Goal: Task Accomplishment & Management: Manage account settings

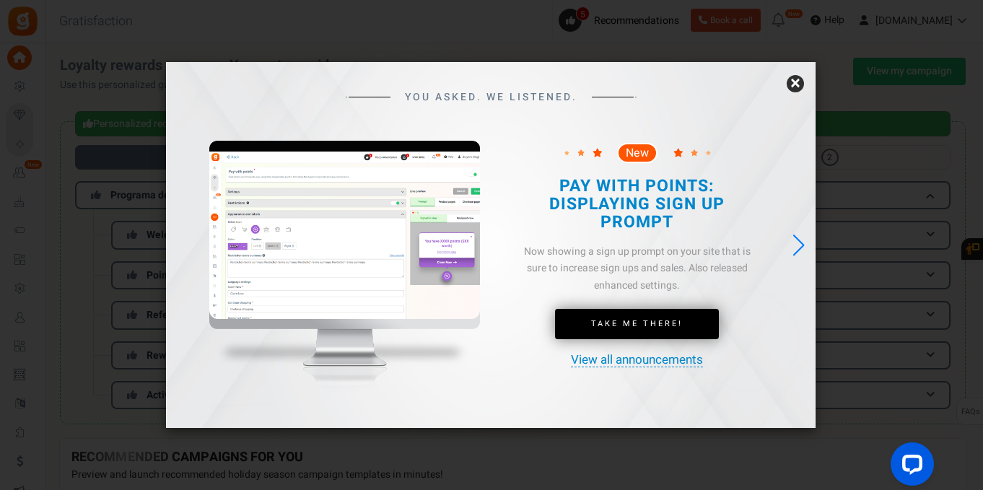
click at [797, 84] on link "×" at bounding box center [795, 83] width 17 height 17
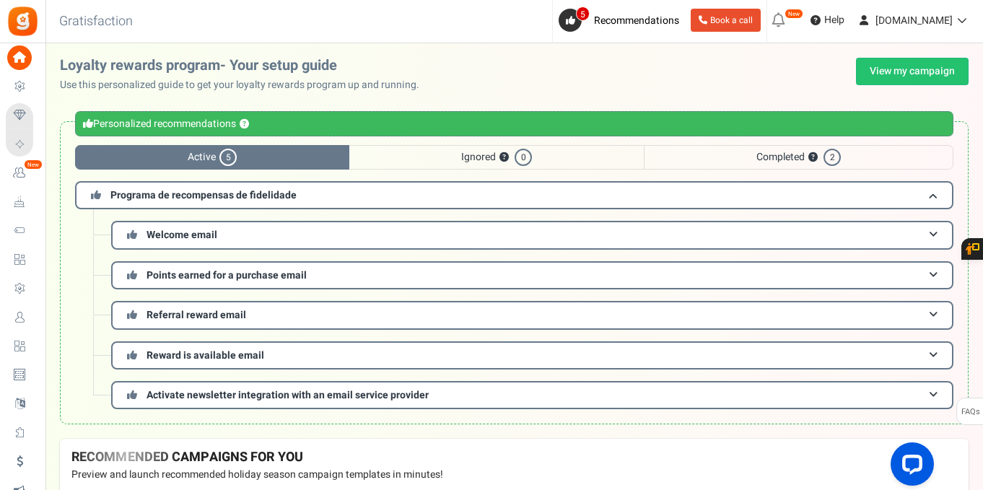
click at [210, 159] on span "Active 5" at bounding box center [212, 157] width 274 height 25
click at [252, 195] on span "Programa de recompensas de fidelidade" at bounding box center [203, 195] width 186 height 15
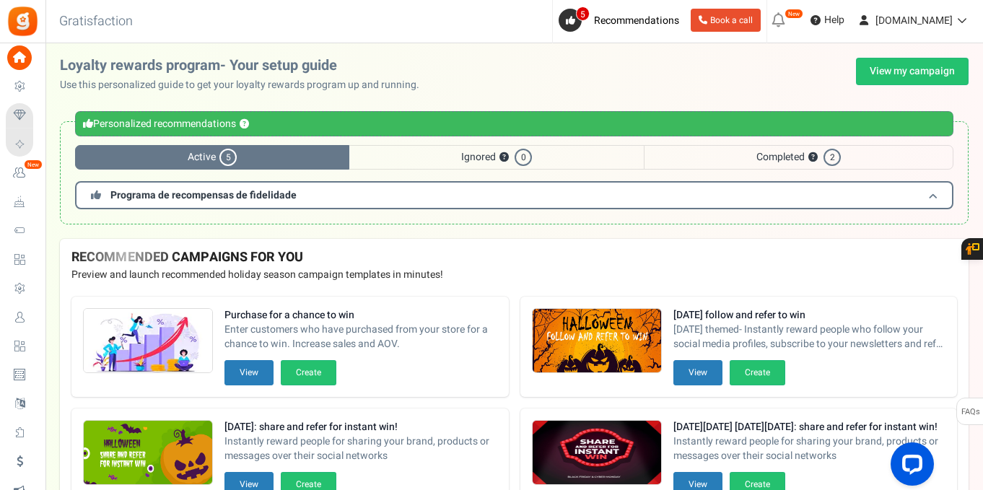
click at [252, 195] on span "Programa de recompensas de fidelidade" at bounding box center [203, 195] width 186 height 15
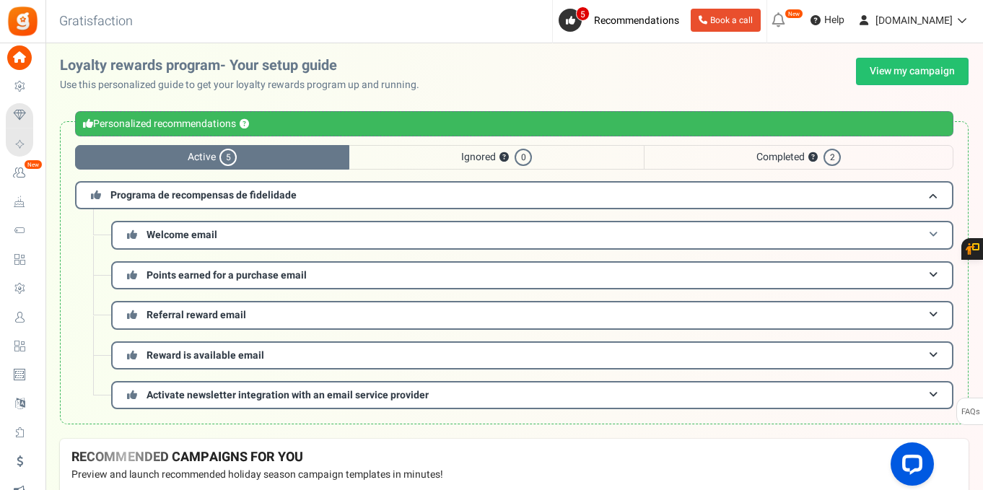
click at [264, 232] on h3 "Welcome email" at bounding box center [532, 235] width 842 height 28
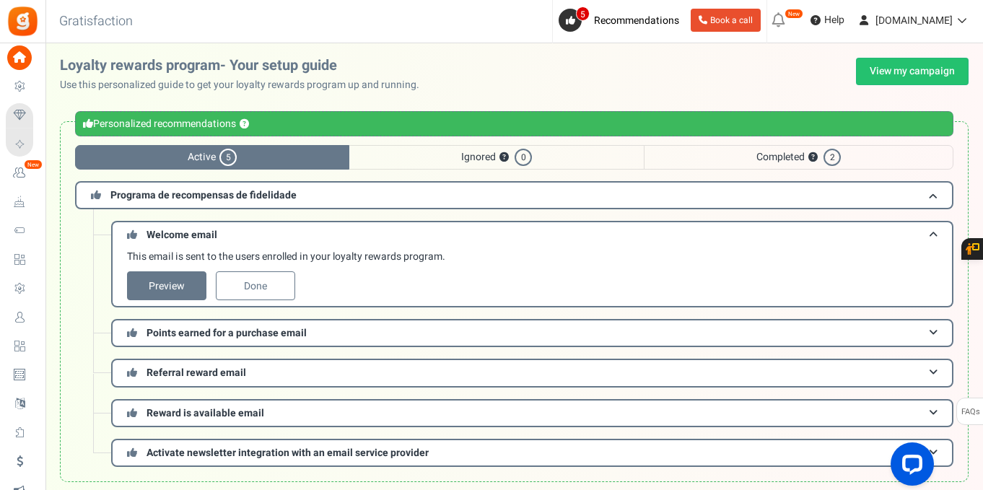
click at [248, 157] on span "Active 5" at bounding box center [212, 157] width 274 height 25
click at [222, 157] on span "5" at bounding box center [227, 157] width 17 height 17
click at [850, 157] on span "Completed ? 2" at bounding box center [799, 157] width 310 height 25
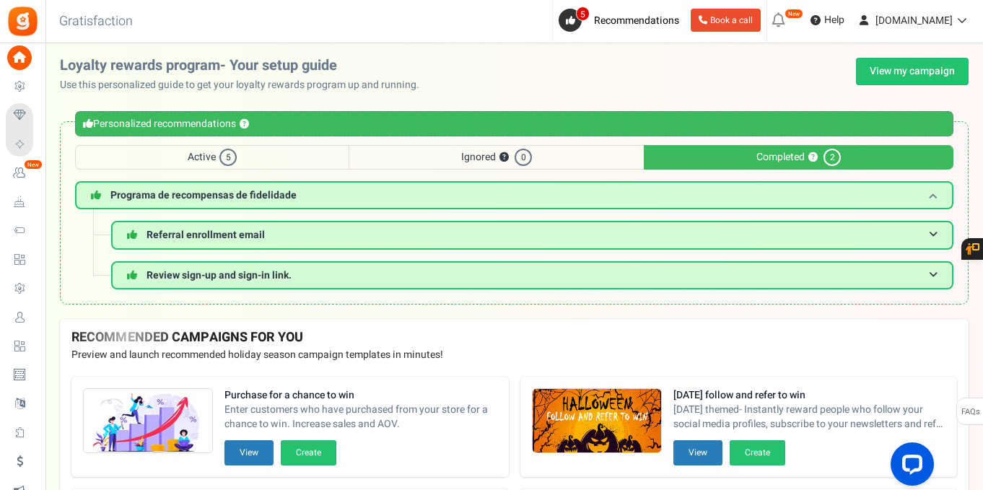
click at [510, 201] on h3 "Programa de recompensas de fidelidade" at bounding box center [514, 195] width 878 height 28
click at [409, 244] on h3 "Referral enrollment email" at bounding box center [532, 235] width 842 height 28
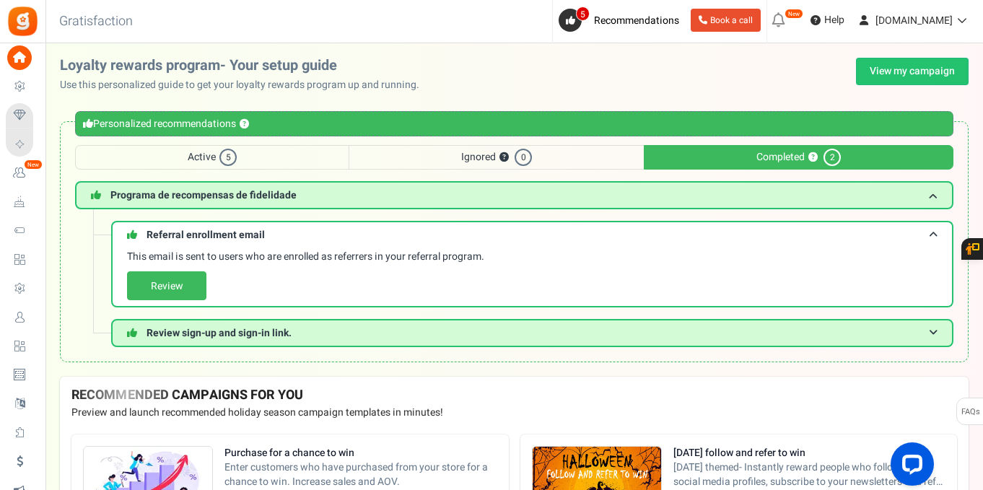
click at [232, 154] on span "5" at bounding box center [227, 157] width 17 height 17
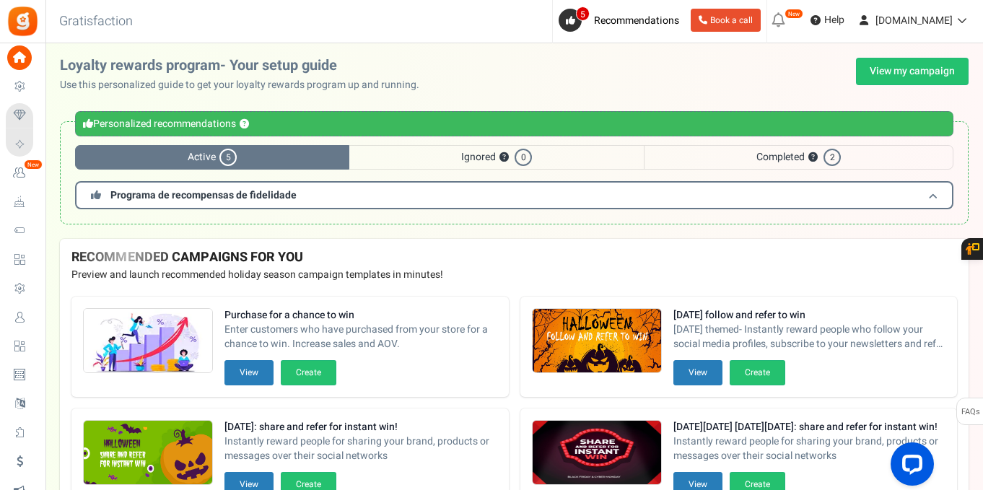
click at [590, 200] on h3 "Programa de recompensas de fidelidade" at bounding box center [514, 195] width 878 height 28
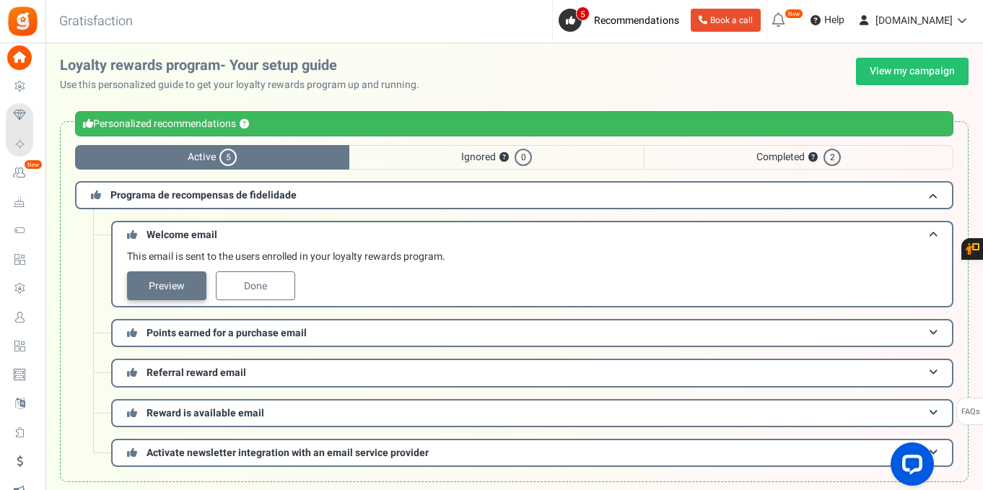
click at [174, 280] on link "Preview" at bounding box center [166, 285] width 79 height 29
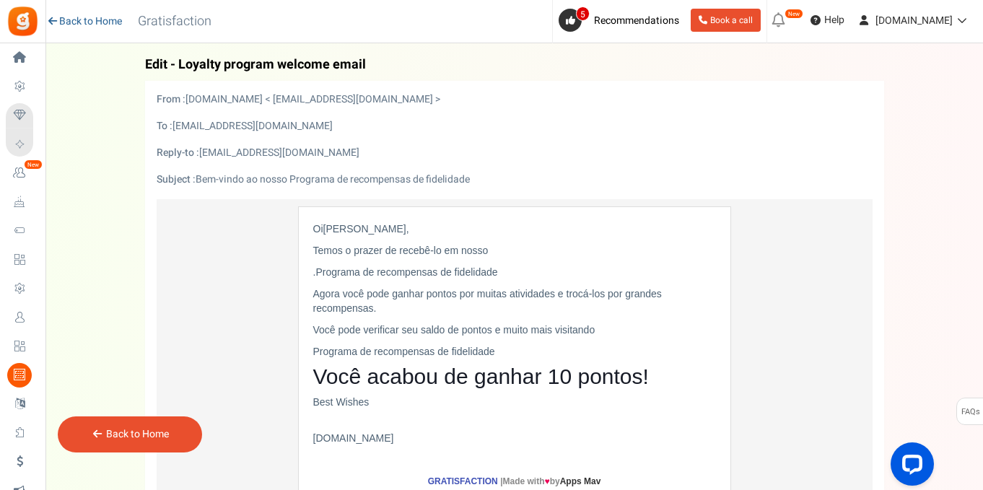
click at [59, 20] on link "Back to Home" at bounding box center [84, 21] width 76 height 14
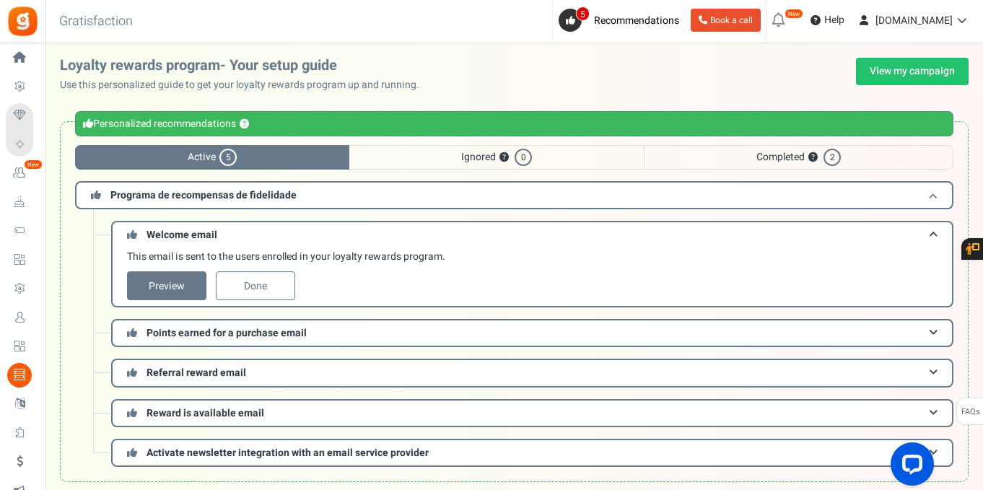
click at [931, 197] on span at bounding box center [933, 195] width 9 height 11
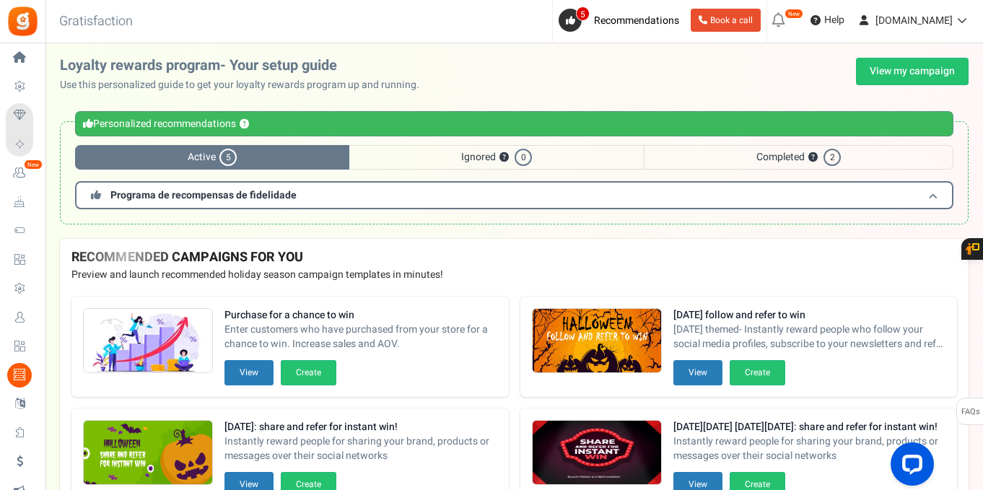
click at [509, 199] on h3 "Programa de recompensas de fidelidade" at bounding box center [514, 195] width 878 height 28
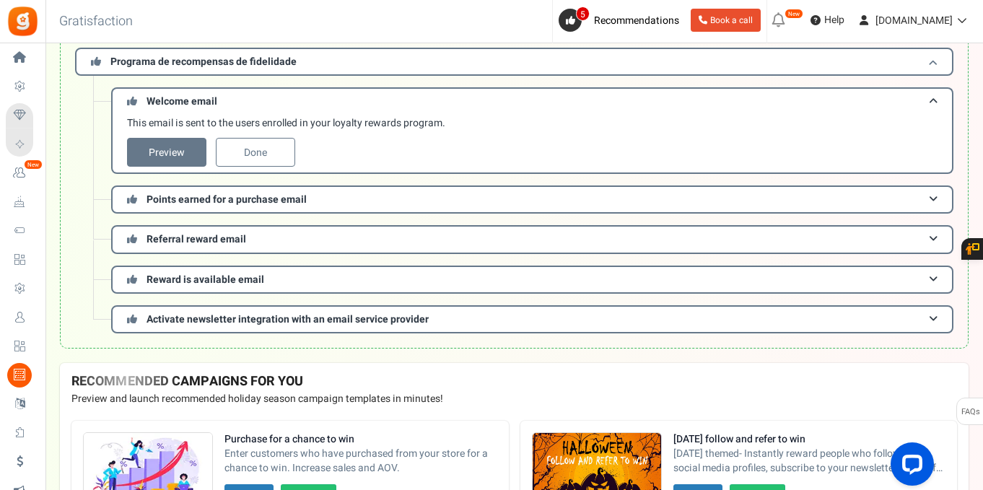
scroll to position [138, 0]
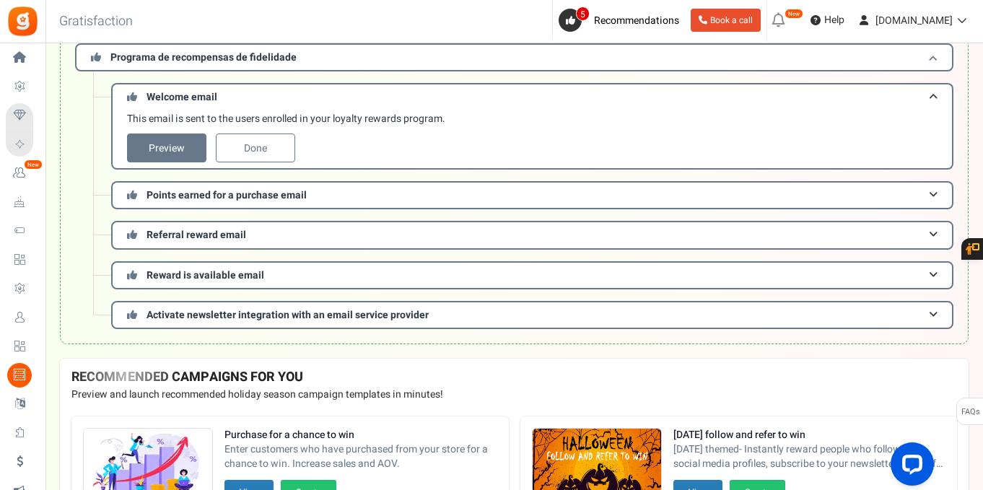
click at [509, 199] on h3 "Points earned for a purchase email" at bounding box center [532, 195] width 842 height 28
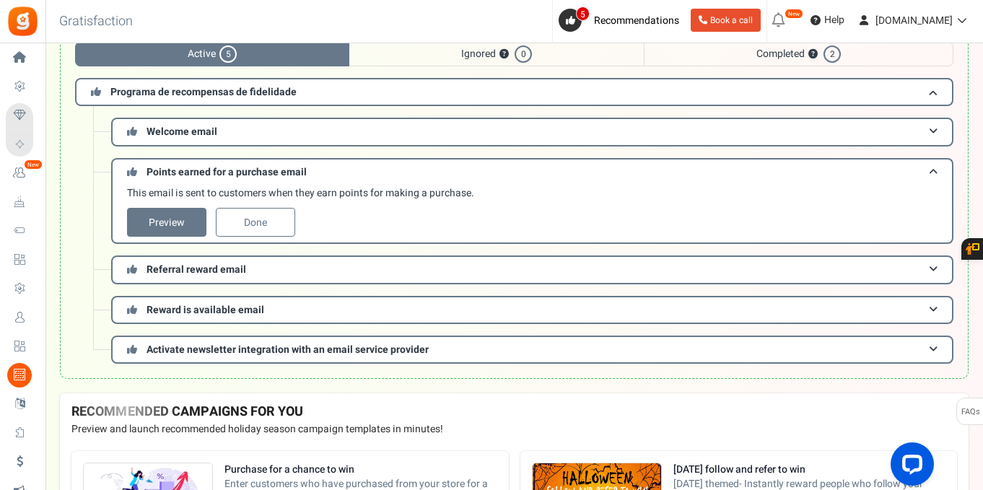
scroll to position [102, 0]
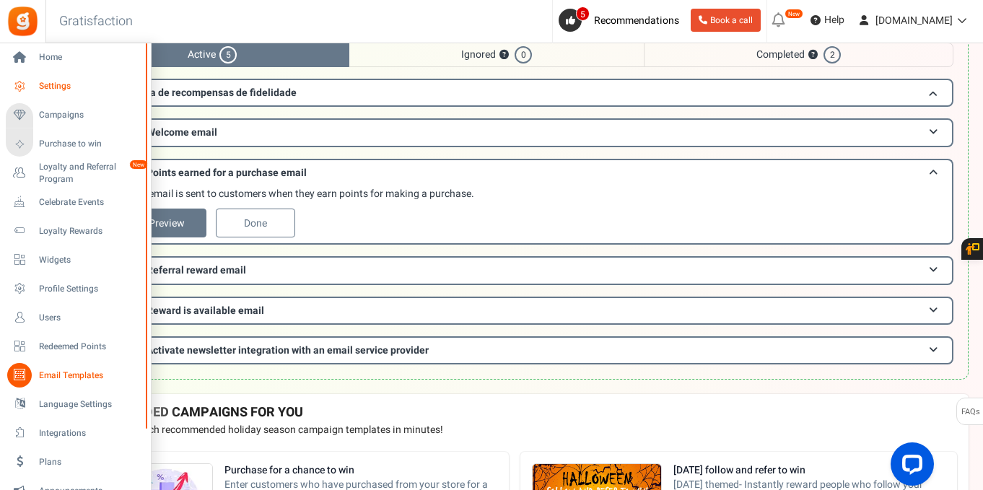
click at [51, 85] on span "Settings" at bounding box center [89, 86] width 101 height 12
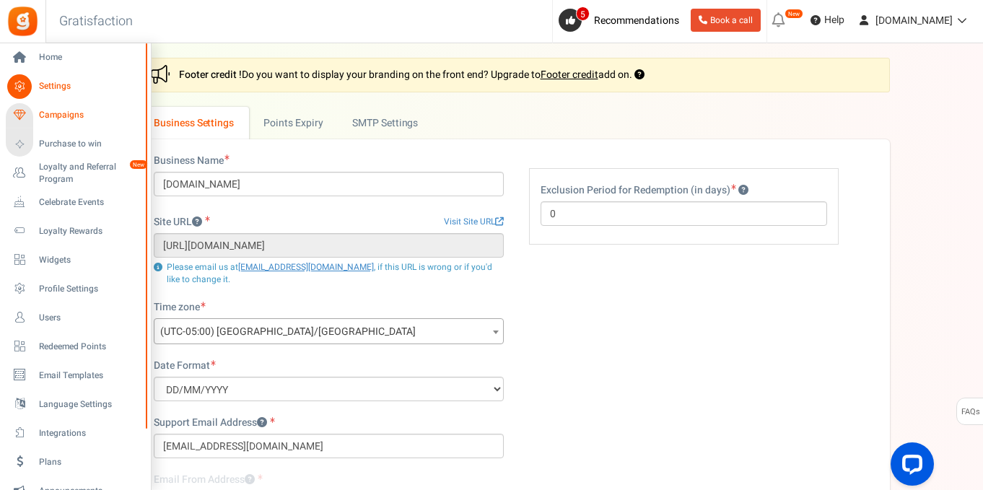
click at [60, 123] on link "Campaigns" at bounding box center [75, 115] width 139 height 25
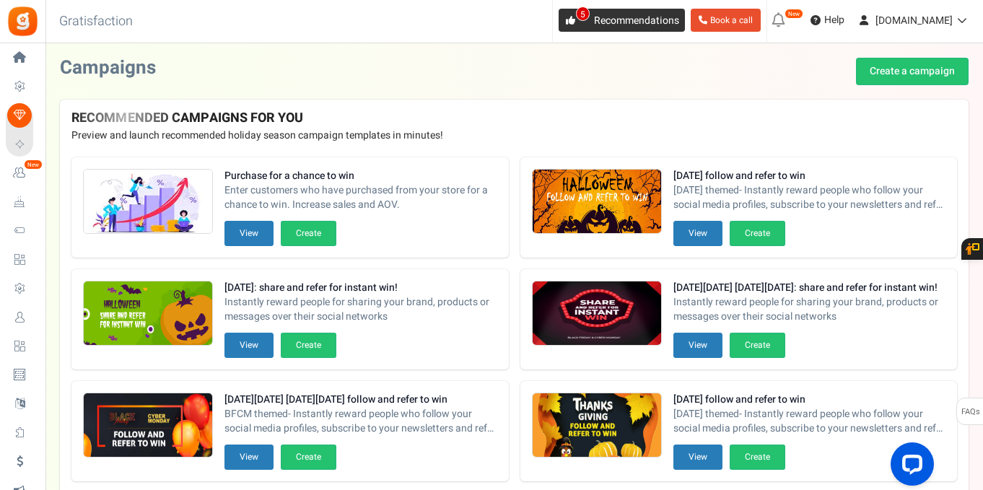
click at [573, 26] on link "5 Recommendations" at bounding box center [622, 20] width 126 height 23
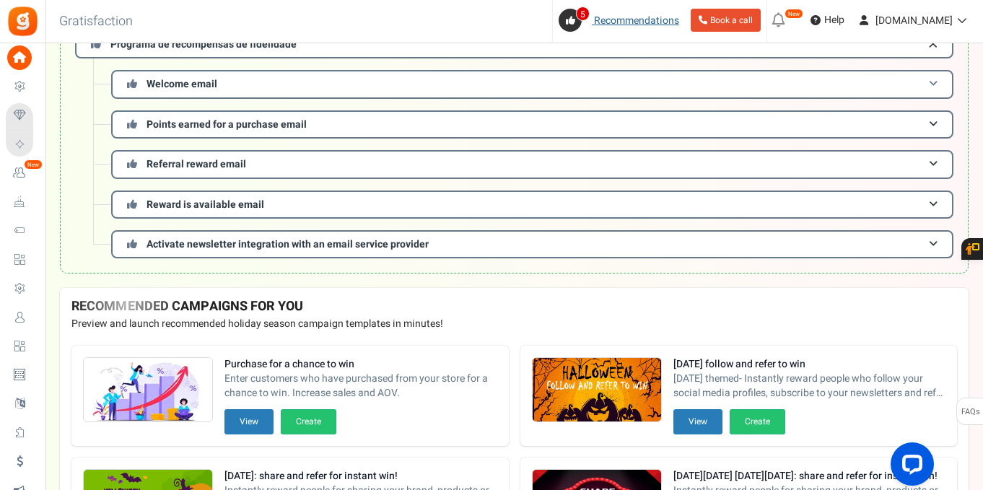
scroll to position [152, 0]
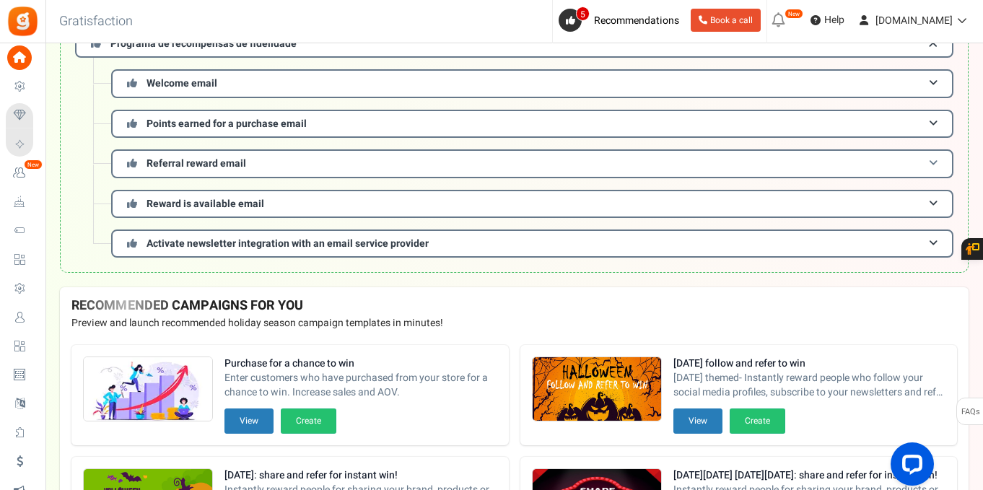
click at [716, 167] on h3 "Referral reward email" at bounding box center [532, 163] width 842 height 28
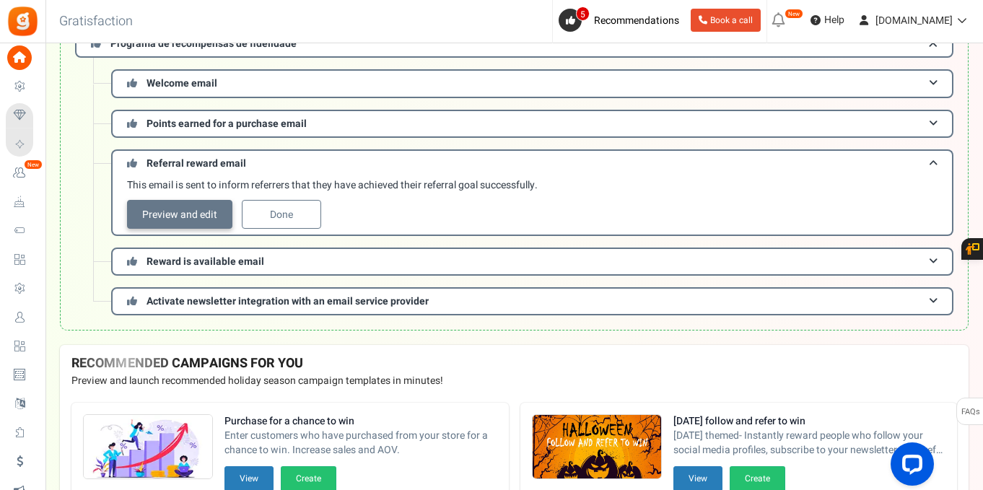
click at [188, 221] on link "Preview and edit" at bounding box center [179, 214] width 105 height 29
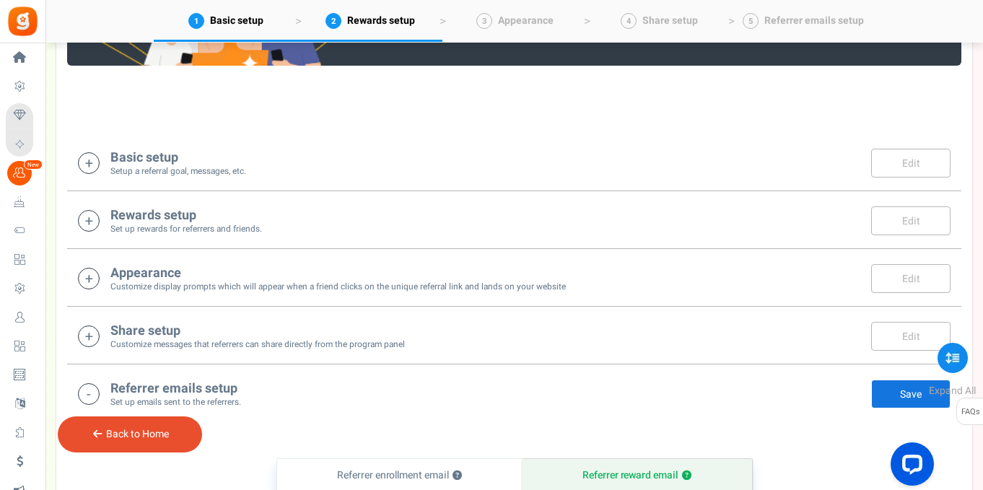
scroll to position [533, 0]
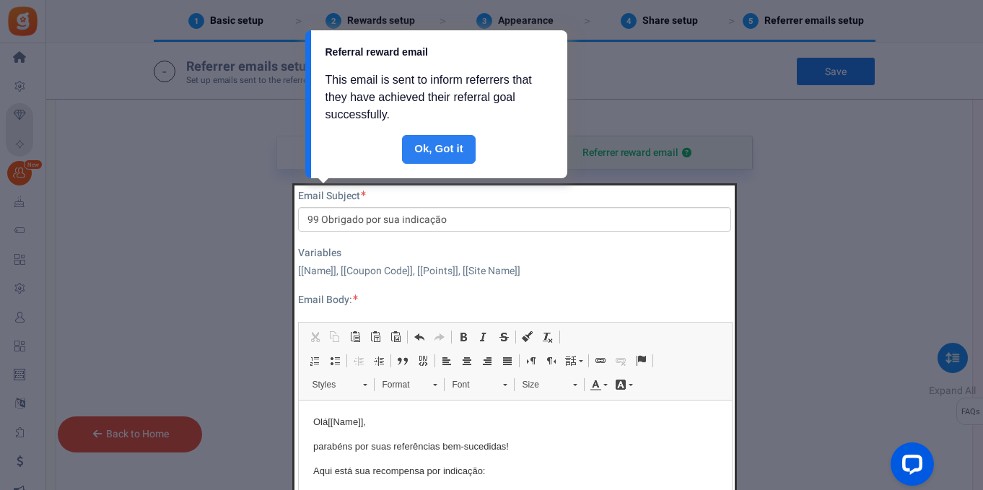
click at [449, 152] on link "Done" at bounding box center [439, 149] width 74 height 29
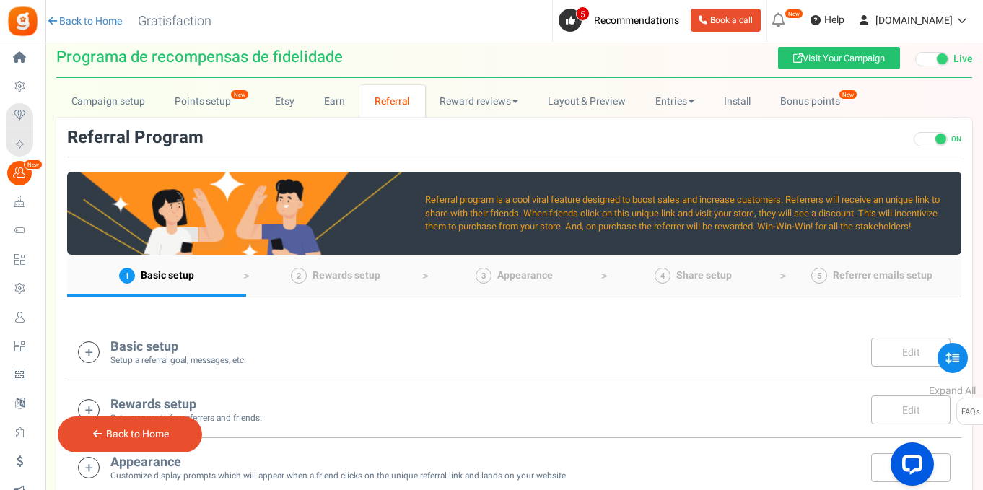
scroll to position [0, 0]
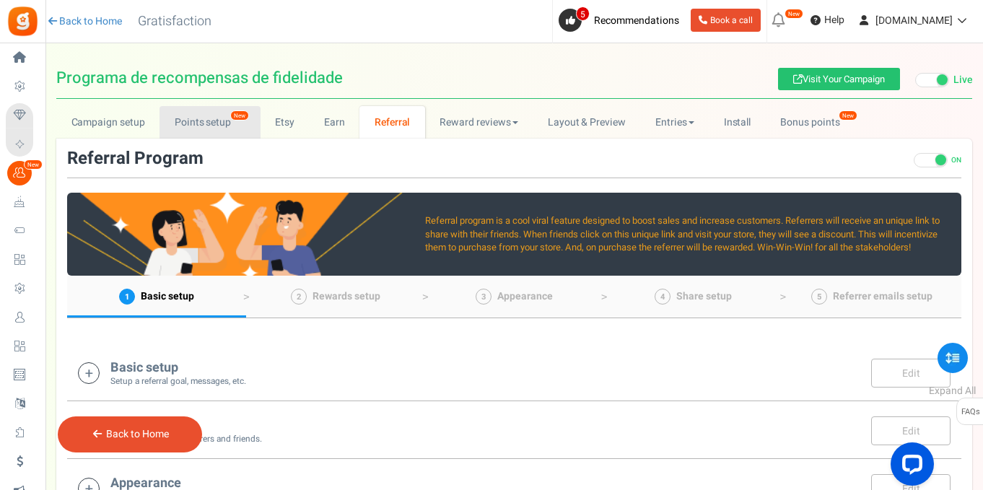
click at [211, 126] on link "Points setup New" at bounding box center [209, 122] width 100 height 32
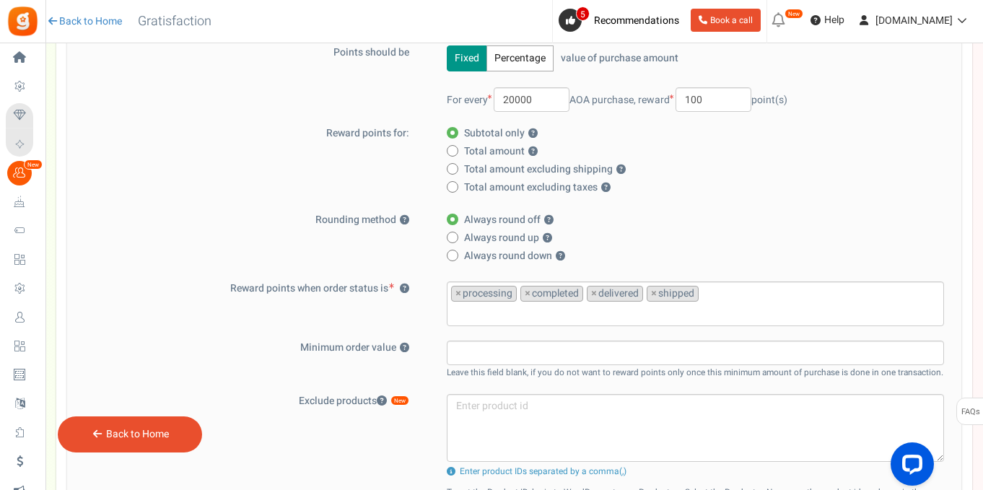
scroll to position [284, 0]
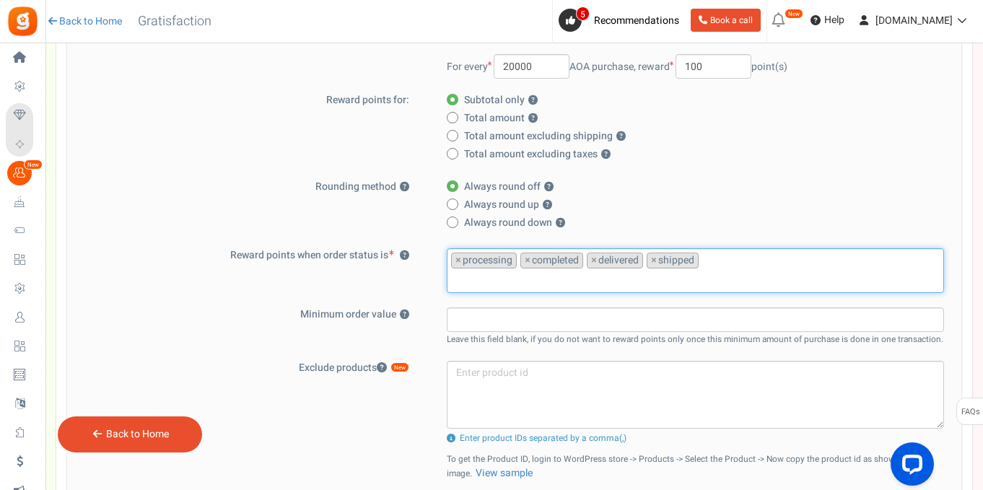
click at [519, 261] on ul "× processing × completed × delivered × shipped" at bounding box center [695, 268] width 496 height 39
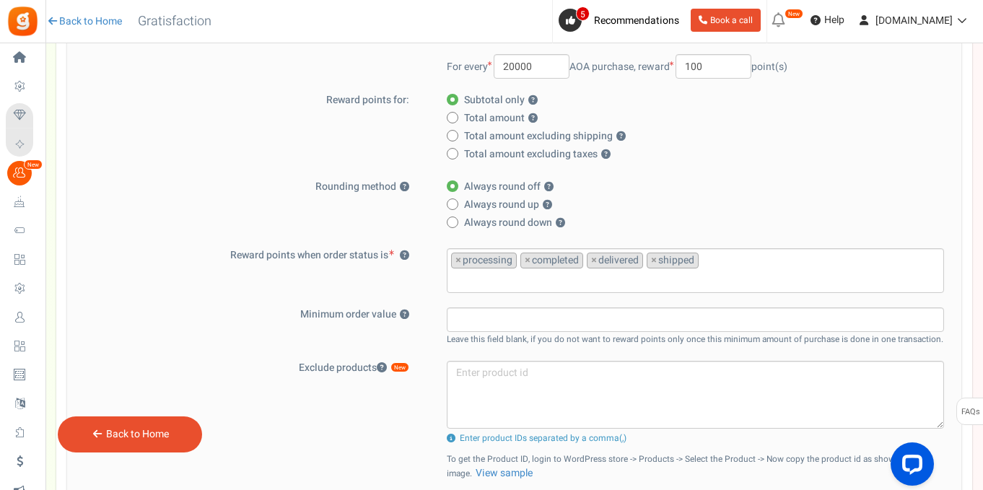
click at [758, 159] on label "Total amount excluding taxes ?" at bounding box center [691, 154] width 489 height 14
click at [456, 159] on input "Total amount excluding taxes ?" at bounding box center [451, 154] width 9 height 9
radio input "true"
radio input "false"
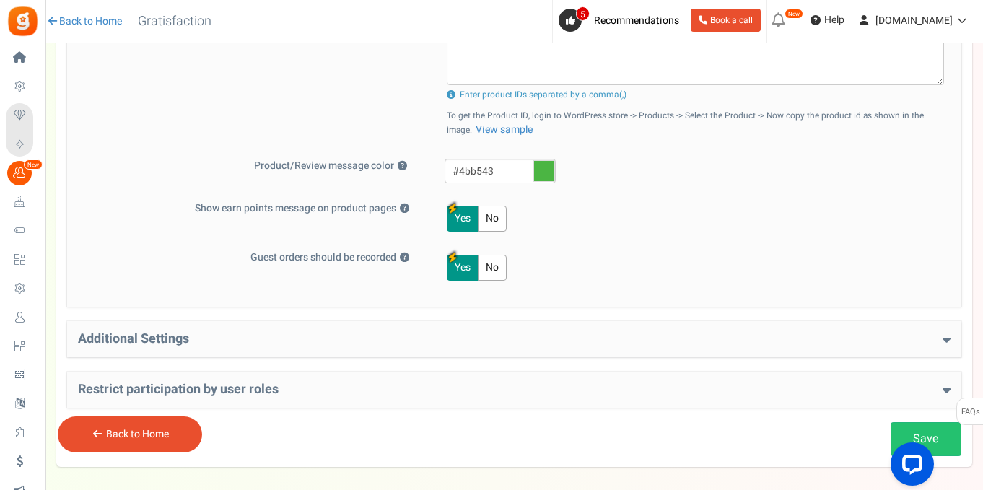
scroll to position [692, 0]
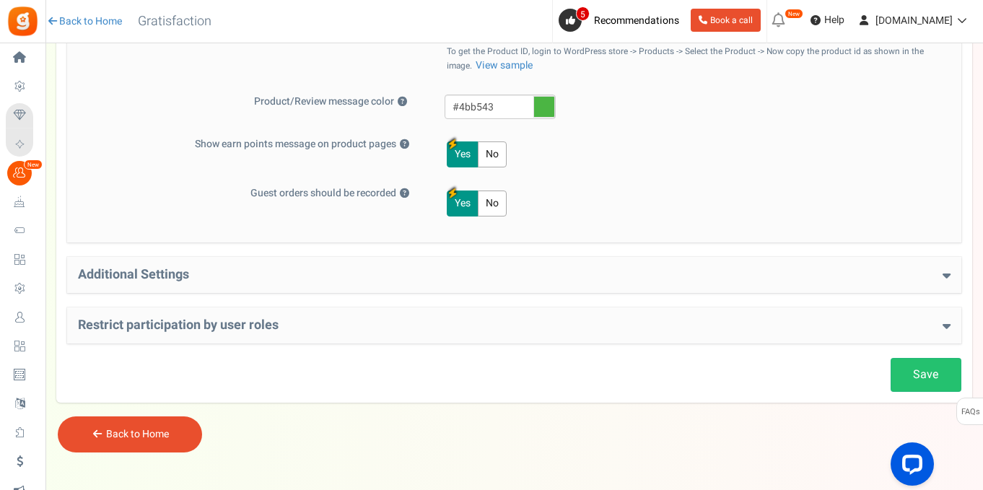
click at [940, 281] on h4 "Additional Settings" at bounding box center [514, 275] width 873 height 14
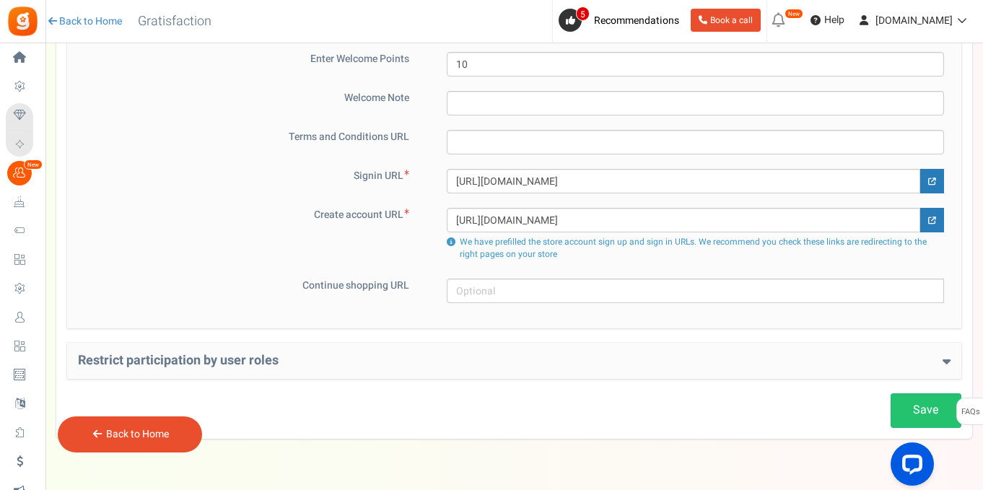
scroll to position [1026, 0]
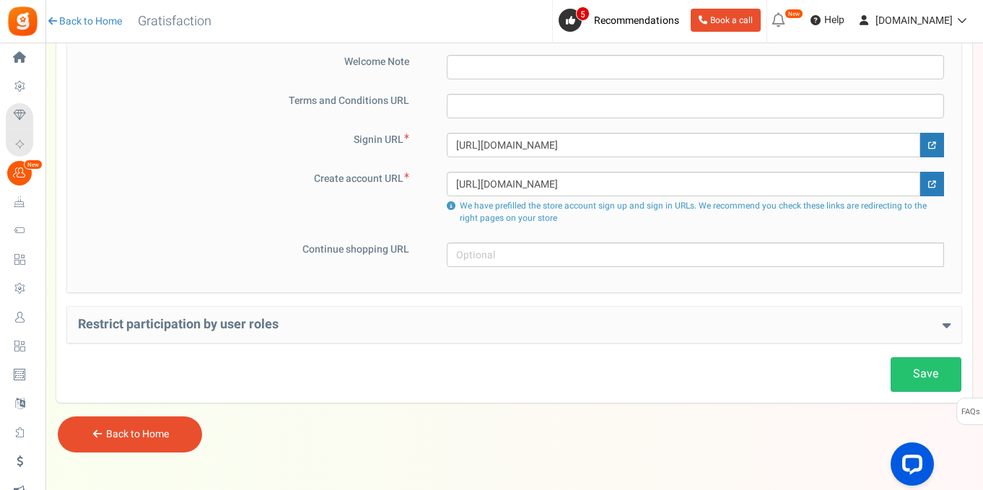
click at [952, 328] on div "Restrict participation by user roles Restrict user roles from participating in …" at bounding box center [514, 325] width 894 height 36
click at [946, 325] on icon at bounding box center [947, 324] width 8 height 13
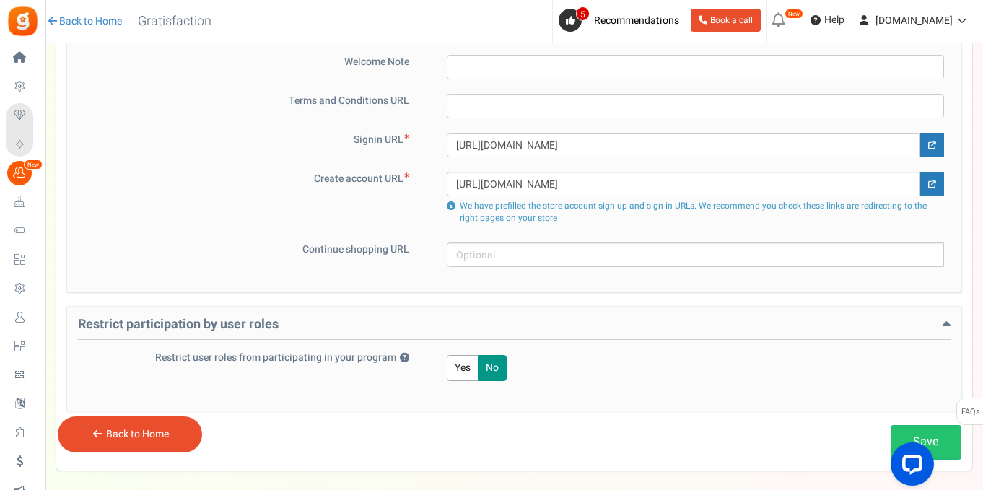
click at [946, 325] on icon at bounding box center [947, 324] width 8 height 13
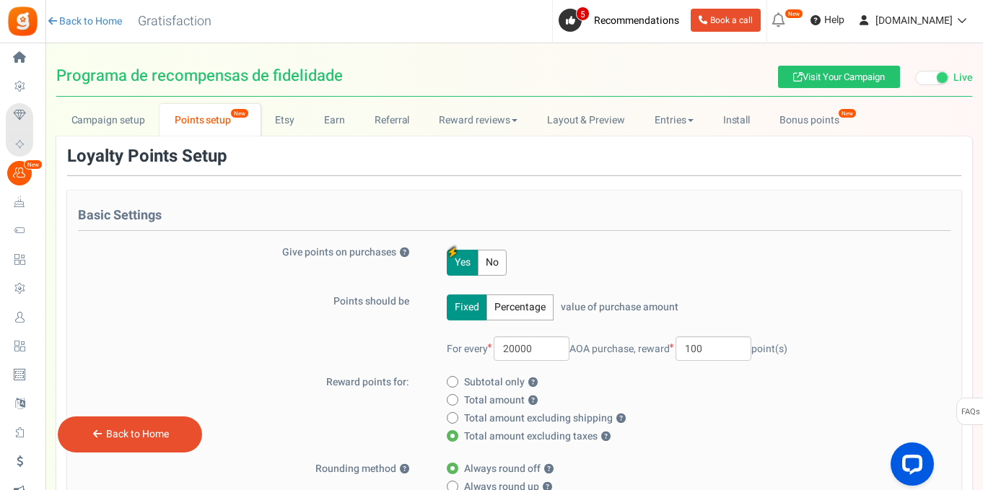
scroll to position [0, 0]
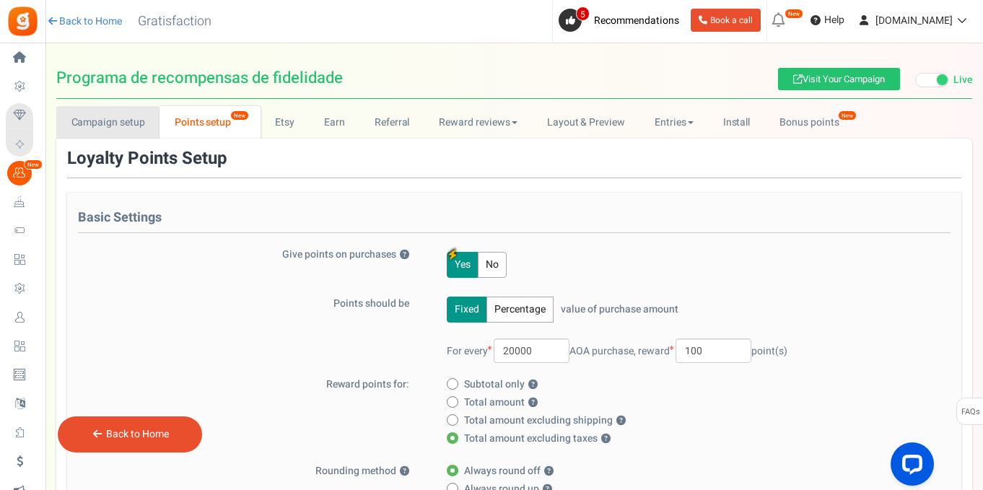
click at [131, 129] on link "Campaign setup" at bounding box center [107, 122] width 103 height 32
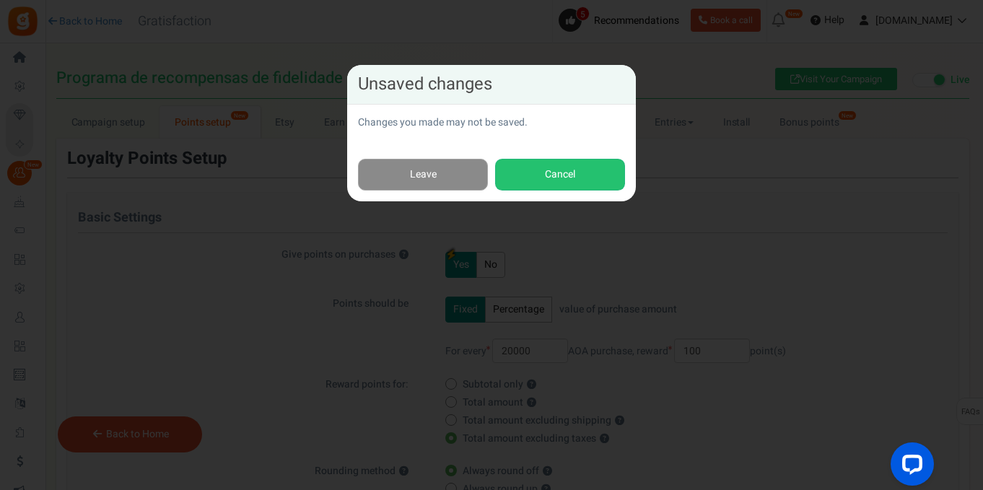
click at [471, 174] on link "Leave" at bounding box center [423, 175] width 130 height 32
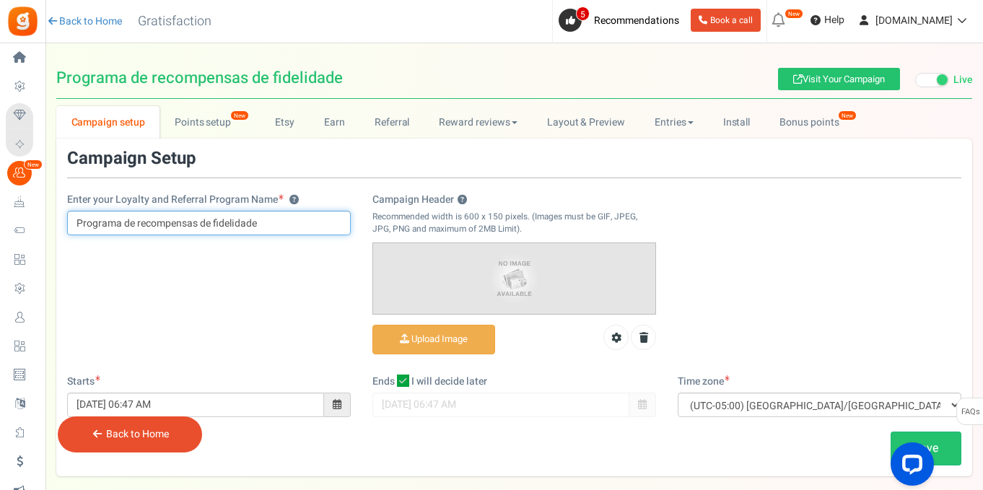
click at [287, 225] on input "Programa de recompensas de fidelidade" at bounding box center [209, 223] width 284 height 25
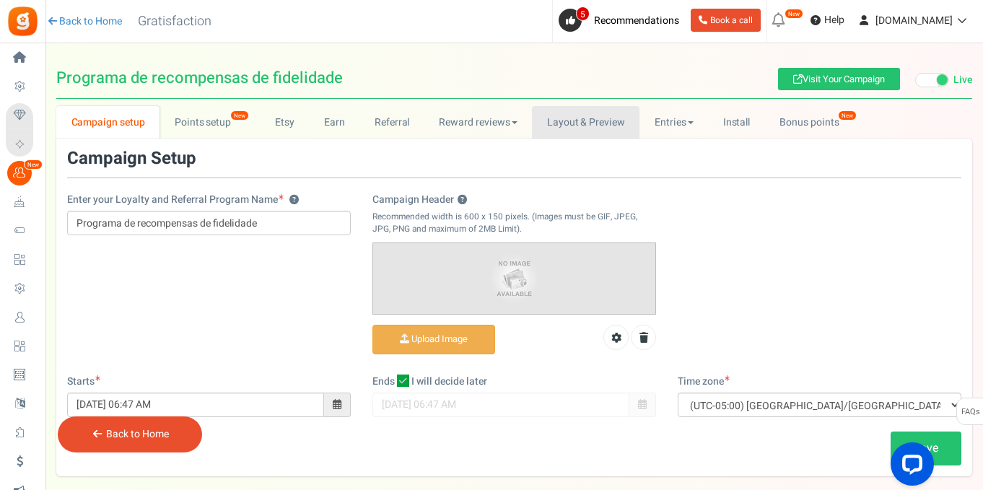
click at [594, 118] on link "Layout & Preview" at bounding box center [586, 122] width 108 height 32
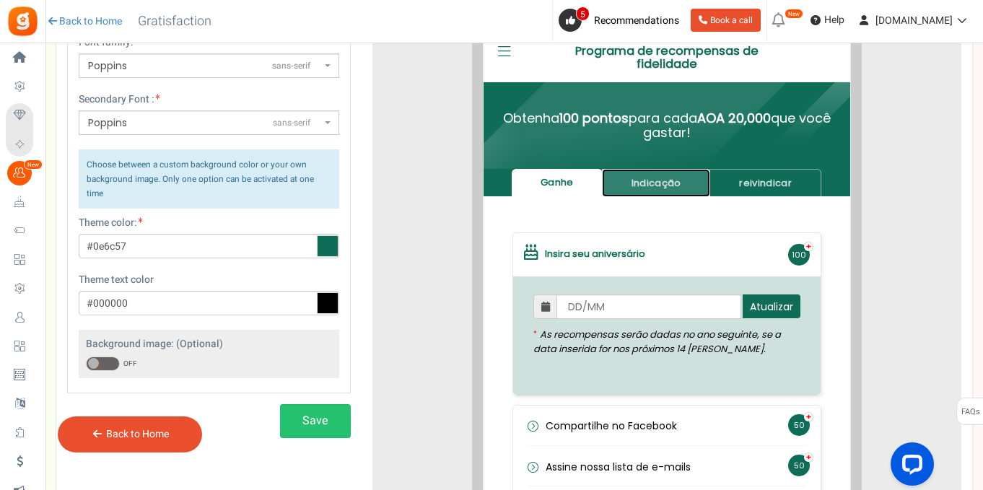
click at [636, 172] on link "Indicação" at bounding box center [645, 171] width 109 height 28
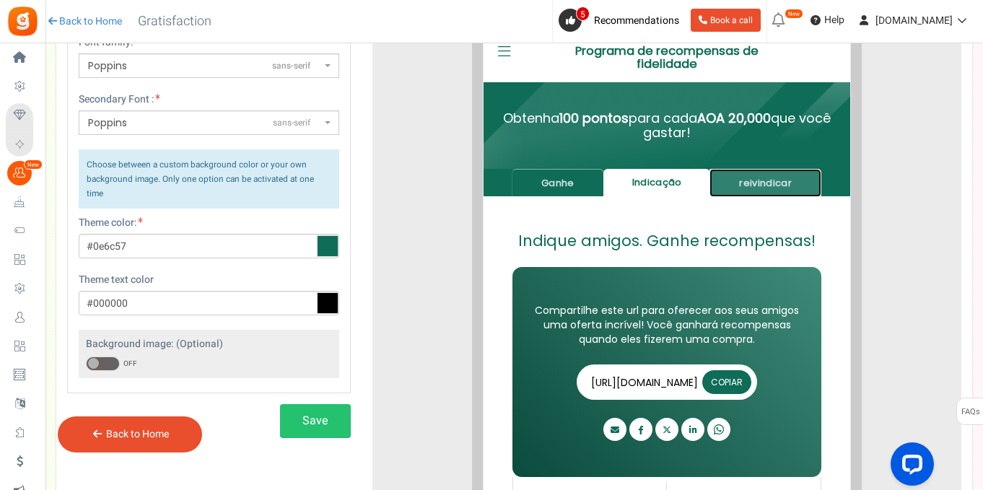
click at [721, 173] on link "reivindicar" at bounding box center [755, 171] width 112 height 28
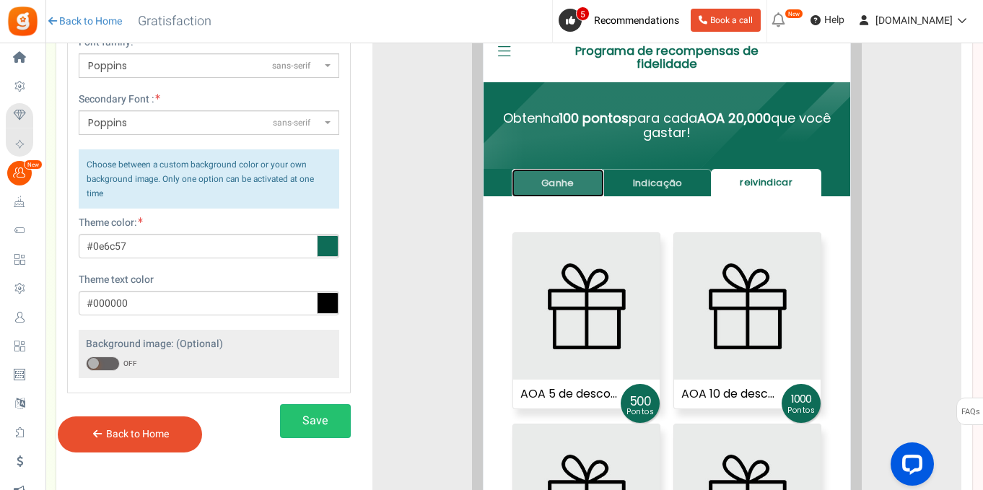
click at [530, 178] on link "Ganhe" at bounding box center [547, 171] width 92 height 28
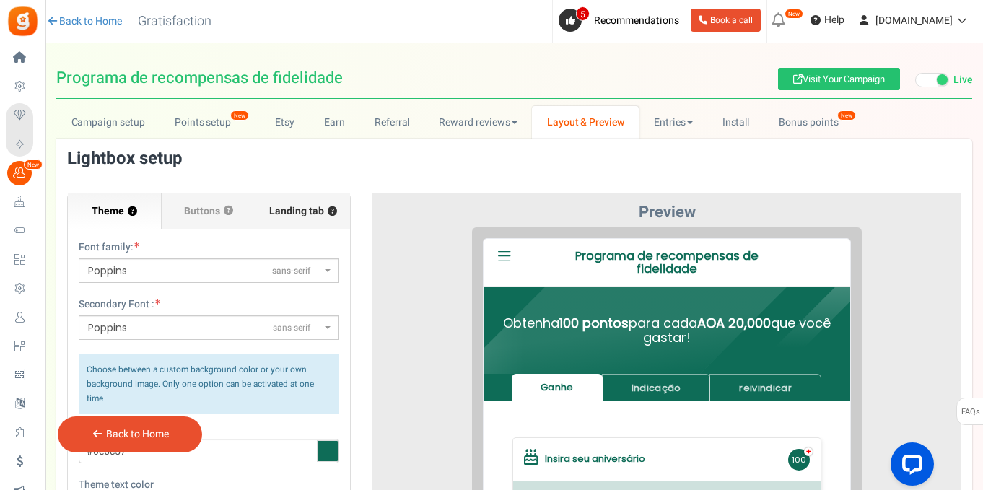
click at [272, 209] on span "Landing tab ?" at bounding box center [303, 211] width 68 height 14
click at [0, 0] on input "Landing tab ?" at bounding box center [0, 0] width 0 height 0
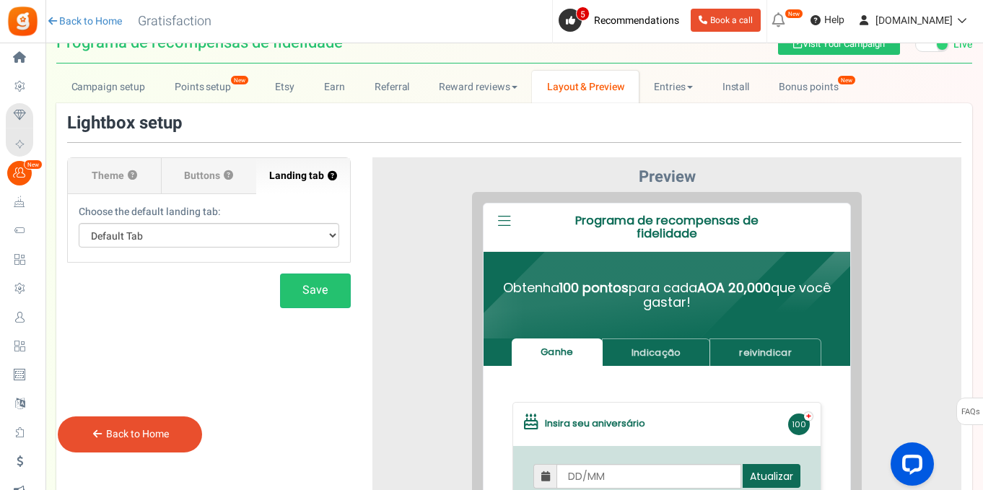
scroll to position [36, 0]
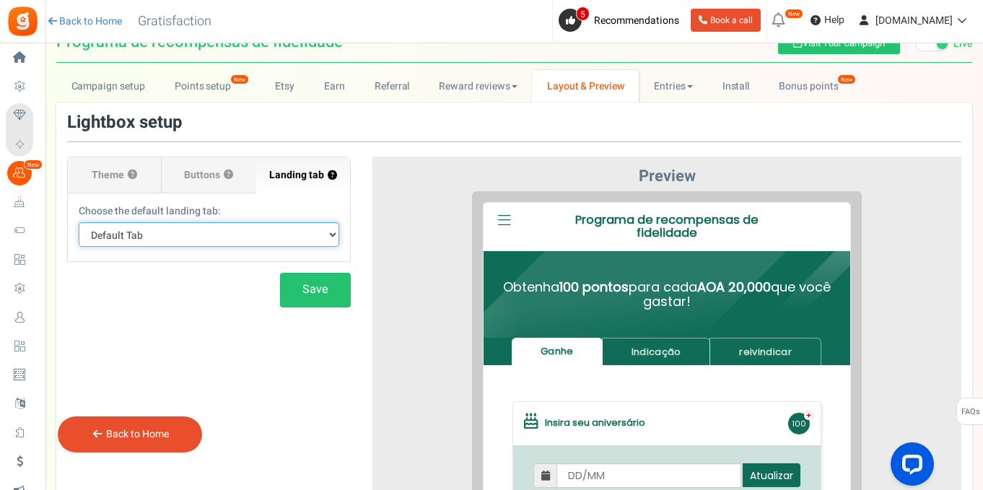
click at [289, 237] on select "Default Tab Ganhe Indicação reivindicar" at bounding box center [209, 234] width 261 height 25
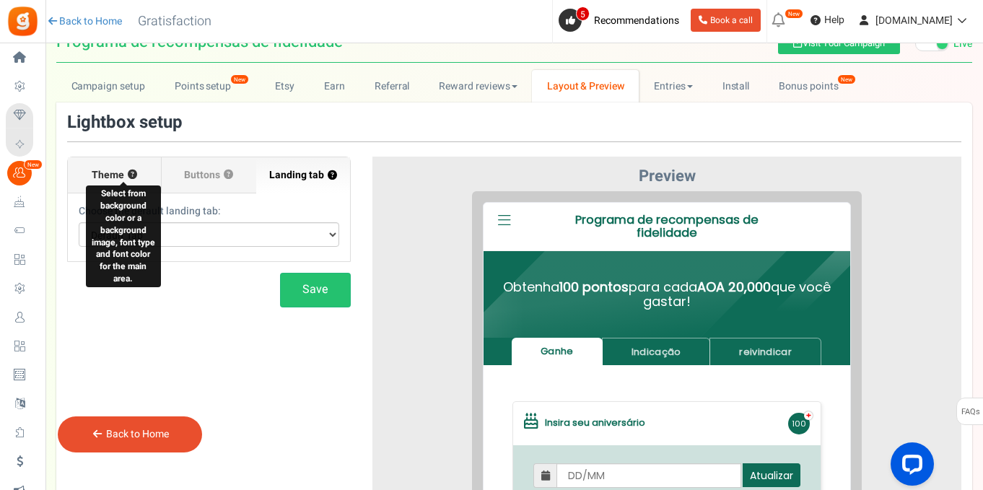
click at [136, 172] on button "?" at bounding box center [132, 174] width 9 height 9
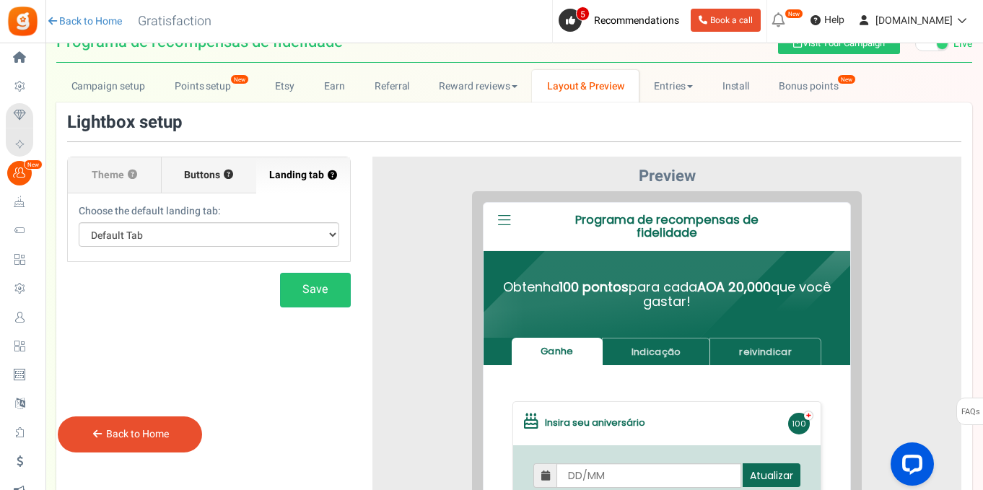
click at [202, 182] on span "Buttons" at bounding box center [202, 175] width 36 height 14
click at [0, 0] on input "Buttons ?" at bounding box center [0, 0] width 0 height 0
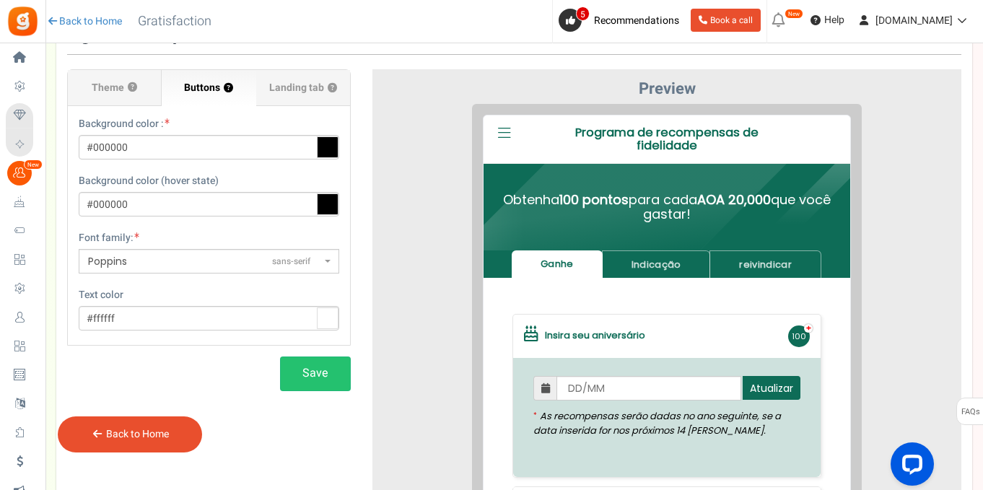
scroll to position [105, 0]
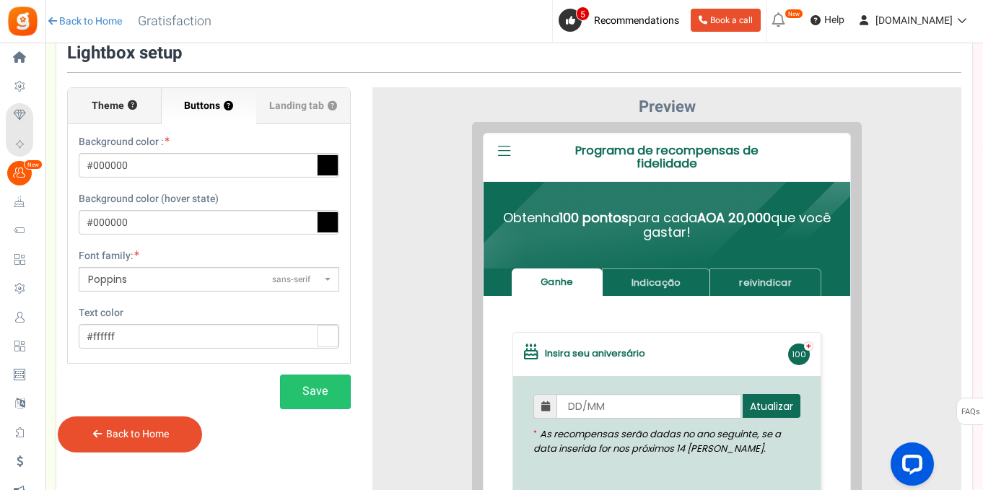
click at [128, 114] on label "Theme ?" at bounding box center [115, 106] width 94 height 36
click at [0, 0] on input "Theme ?" at bounding box center [0, 0] width 0 height 0
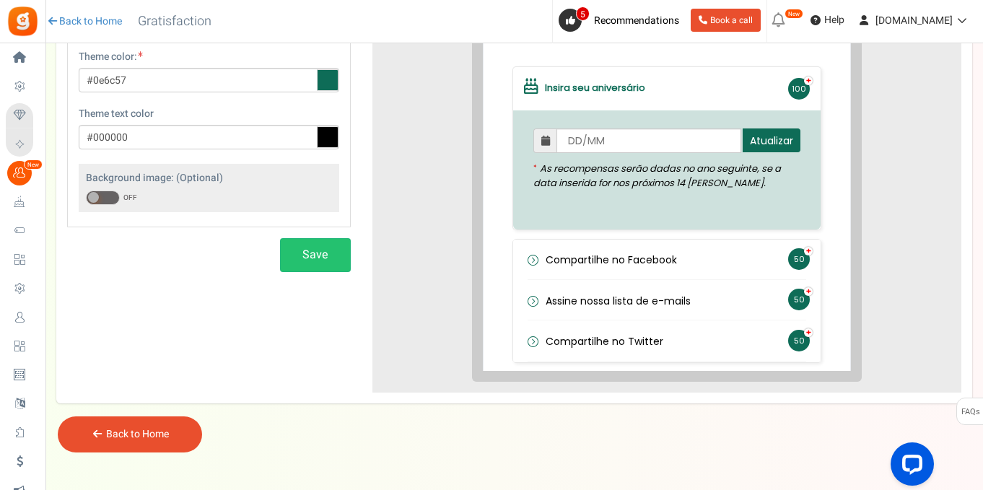
scroll to position [372, 0]
click at [608, 328] on h5 "Compartilhe no Twitter + 50" at bounding box center [655, 330] width 307 height 41
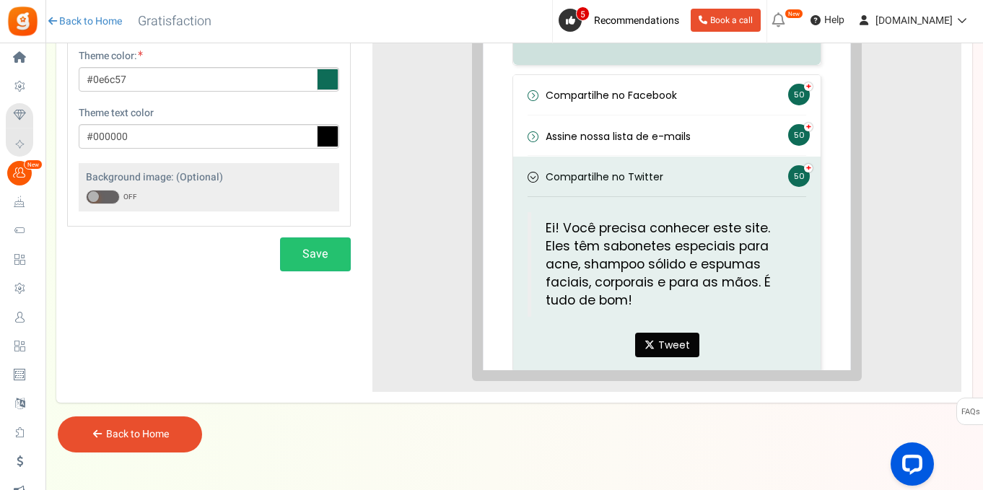
scroll to position [165, 0]
click at [525, 165] on span at bounding box center [522, 164] width 11 height 11
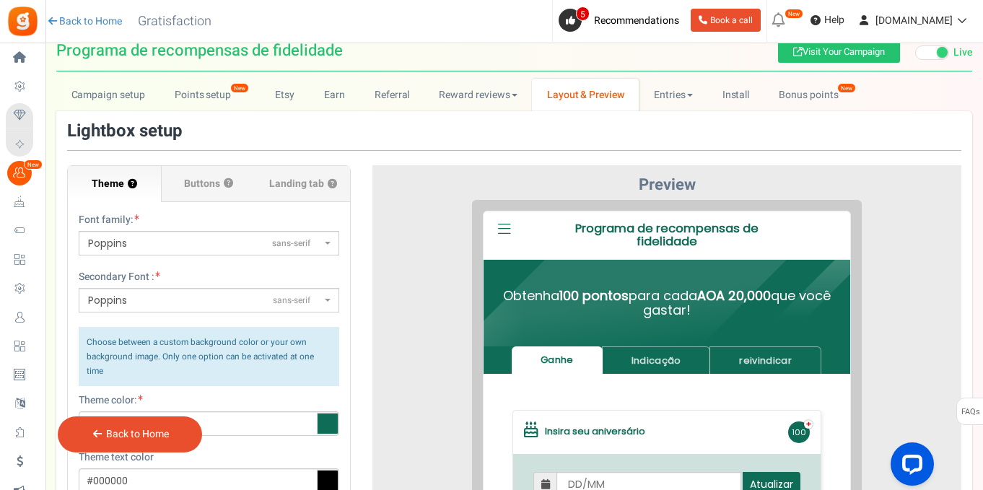
scroll to position [0, 0]
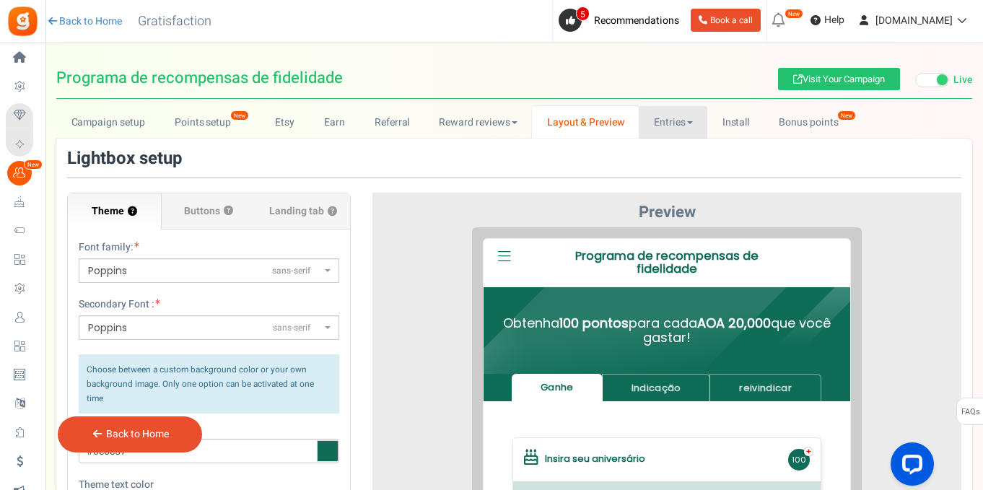
click at [665, 121] on link "Entries" at bounding box center [673, 122] width 69 height 32
click at [694, 175] on link "Referral entries" at bounding box center [696, 175] width 115 height 21
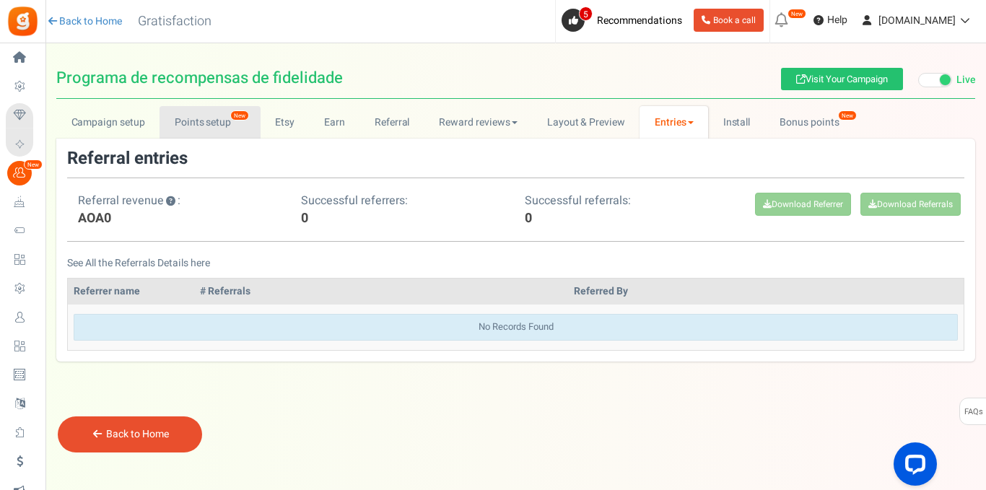
click at [215, 125] on link "Points setup New" at bounding box center [209, 122] width 100 height 32
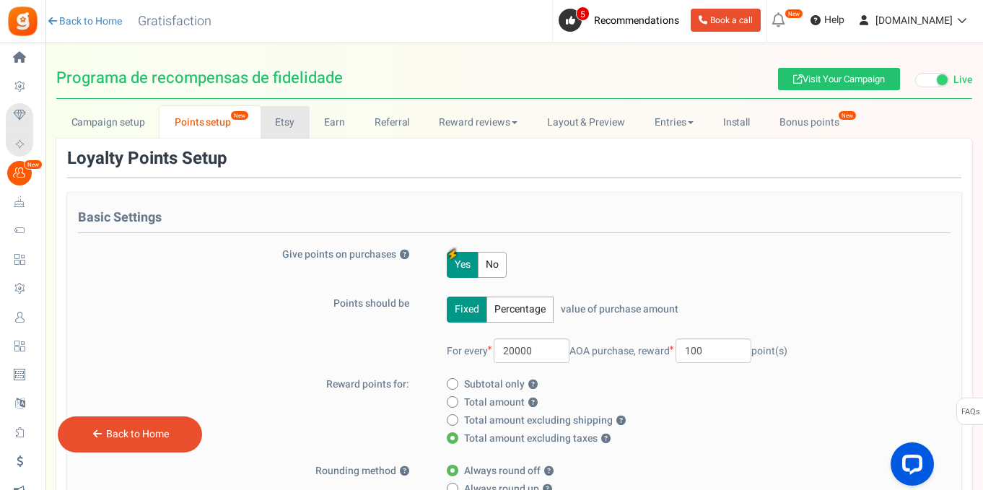
click at [289, 126] on link "Etsy" at bounding box center [285, 122] width 49 height 32
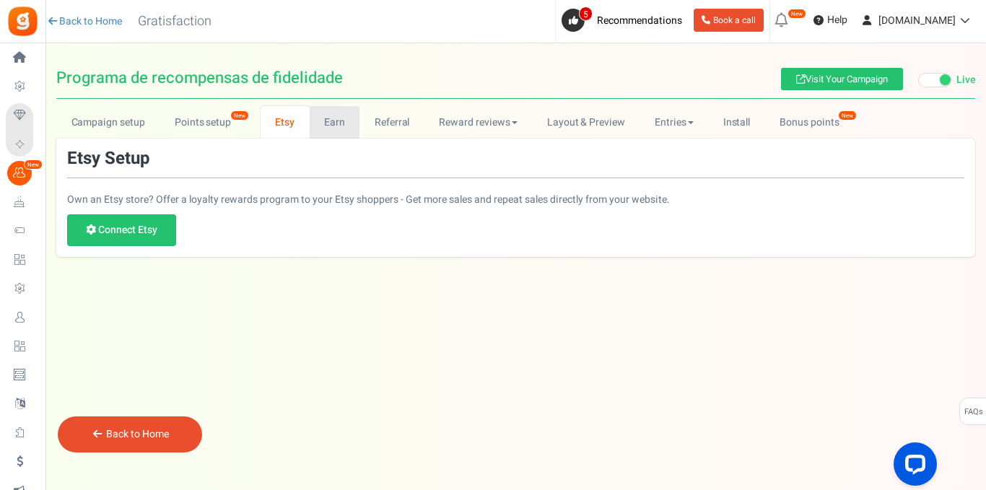
click at [333, 131] on link "Earn" at bounding box center [335, 122] width 51 height 32
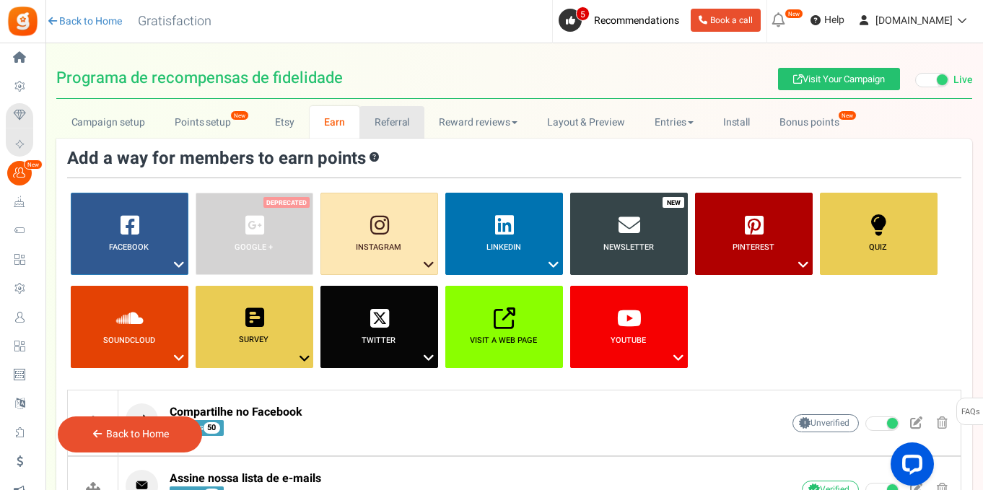
click at [388, 131] on link "Referral" at bounding box center [391, 122] width 65 height 32
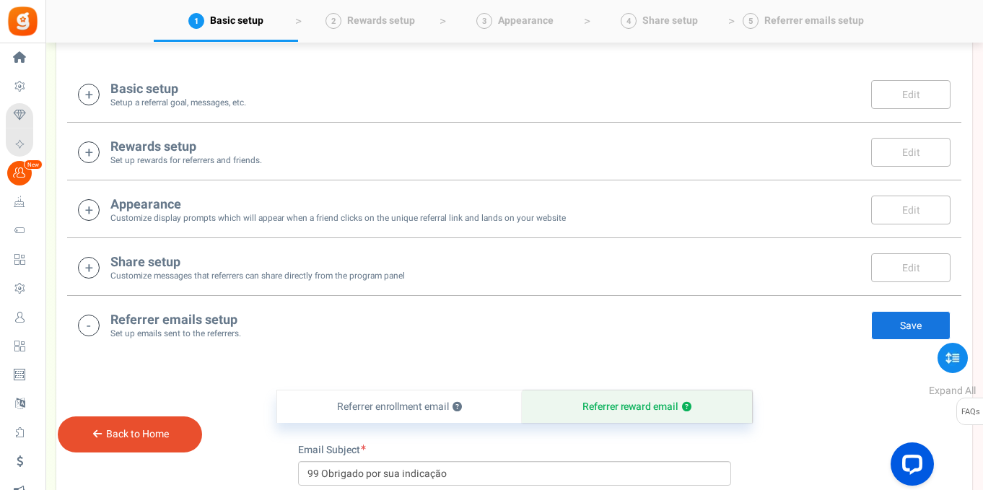
scroll to position [279, 0]
click at [908, 205] on link "Edit" at bounding box center [910, 209] width 79 height 29
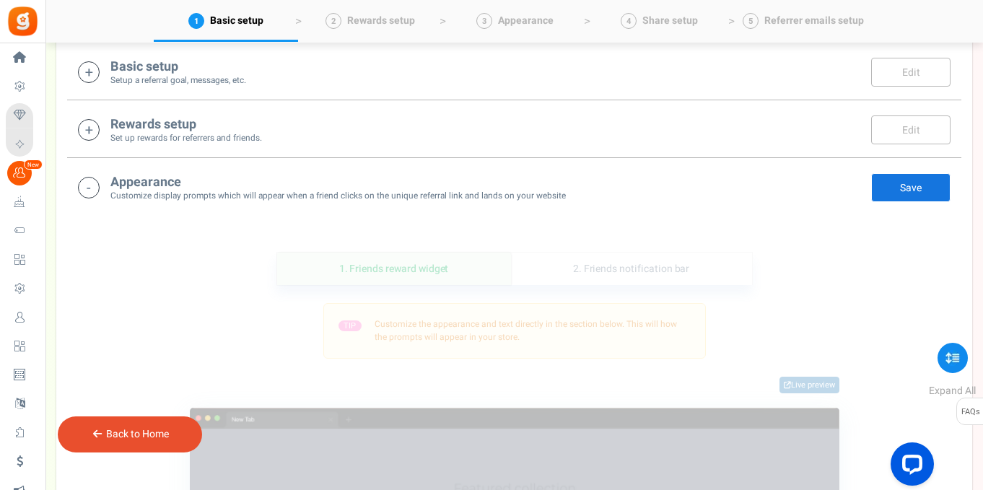
scroll to position [326, 0]
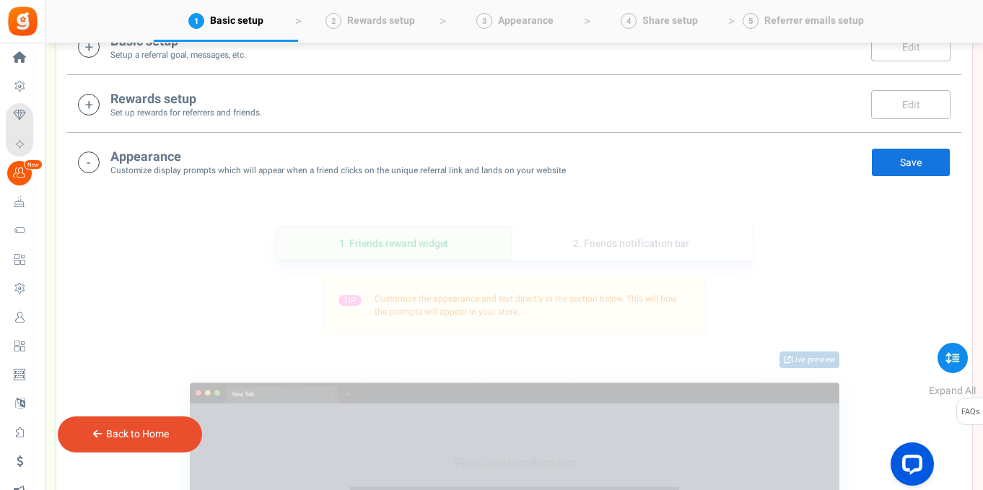
click at [91, 162] on icon at bounding box center [89, 163] width 22 height 22
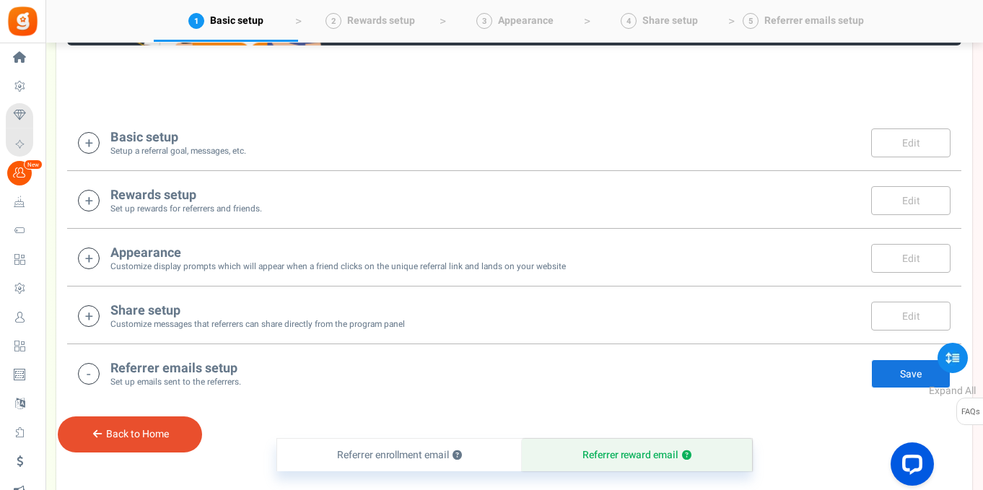
scroll to position [227, 0]
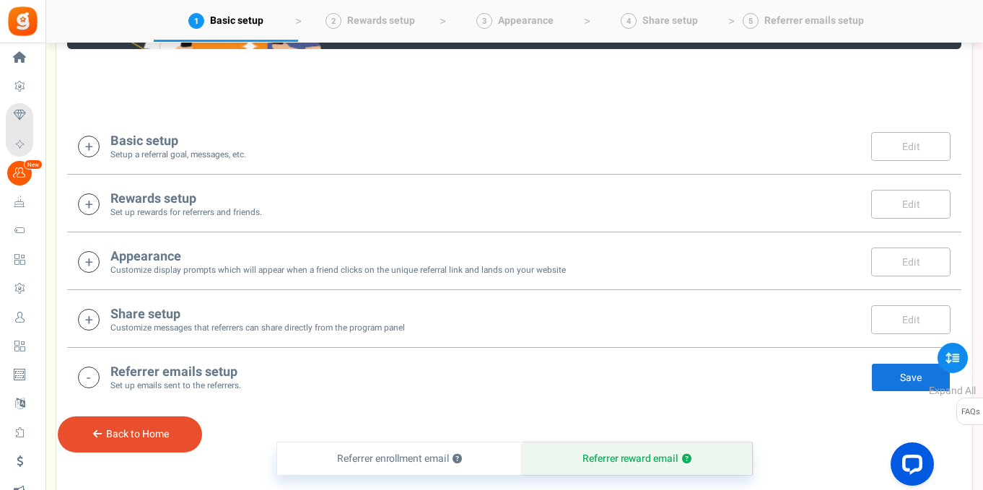
click at [115, 208] on small "Set up rewards for referrers and friends." at bounding box center [186, 212] width 152 height 12
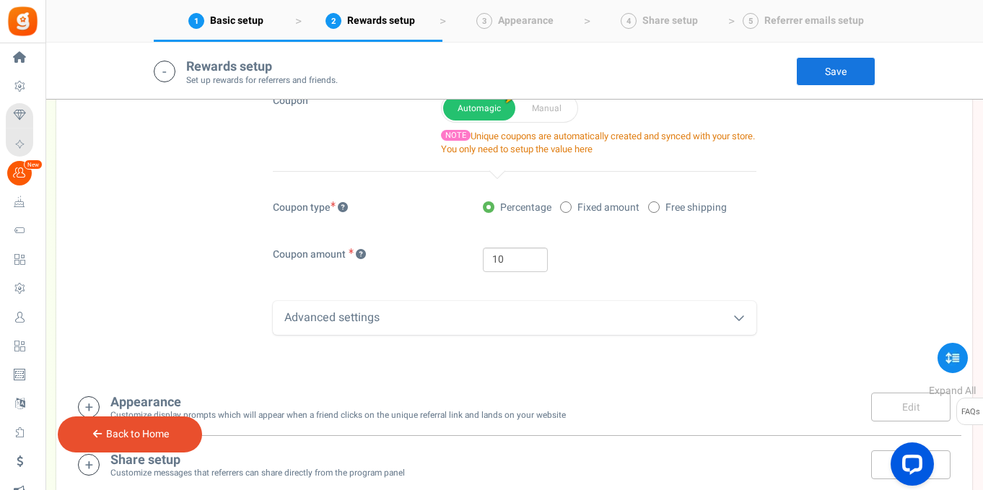
scroll to position [368, 0]
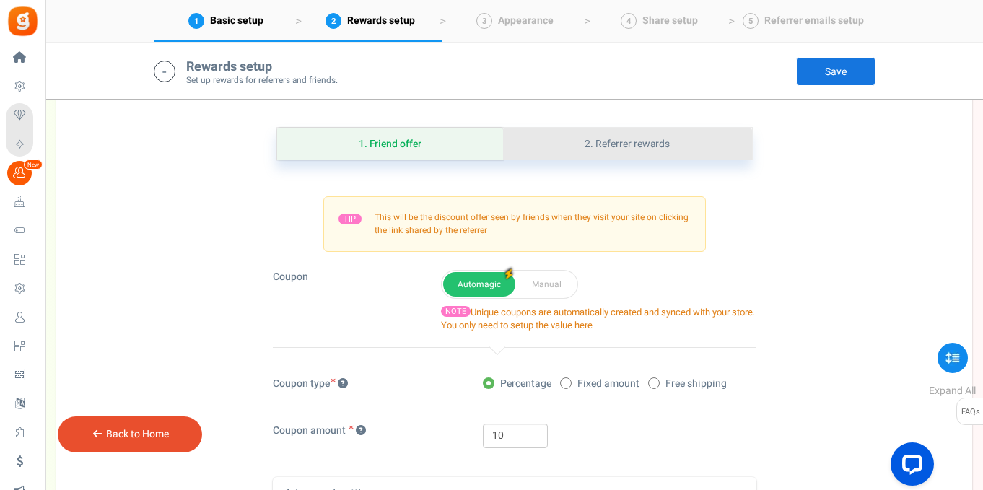
click at [603, 149] on link "2. Referrer rewards" at bounding box center [627, 144] width 248 height 32
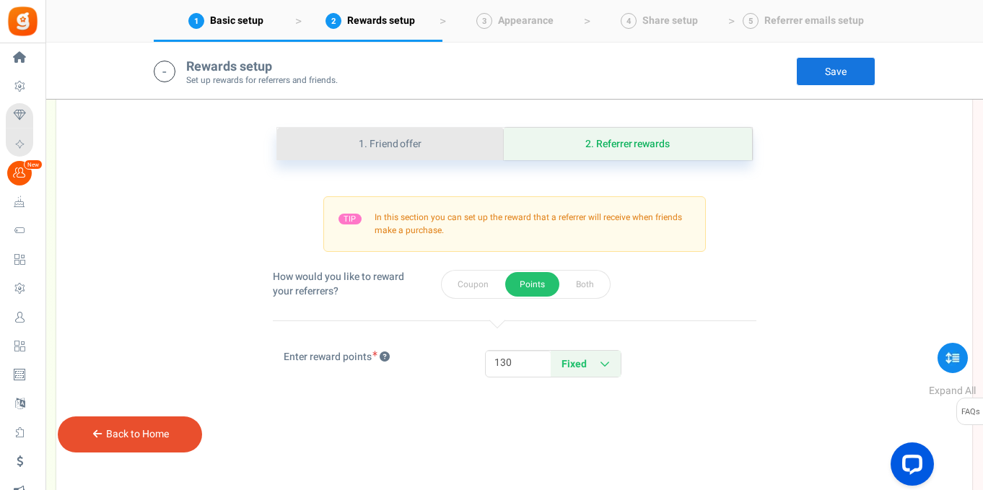
click at [445, 152] on link "1. Friend offer" at bounding box center [390, 144] width 227 height 32
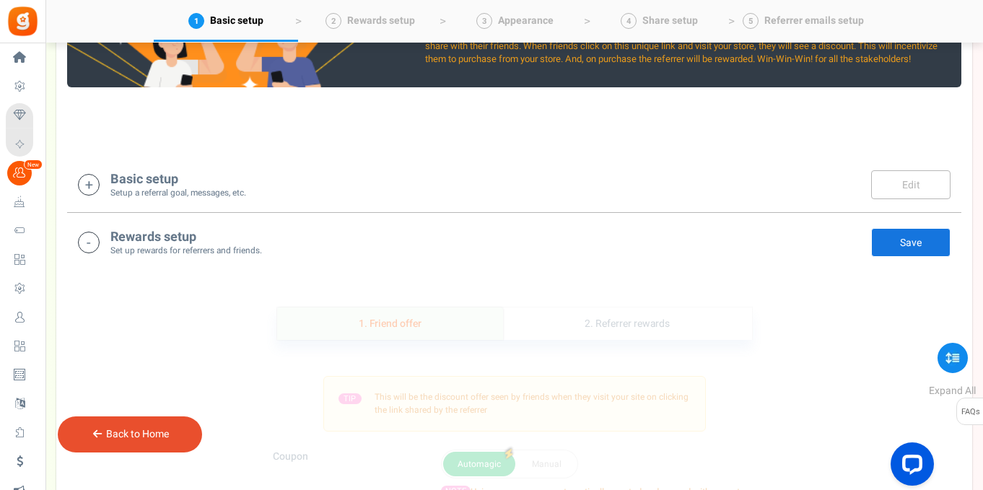
scroll to position [208, 0]
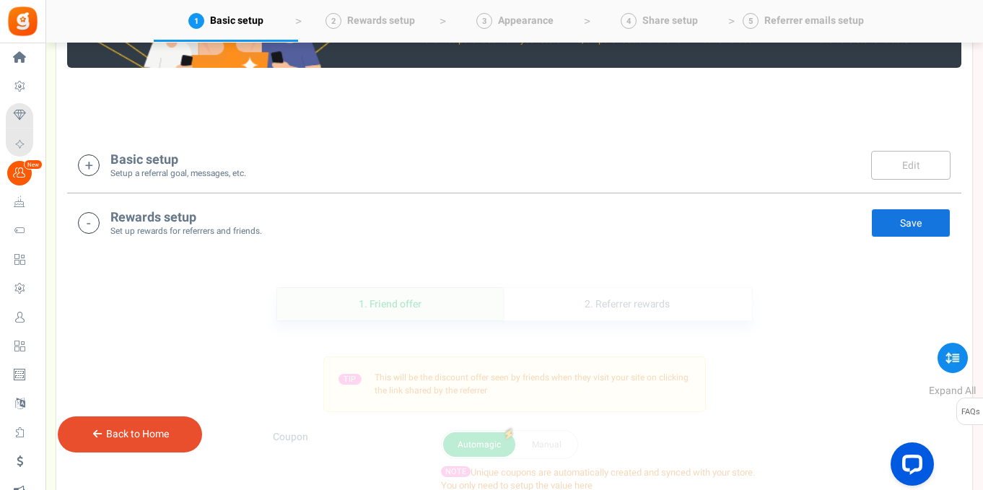
click at [92, 230] on icon at bounding box center [89, 223] width 22 height 22
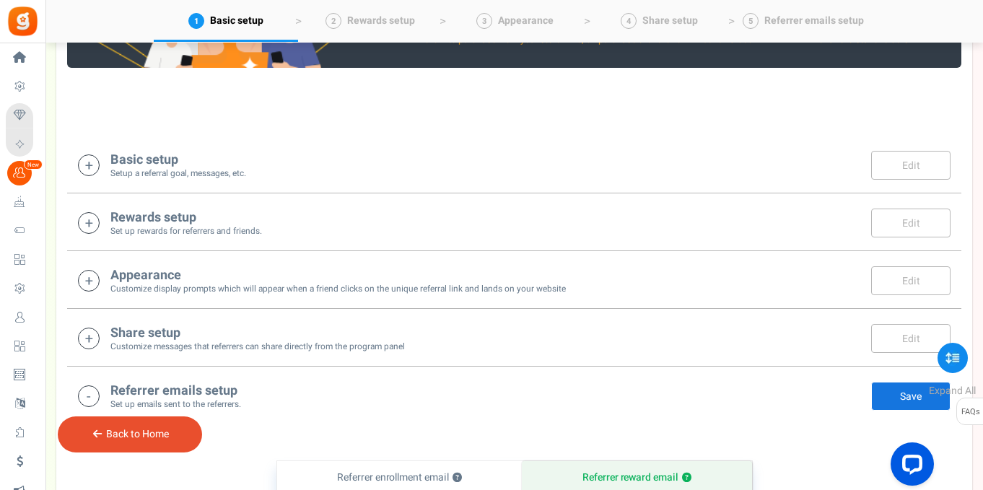
click at [90, 167] on icon at bounding box center [89, 165] width 22 height 22
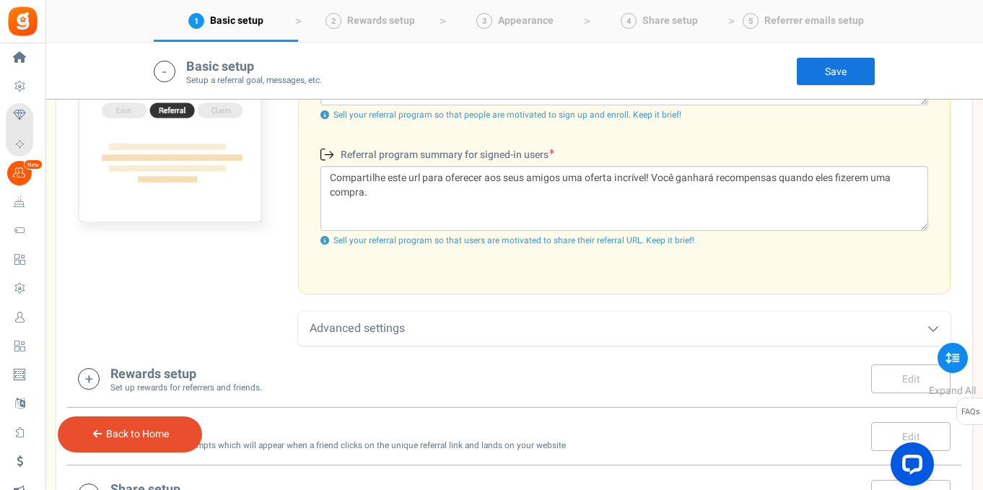
scroll to position [560, 0]
click at [412, 335] on div "Advanced settings" at bounding box center [624, 327] width 652 height 34
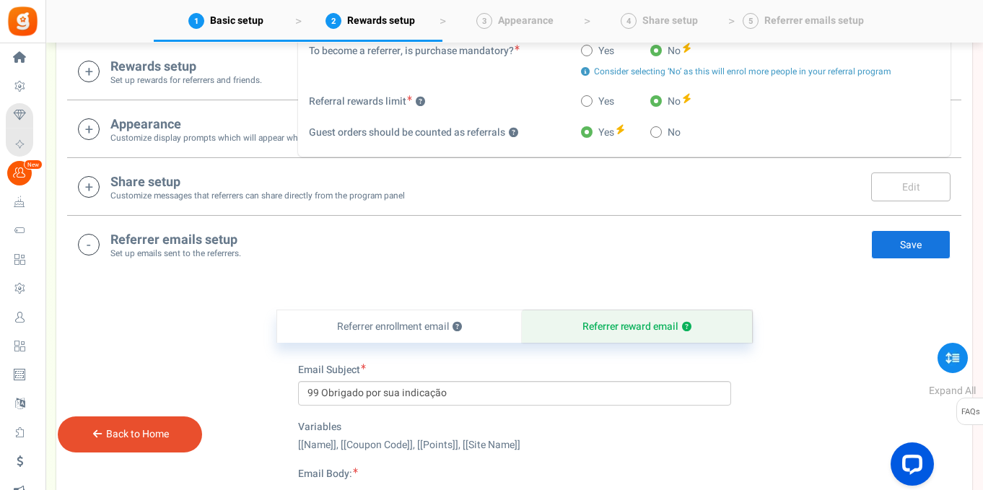
scroll to position [898, 0]
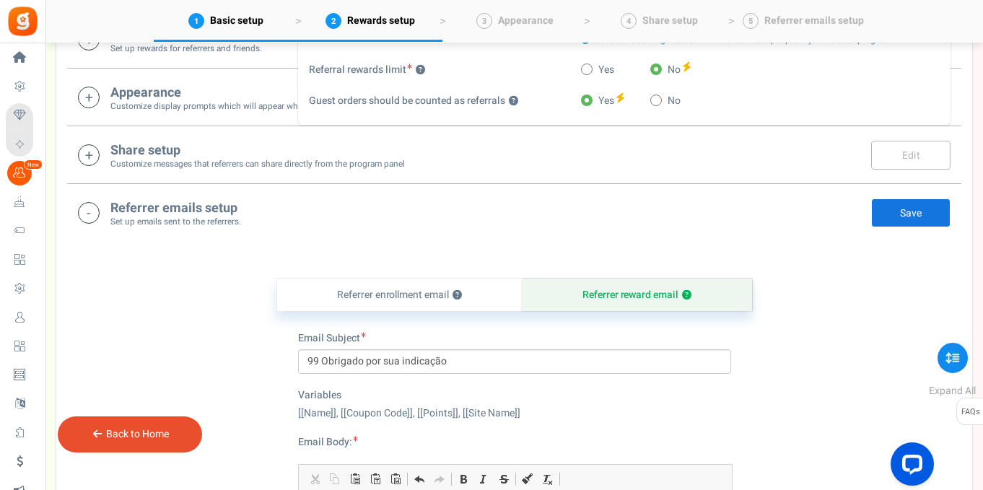
click at [95, 215] on icon at bounding box center [89, 213] width 22 height 22
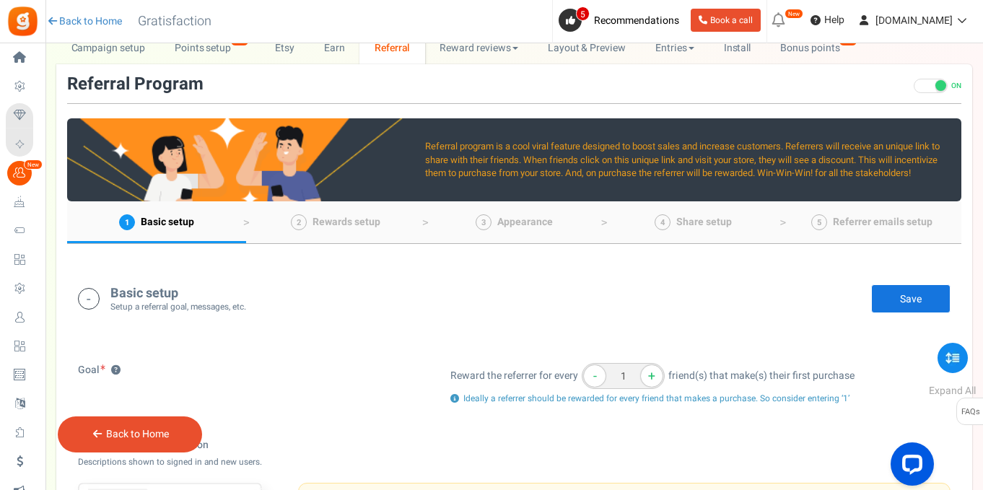
scroll to position [41, 0]
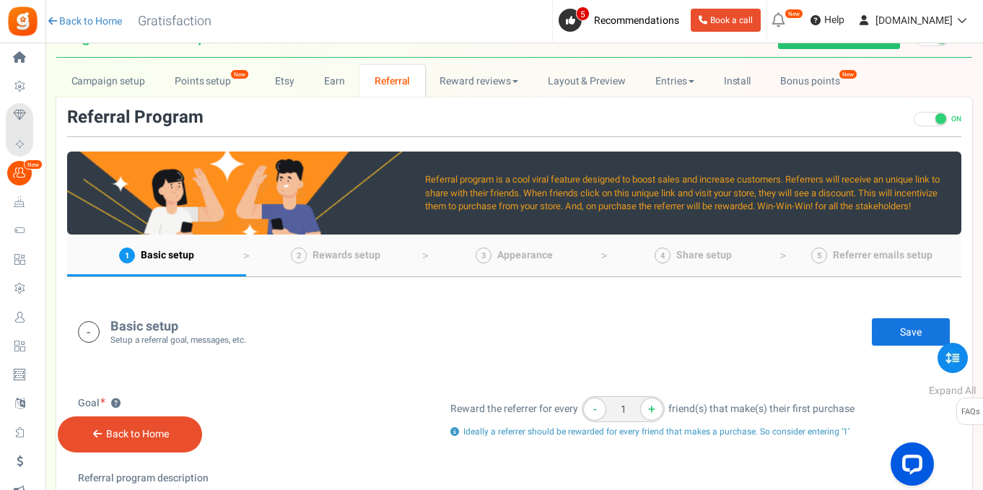
click at [95, 330] on icon at bounding box center [89, 332] width 22 height 22
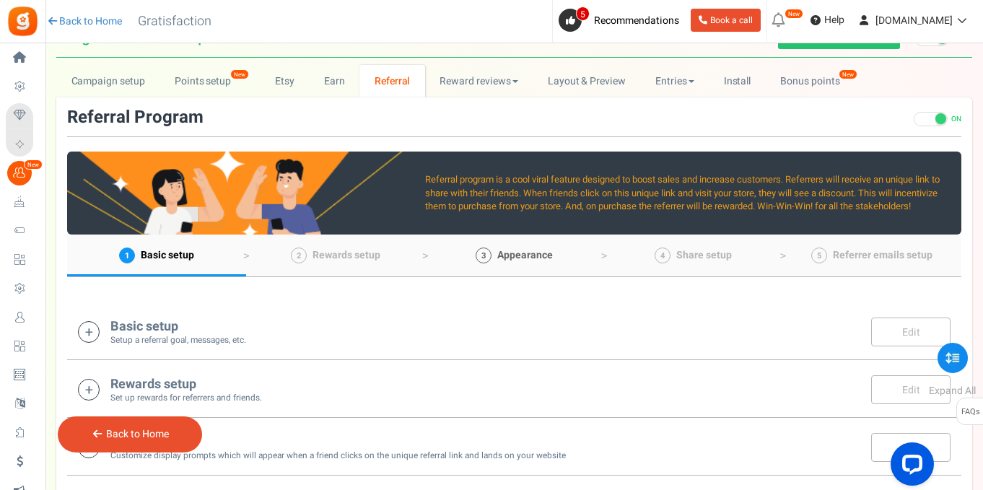
click at [511, 250] on span "Appearance" at bounding box center [525, 255] width 56 height 15
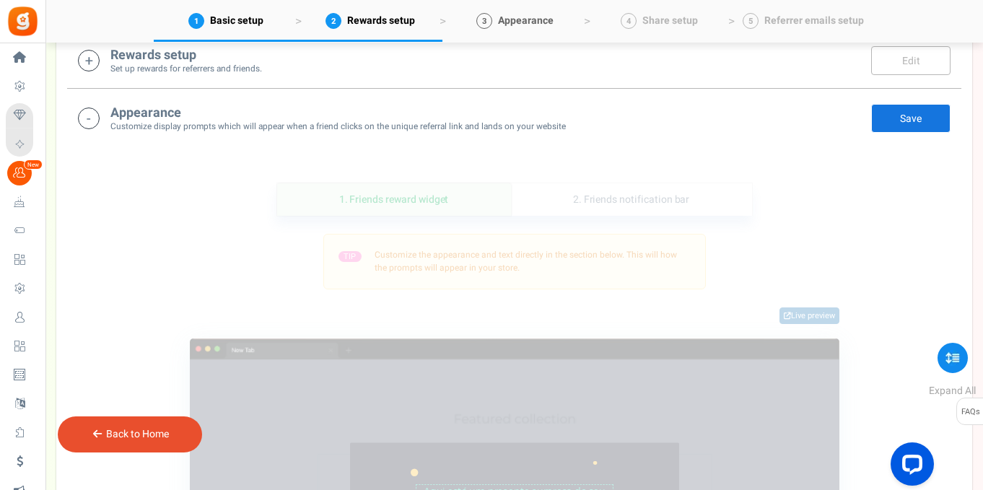
scroll to position [356, 0]
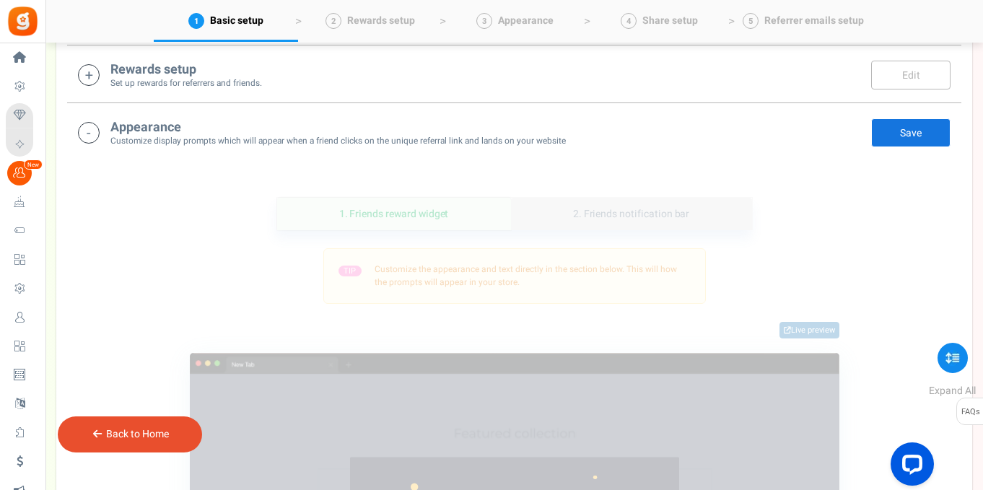
click at [617, 219] on link "2. Friends notification bar" at bounding box center [631, 214] width 241 height 32
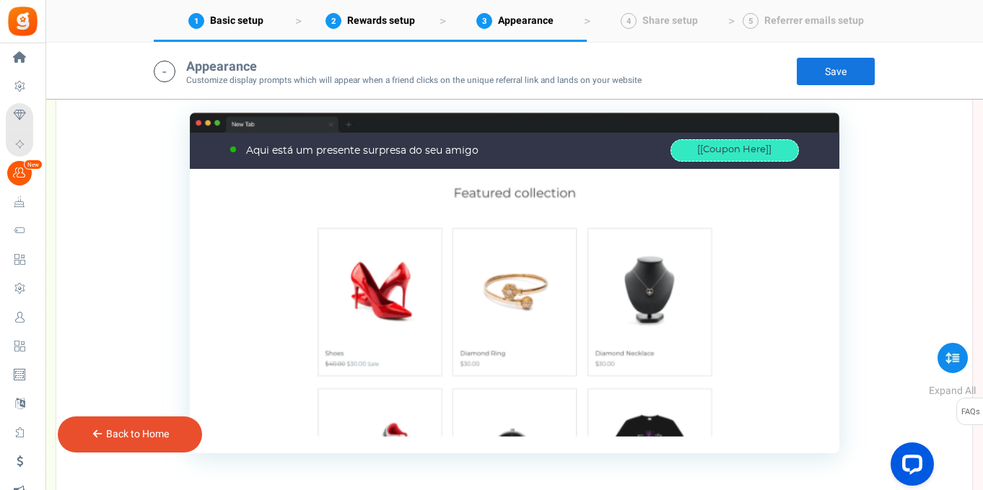
scroll to position [842, 0]
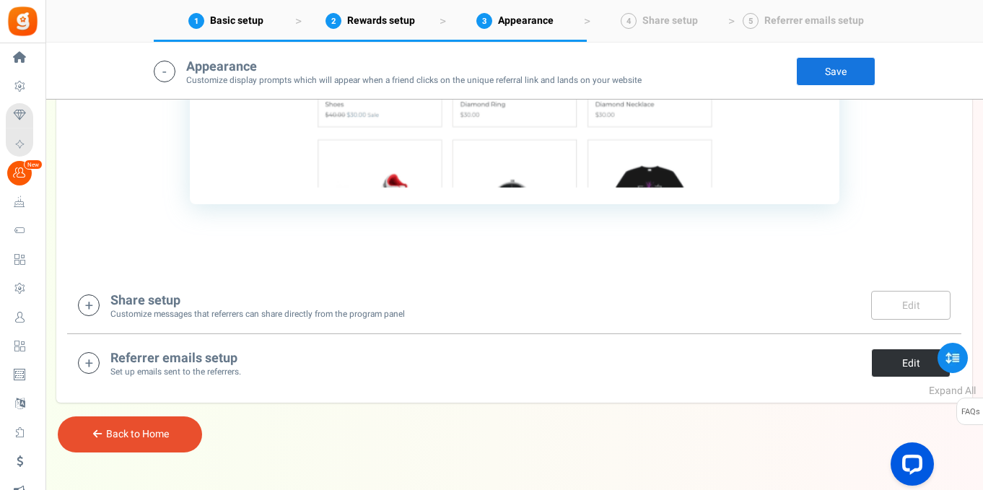
click at [893, 370] on link "Edit" at bounding box center [910, 363] width 79 height 29
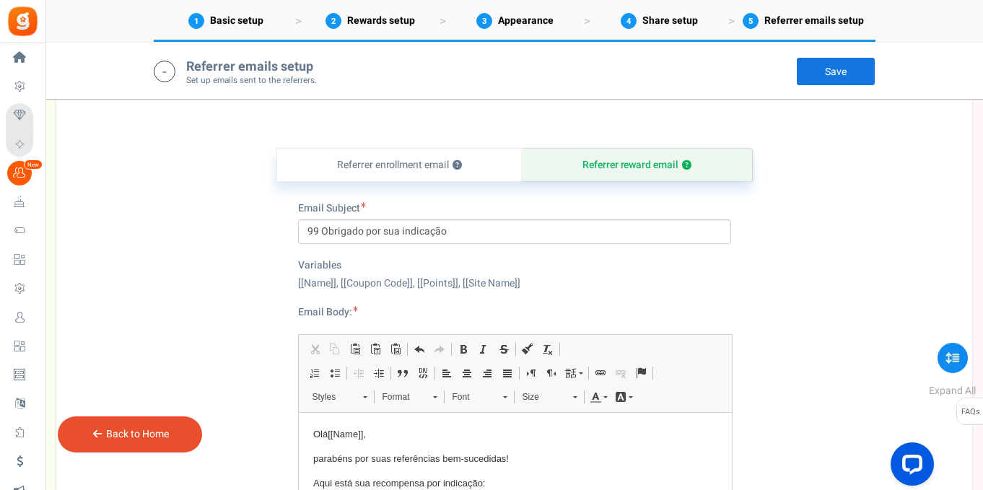
scroll to position [1120, 0]
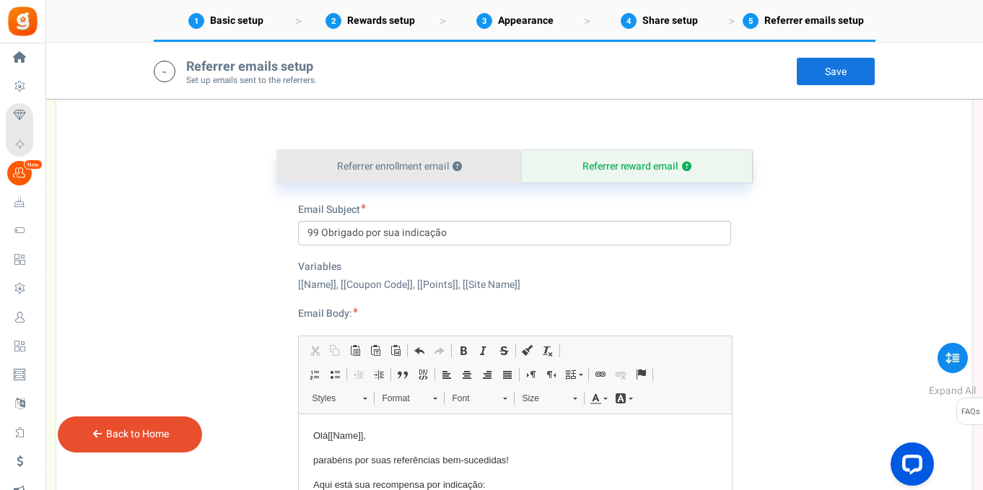
click at [463, 159] on link "Referrer enrollment email ?" at bounding box center [399, 166] width 245 height 32
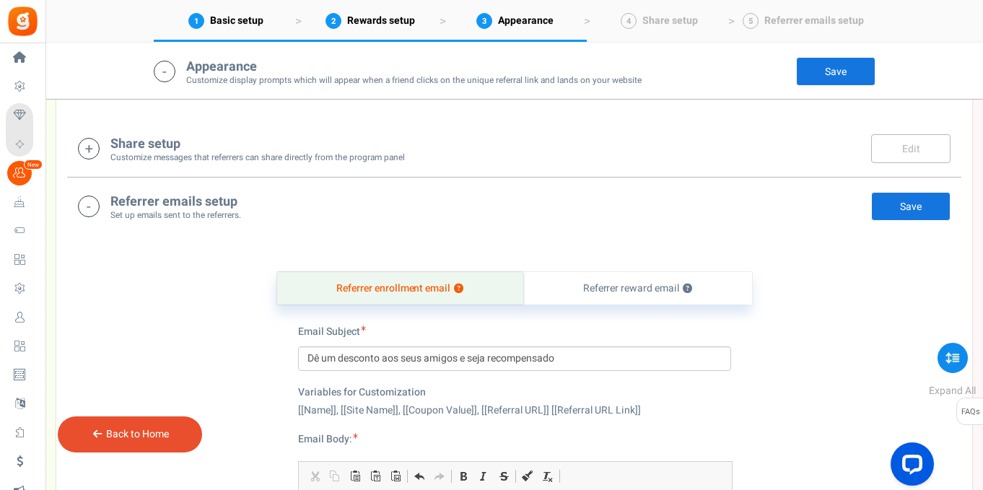
scroll to position [1031, 0]
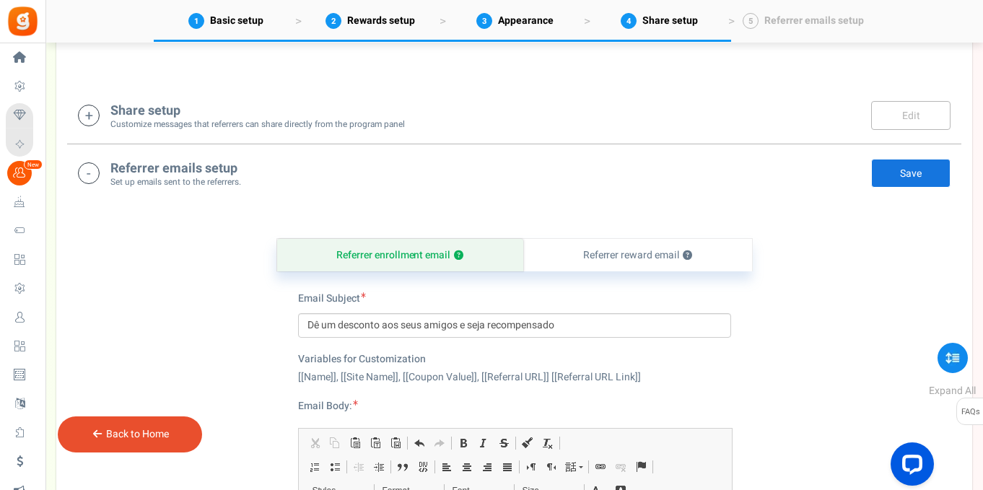
click at [86, 178] on icon at bounding box center [89, 173] width 22 height 22
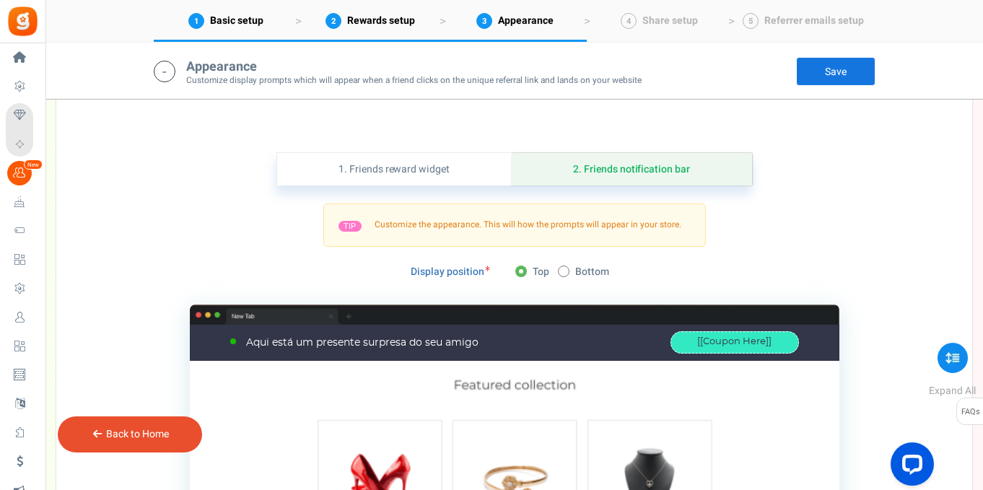
scroll to position [357, 0]
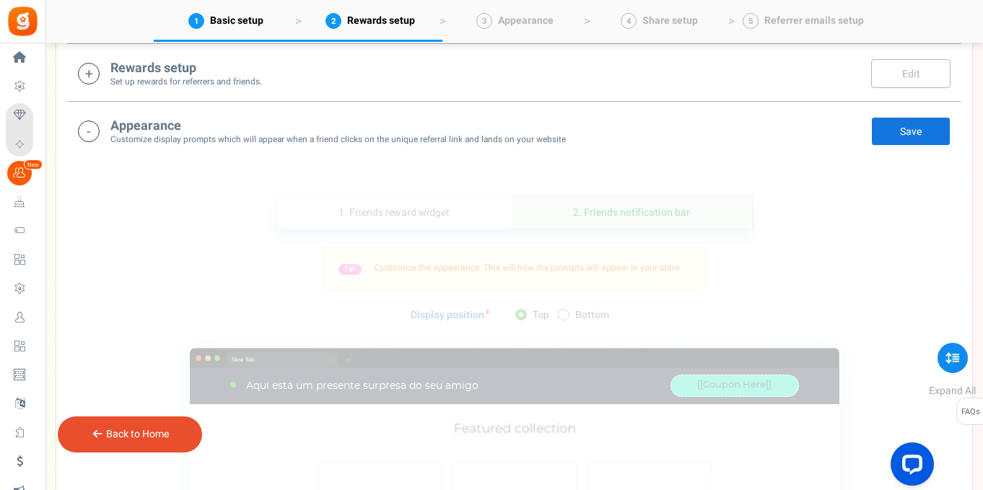
click at [87, 134] on icon at bounding box center [89, 132] width 22 height 22
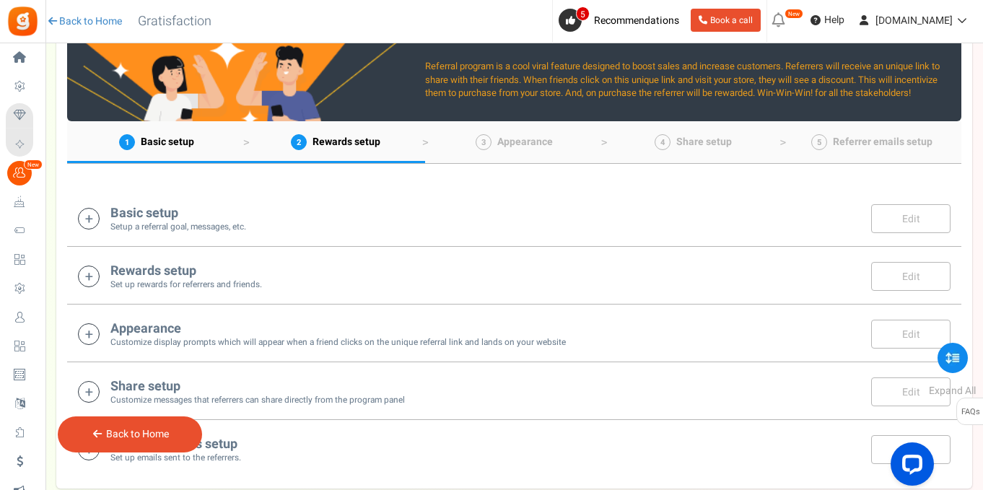
scroll to position [152, 0]
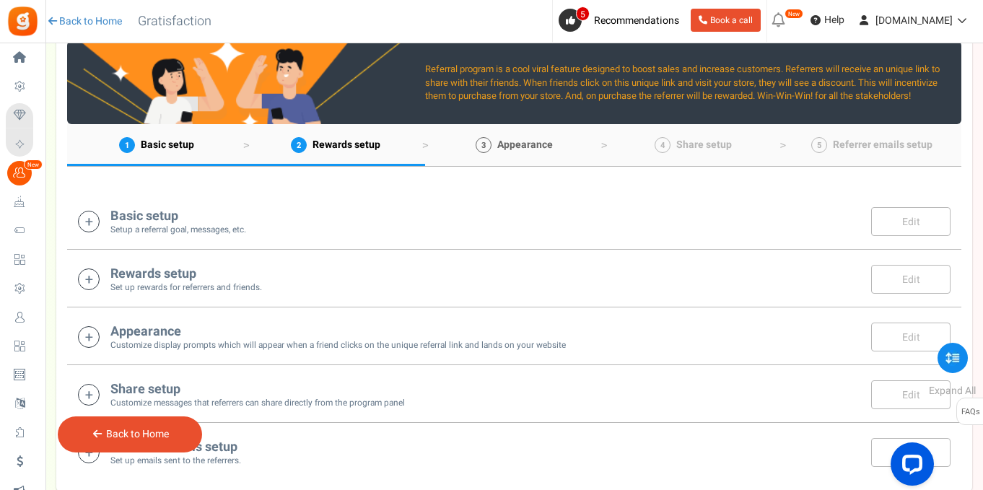
click at [512, 152] on span "Appearance" at bounding box center [525, 144] width 56 height 15
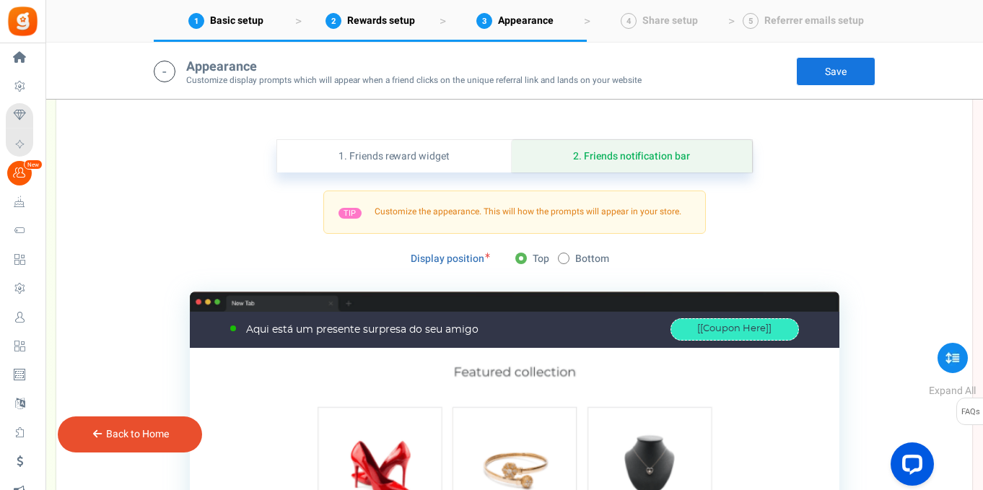
scroll to position [417, 0]
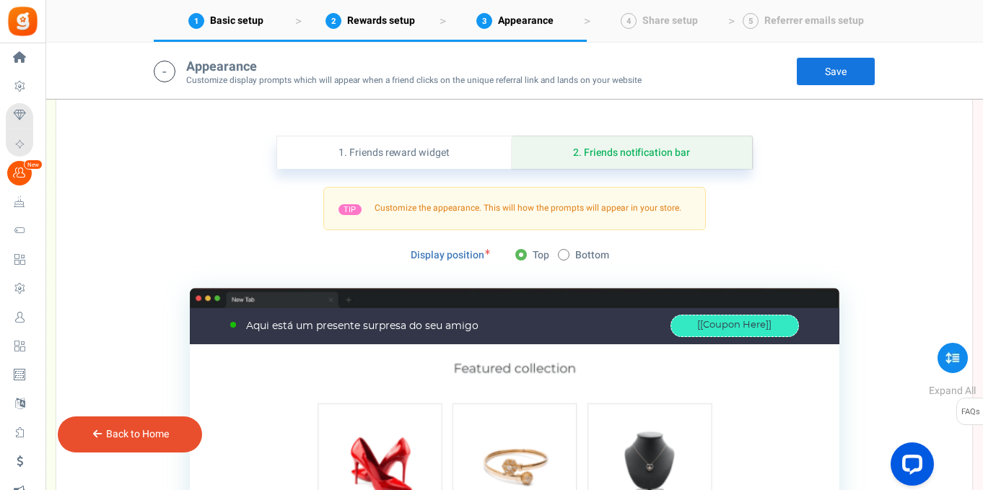
click at [176, 75] on div "Appearance Customize display prompts which will appear when a friend clicks on …" at bounding box center [515, 72] width 722 height 30
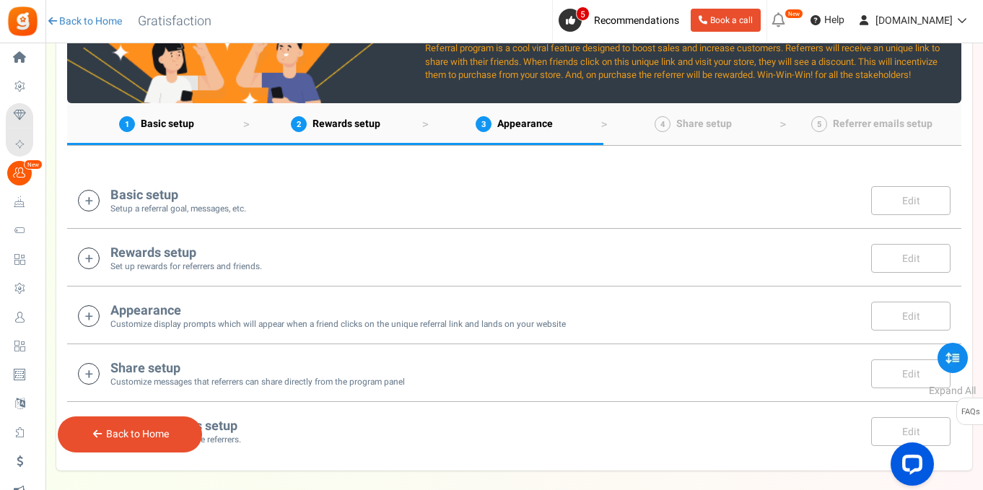
scroll to position [0, 0]
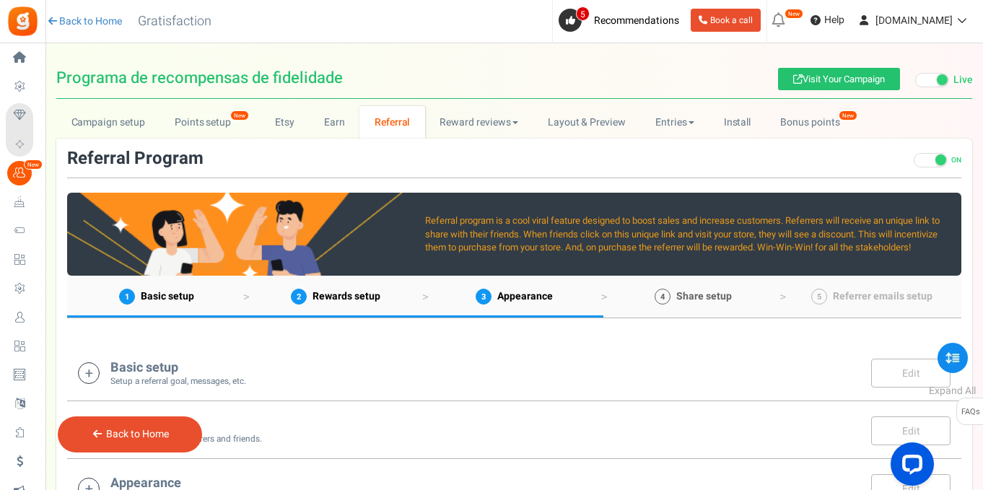
click at [708, 304] on span "Share setup" at bounding box center [704, 296] width 56 height 15
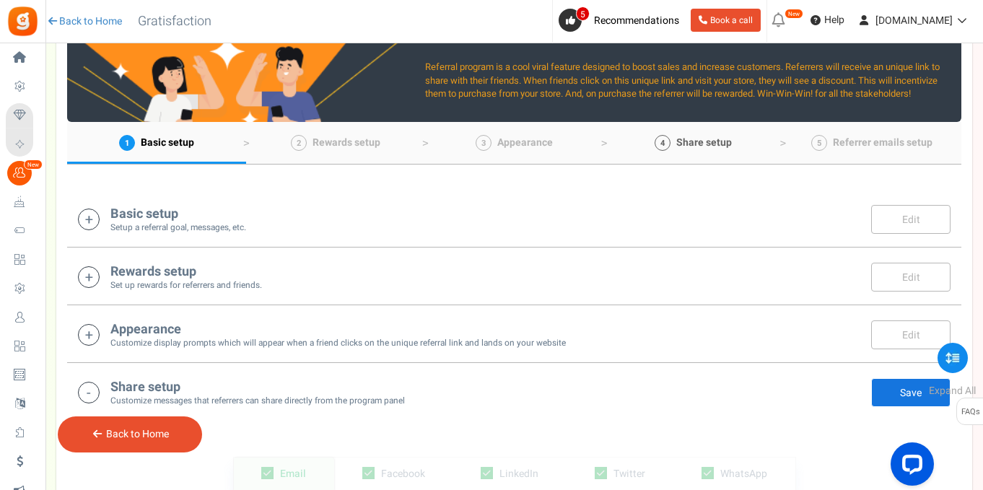
scroll to position [178, 0]
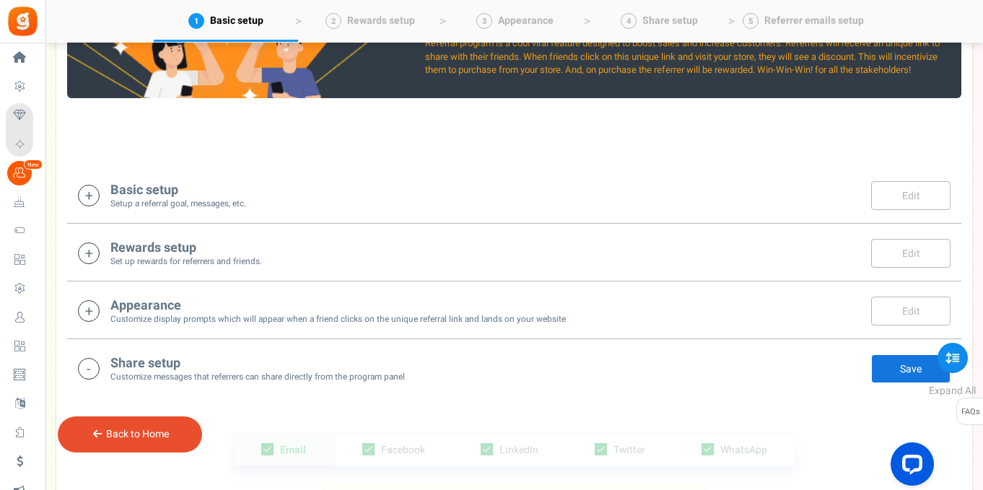
click at [87, 364] on icon at bounding box center [89, 369] width 22 height 22
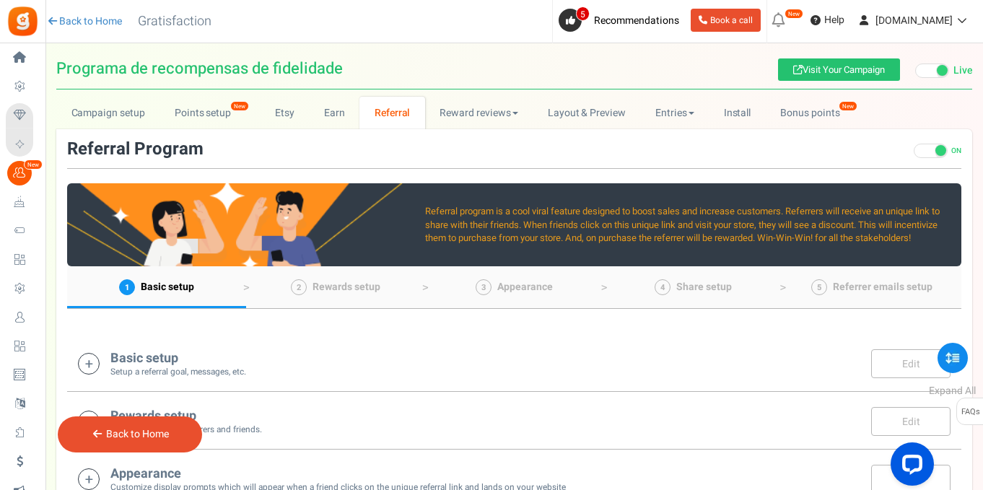
scroll to position [0, 0]
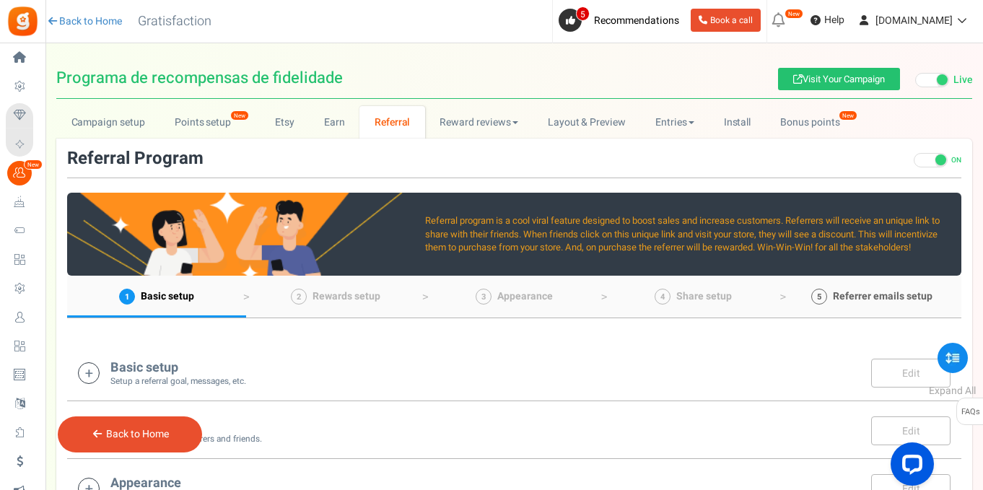
click at [844, 297] on span "Referrer emails setup" at bounding box center [883, 296] width 100 height 15
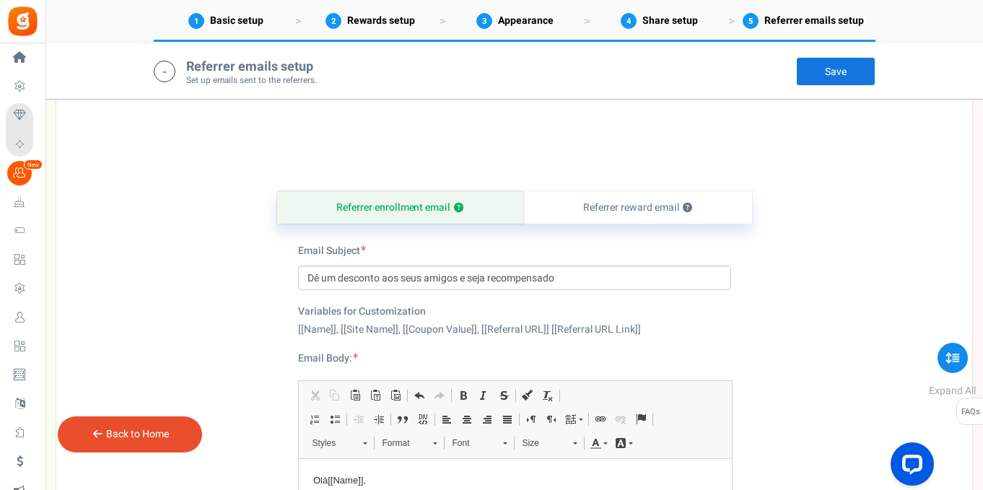
scroll to position [467, 0]
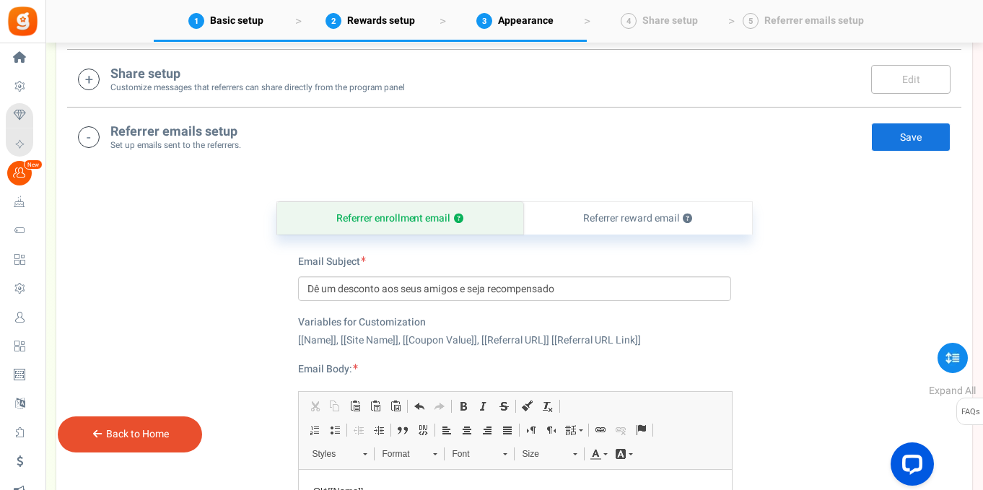
click at [87, 138] on icon at bounding box center [89, 137] width 22 height 22
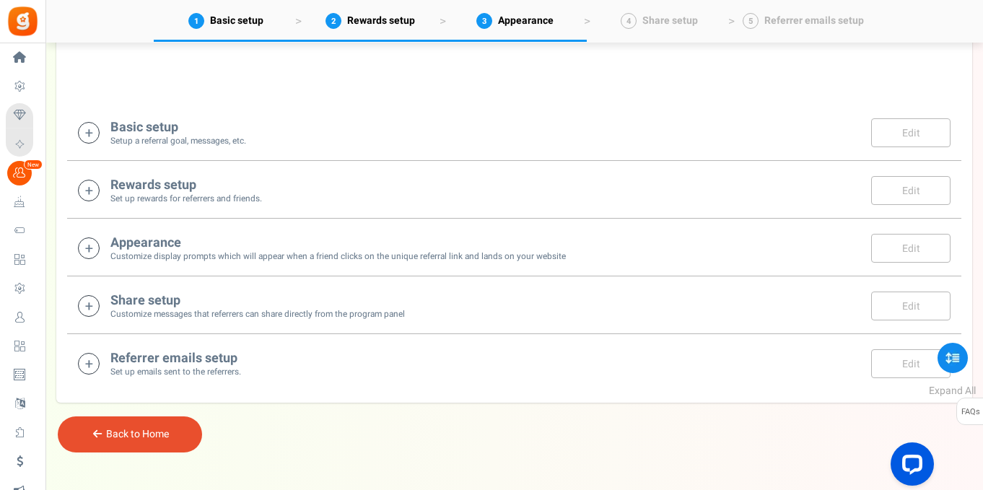
scroll to position [240, 0]
click at [149, 133] on h4 "Basic setup" at bounding box center [178, 128] width 136 height 14
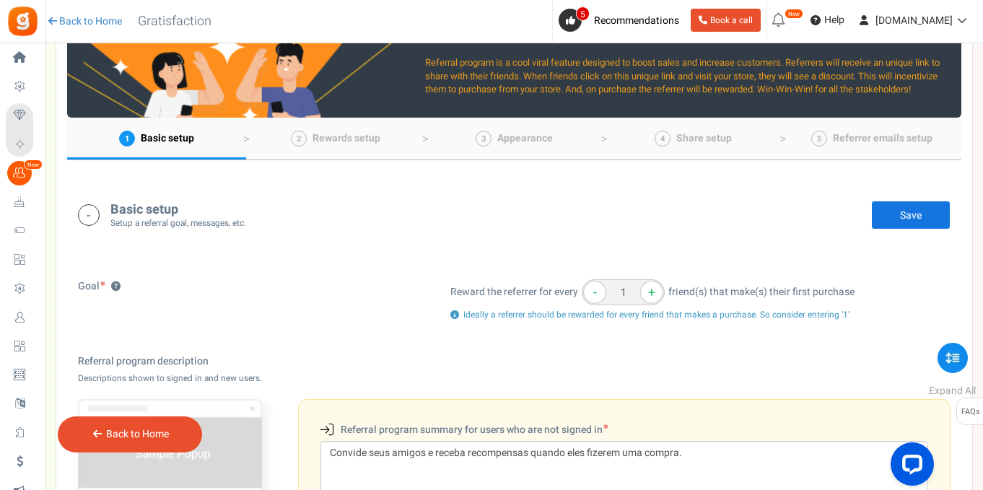
scroll to position [0, 0]
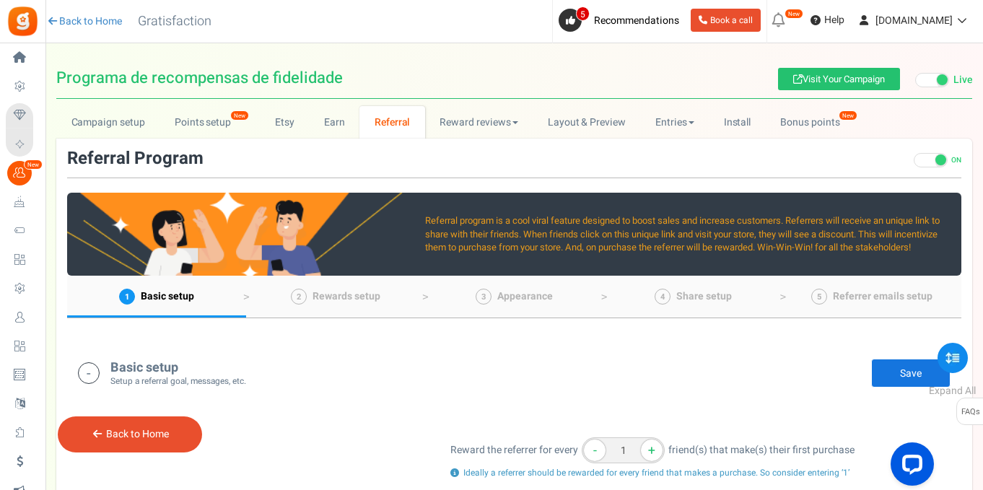
click at [87, 367] on icon at bounding box center [89, 373] width 22 height 22
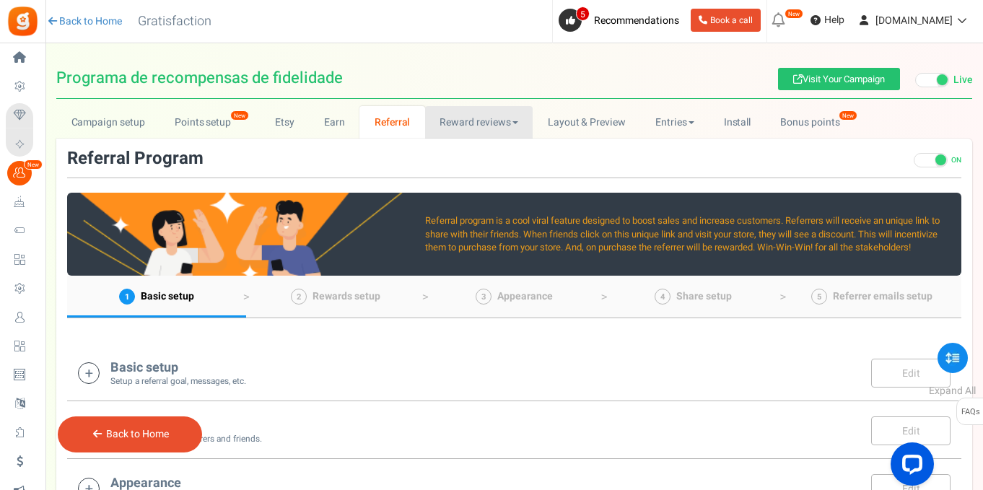
click at [473, 112] on link "Reward reviews" at bounding box center [479, 122] width 108 height 32
click at [600, 115] on link "Layout & Preview" at bounding box center [587, 122] width 108 height 32
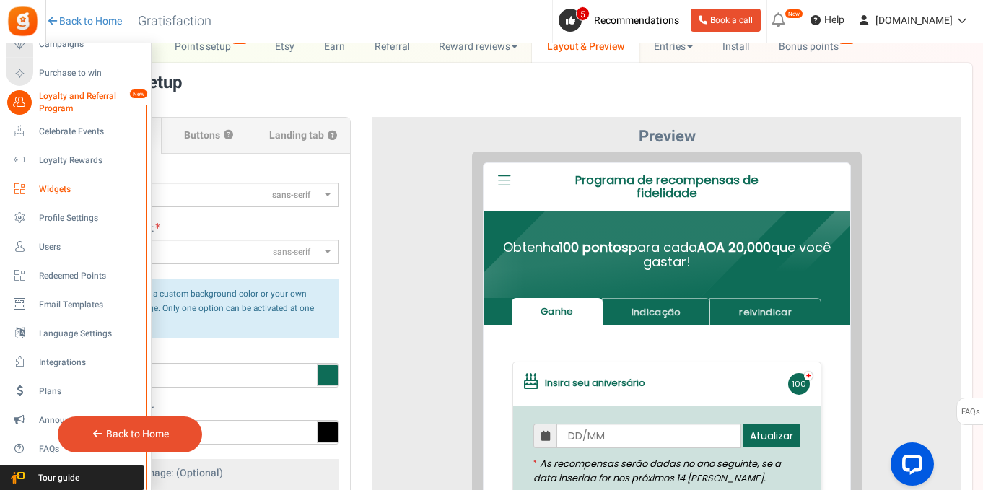
scroll to position [77, 0]
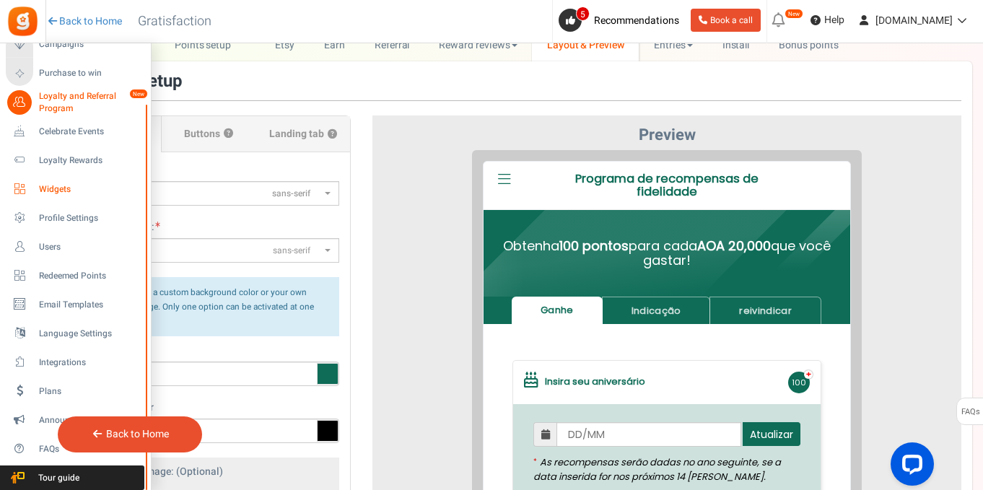
click at [57, 187] on span "Widgets" at bounding box center [89, 189] width 101 height 12
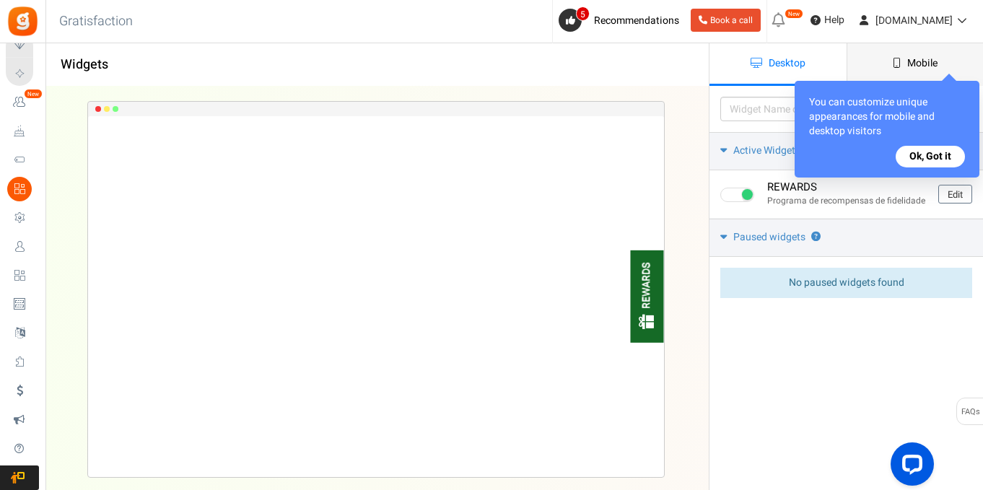
click at [924, 64] on span "Mobile" at bounding box center [922, 63] width 30 height 15
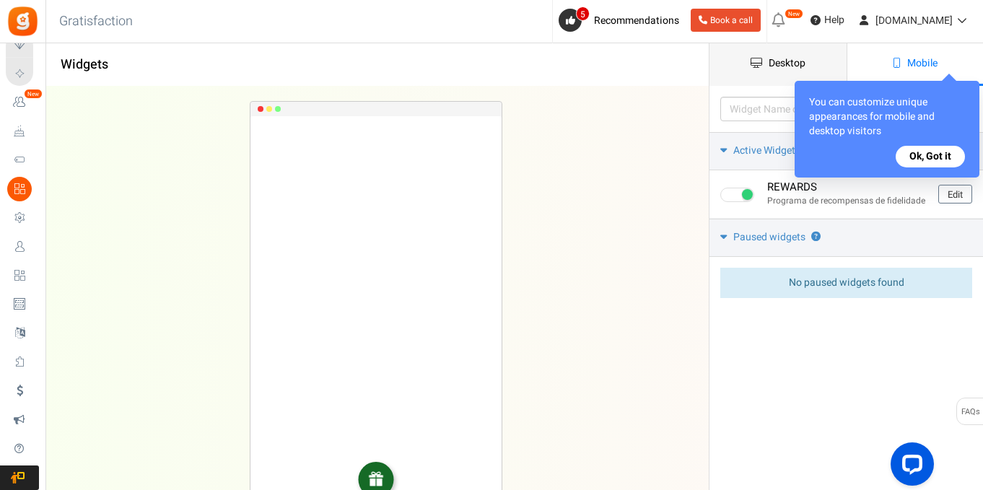
click at [780, 64] on span "Desktop" at bounding box center [787, 63] width 37 height 15
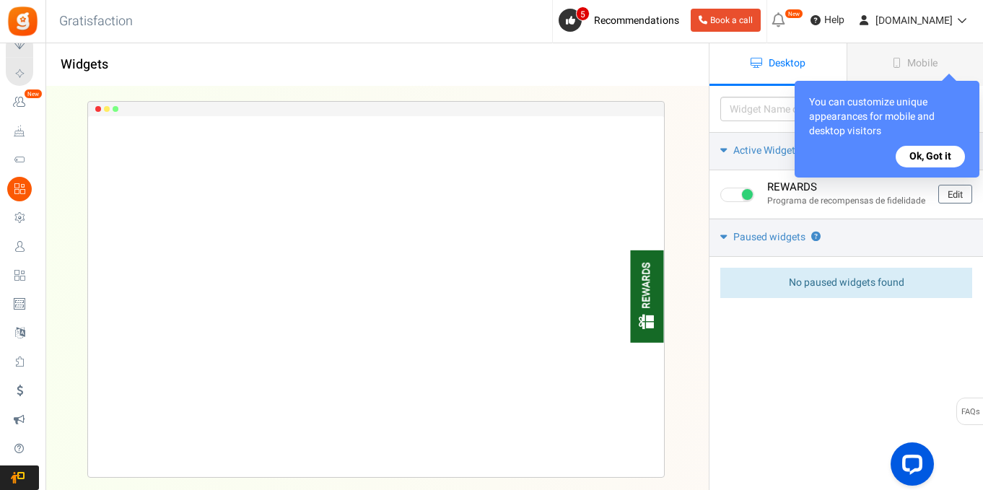
click at [938, 164] on button "Ok, Got it" at bounding box center [930, 157] width 69 height 22
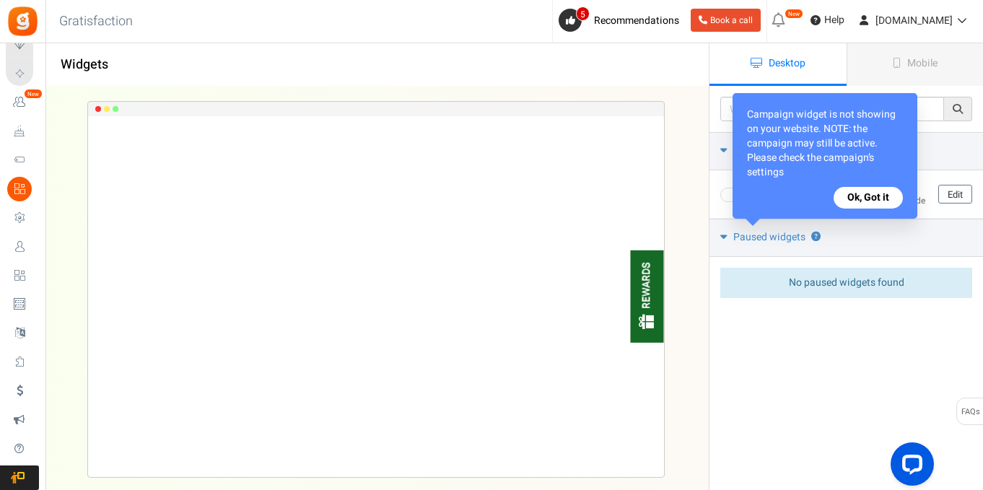
click at [863, 193] on button "Ok, Got it" at bounding box center [868, 198] width 69 height 22
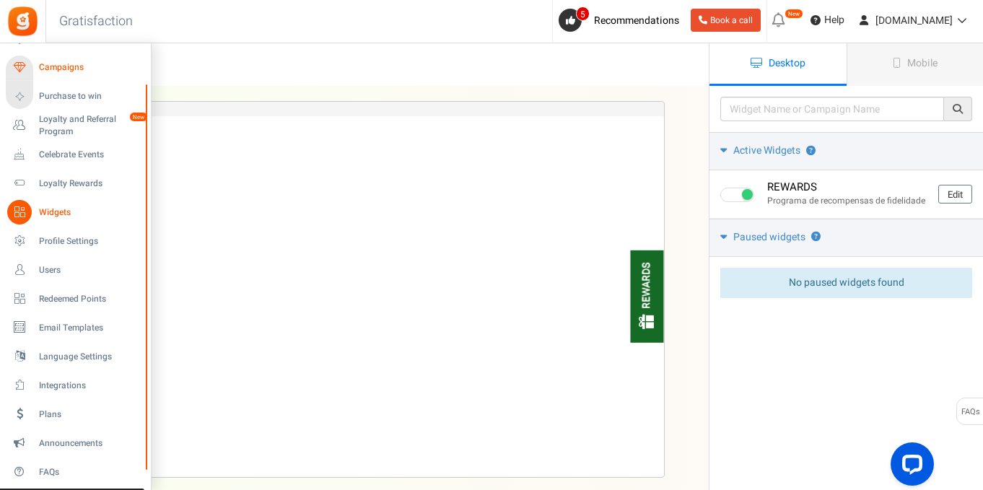
click at [58, 64] on span "Campaigns" at bounding box center [89, 67] width 101 height 12
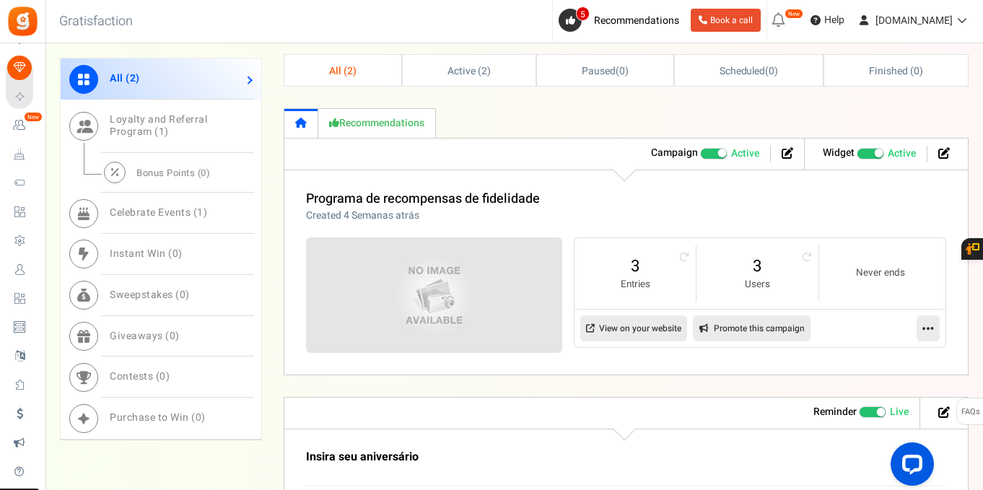
scroll to position [699, 0]
click at [942, 158] on icon at bounding box center [944, 154] width 12 height 12
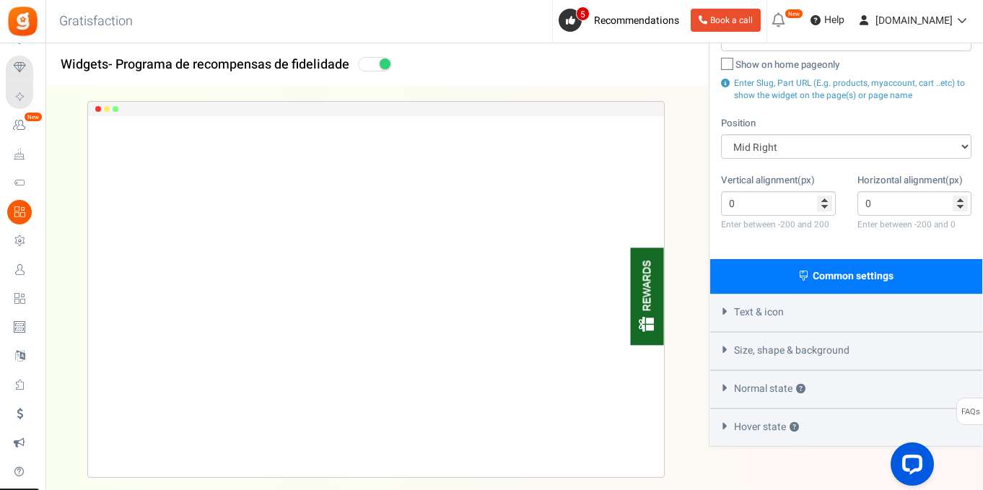
scroll to position [241, 0]
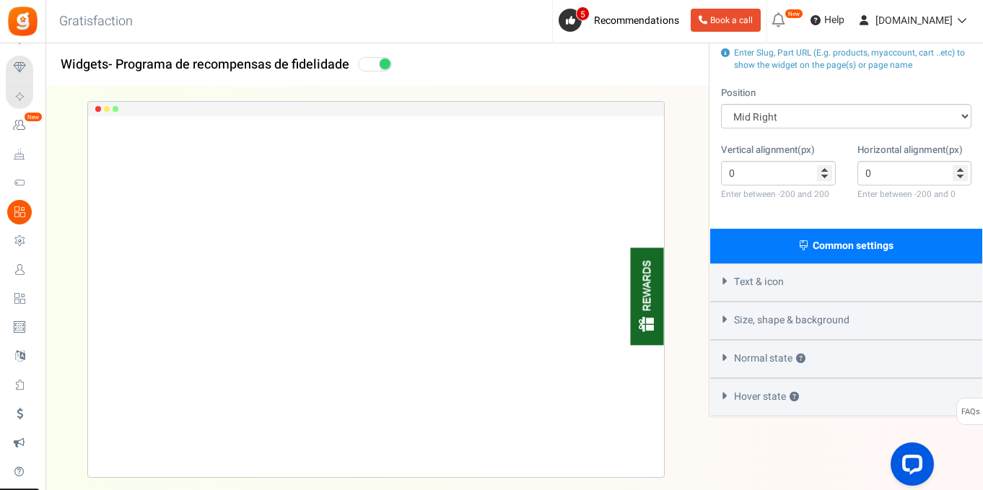
click at [769, 285] on span "Text & icon" at bounding box center [759, 282] width 50 height 14
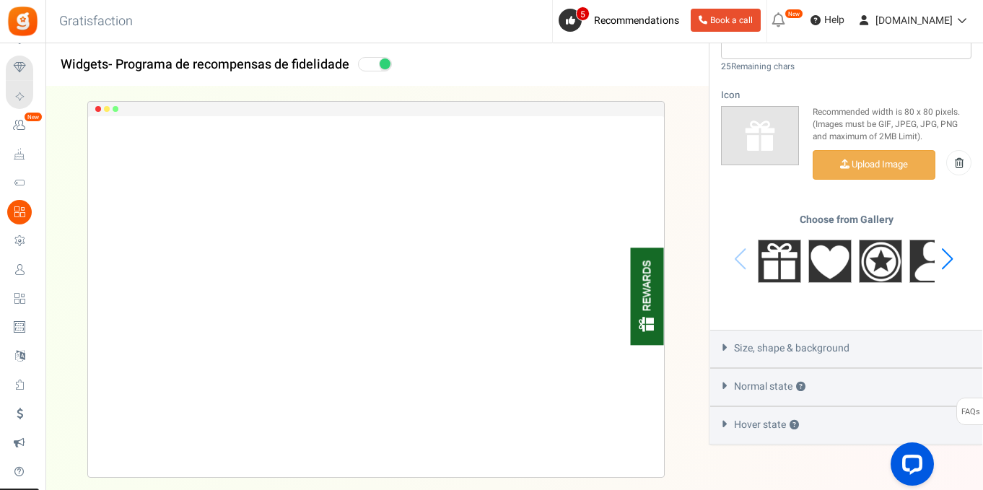
scroll to position [637, 0]
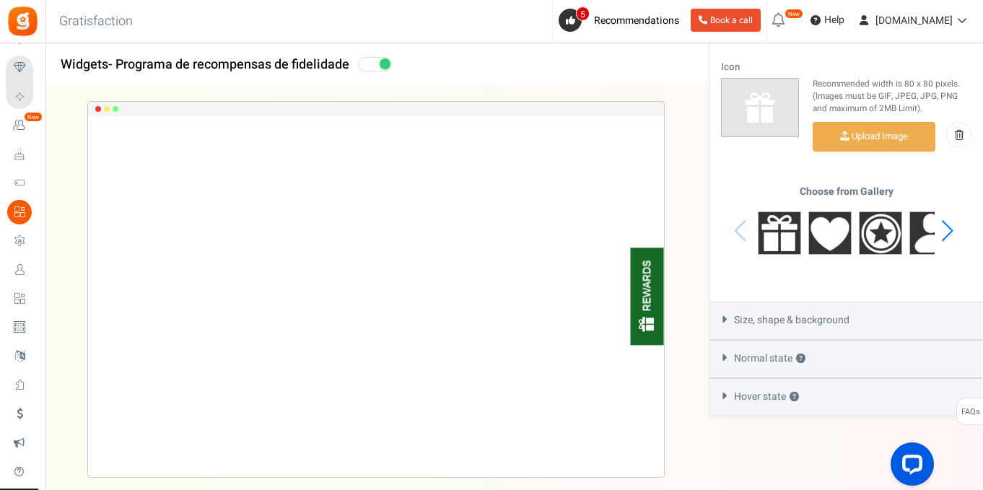
click at [774, 325] on span "Size, shape & background" at bounding box center [791, 320] width 115 height 14
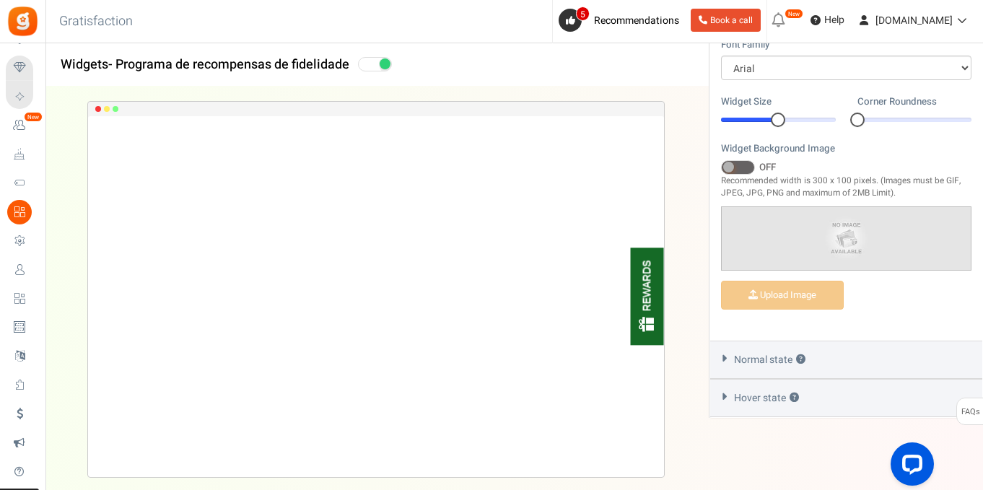
scroll to position [555, 0]
click at [750, 361] on span "Normal state ?" at bounding box center [769, 359] width 71 height 14
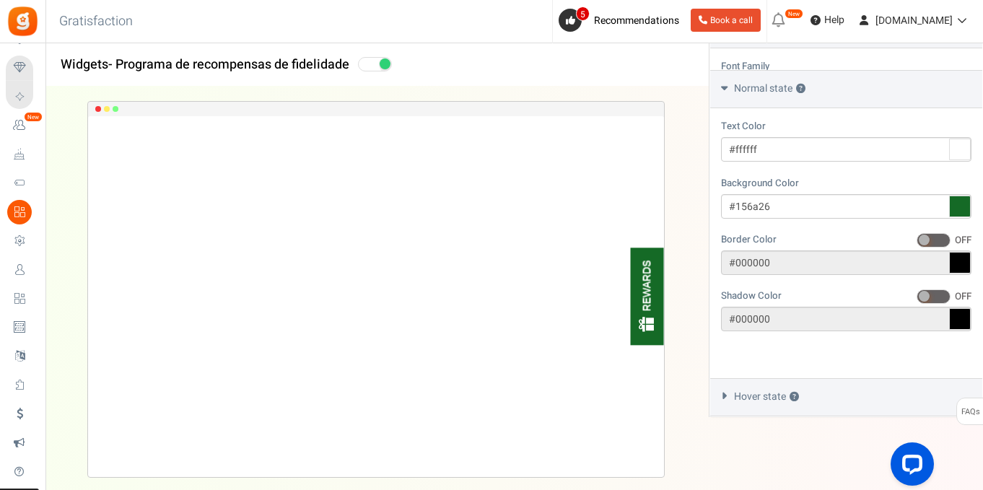
scroll to position [489, 0]
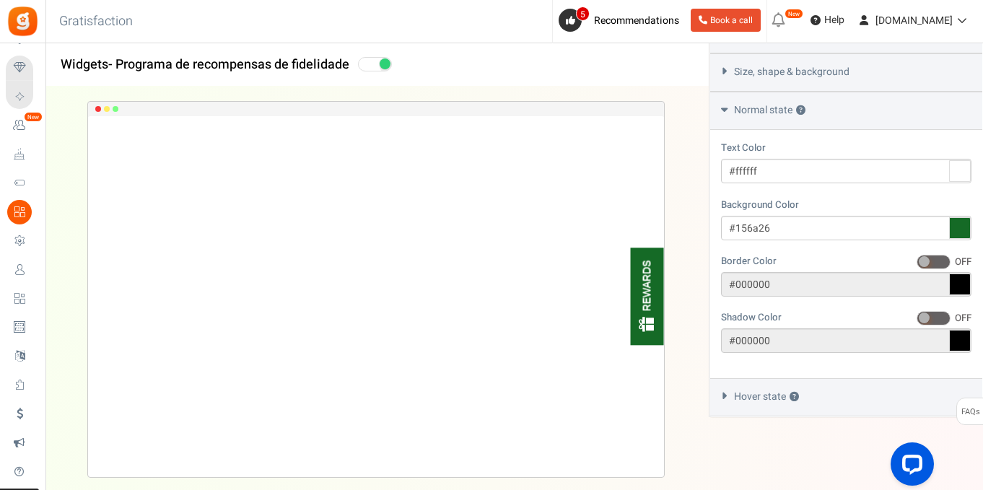
click at [729, 396] on icon at bounding box center [724, 396] width 11 height 6
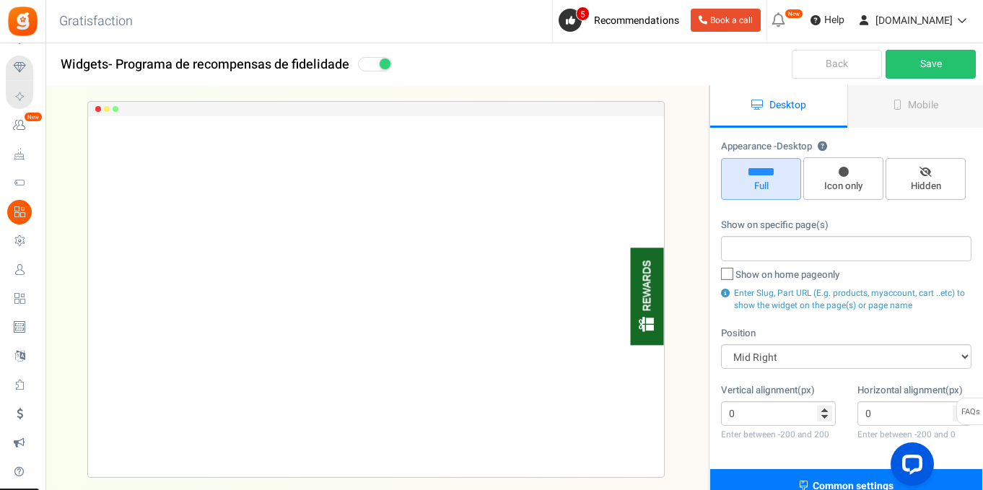
scroll to position [0, 0]
click at [838, 61] on link "Back" at bounding box center [837, 64] width 90 height 29
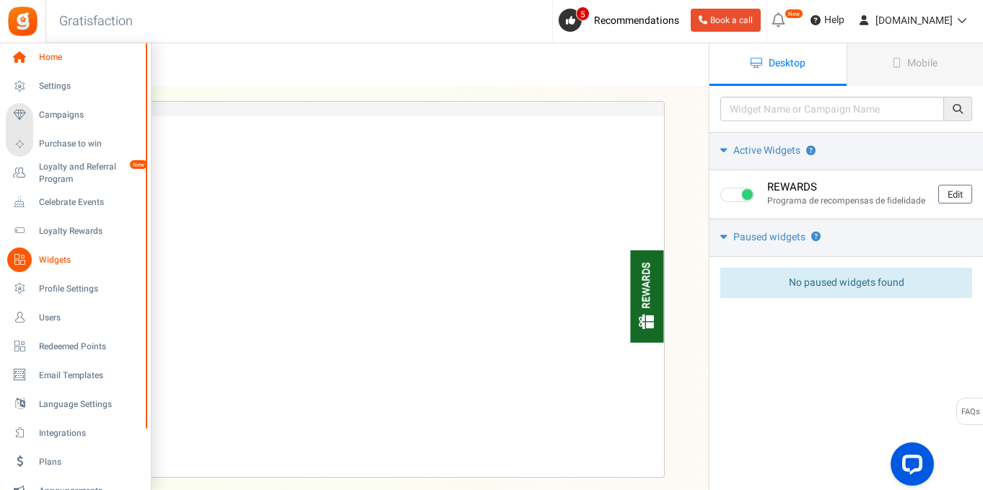
click at [54, 55] on span "Home" at bounding box center [89, 57] width 101 height 12
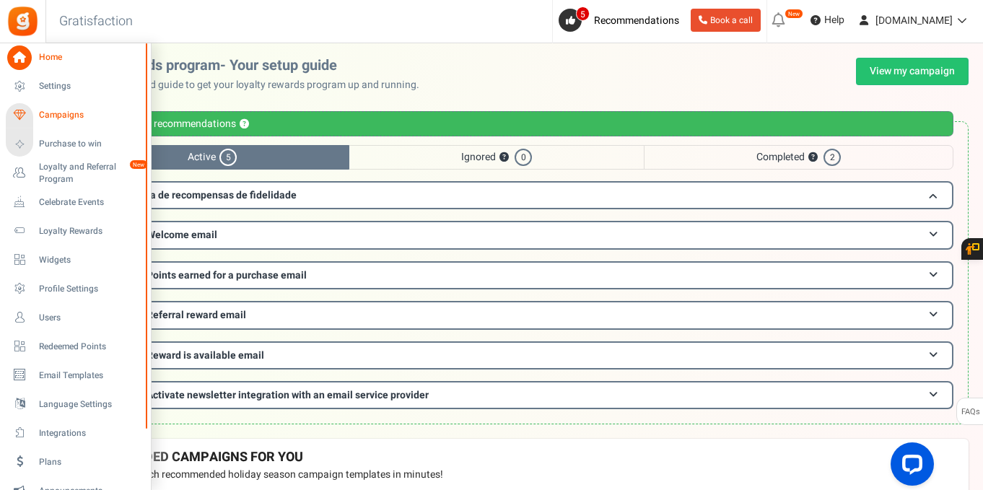
click at [61, 119] on span "Campaigns" at bounding box center [89, 115] width 101 height 12
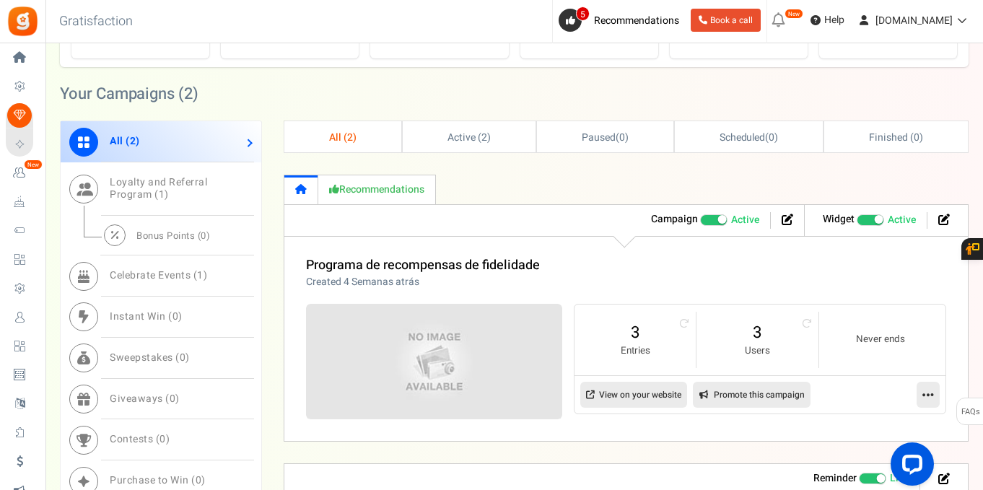
scroll to position [656, 0]
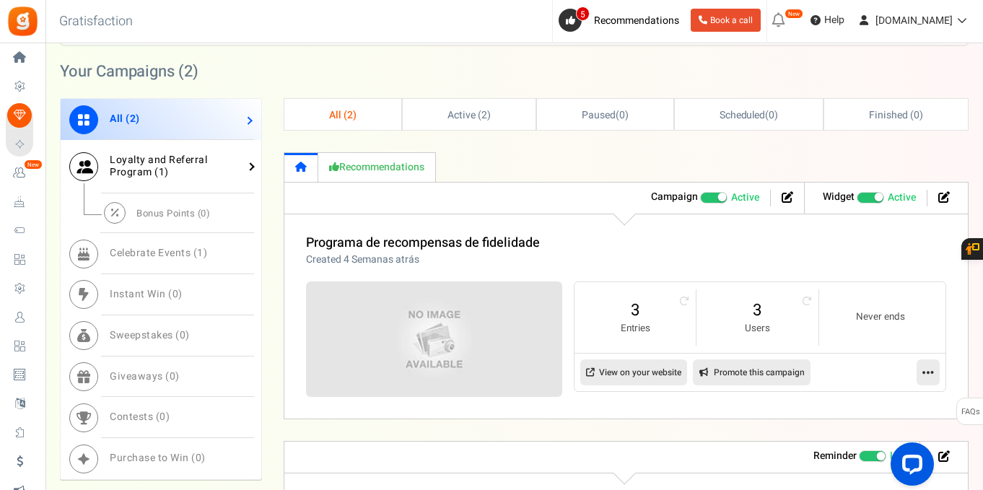
click at [165, 160] on span "Loyalty and Referral Program ( 1 )" at bounding box center [158, 165] width 97 height 27
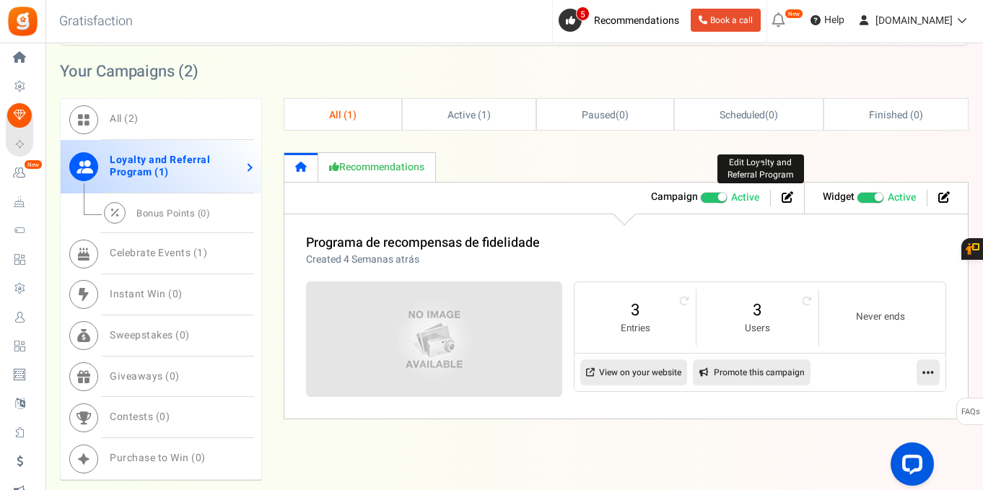
click at [787, 198] on icon at bounding box center [788, 197] width 12 height 12
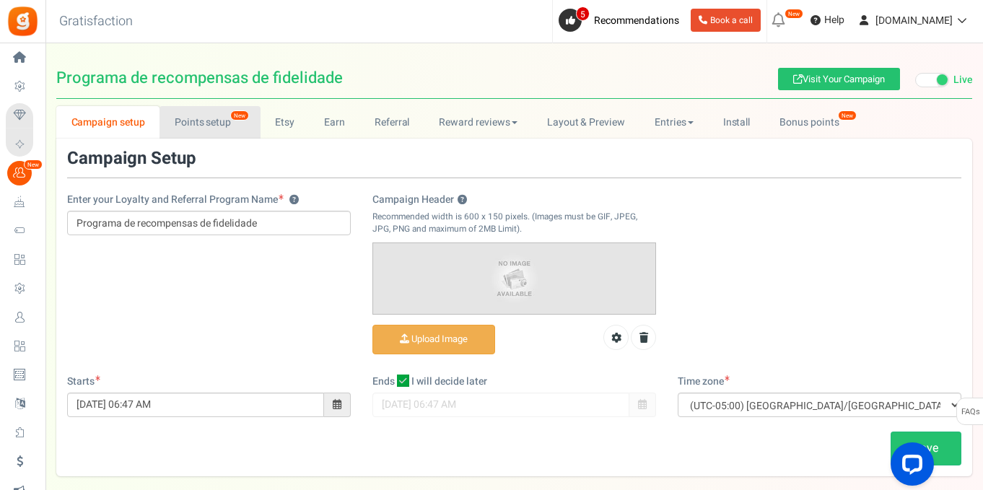
click at [201, 128] on link "Points setup New" at bounding box center [209, 122] width 100 height 32
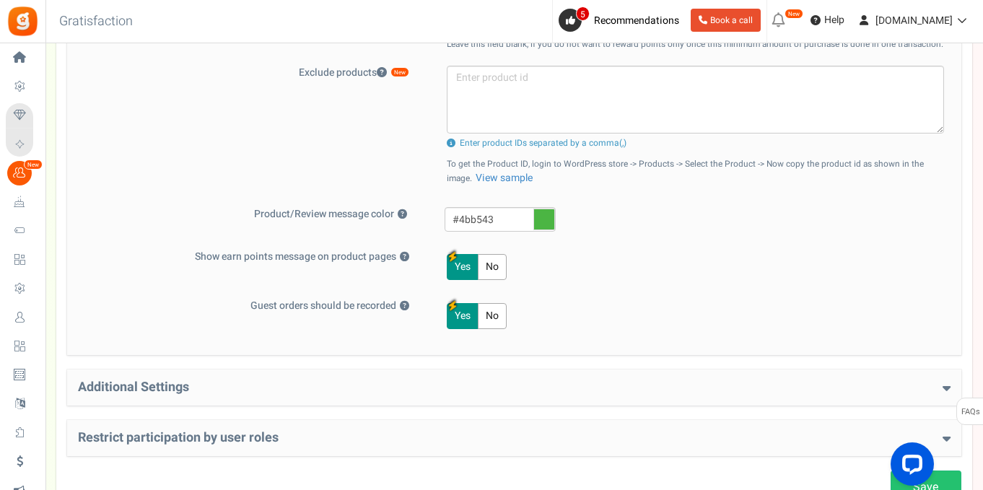
scroll to position [692, 0]
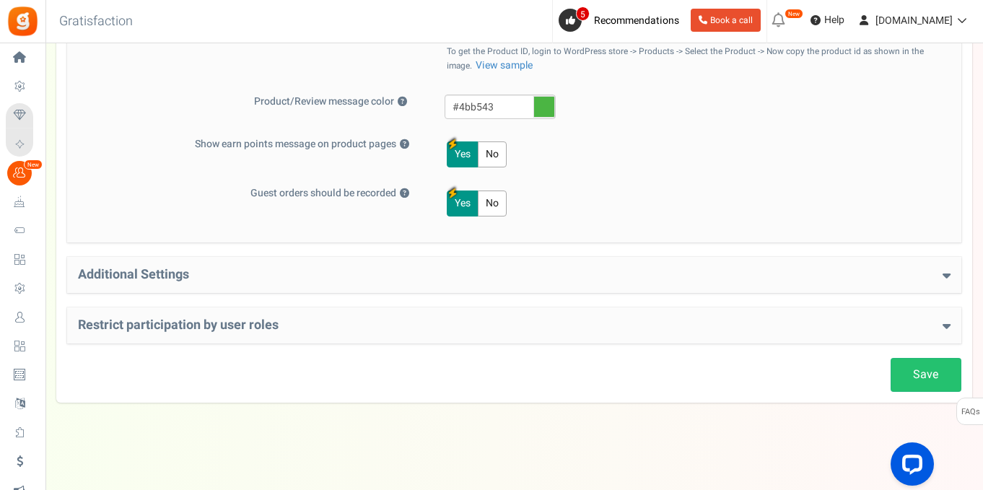
click at [307, 280] on h4 "Additional Settings" at bounding box center [514, 275] width 873 height 14
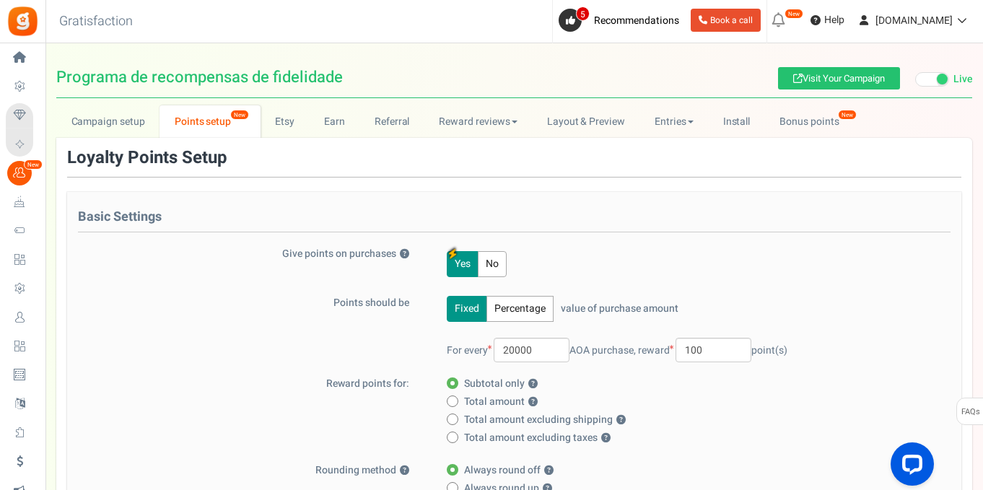
scroll to position [0, 0]
click at [335, 125] on link "Earn" at bounding box center [335, 122] width 51 height 32
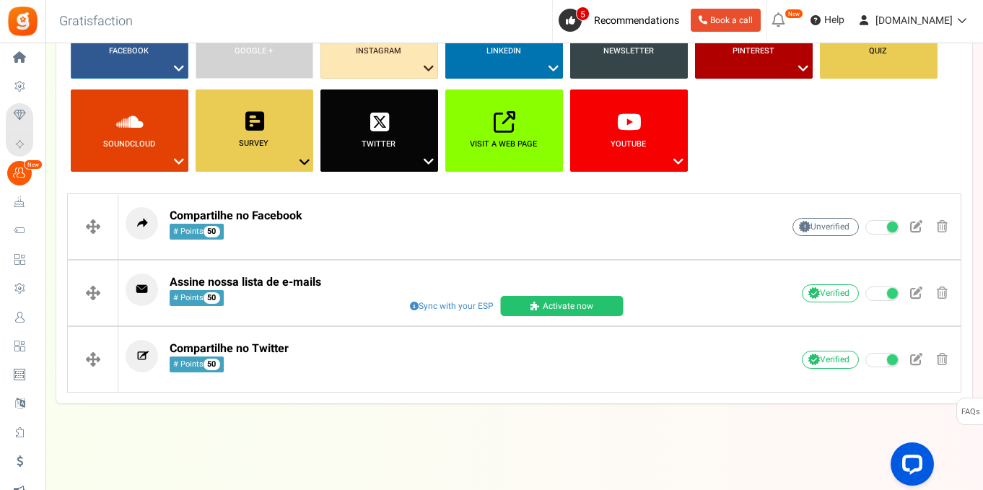
scroll to position [197, 0]
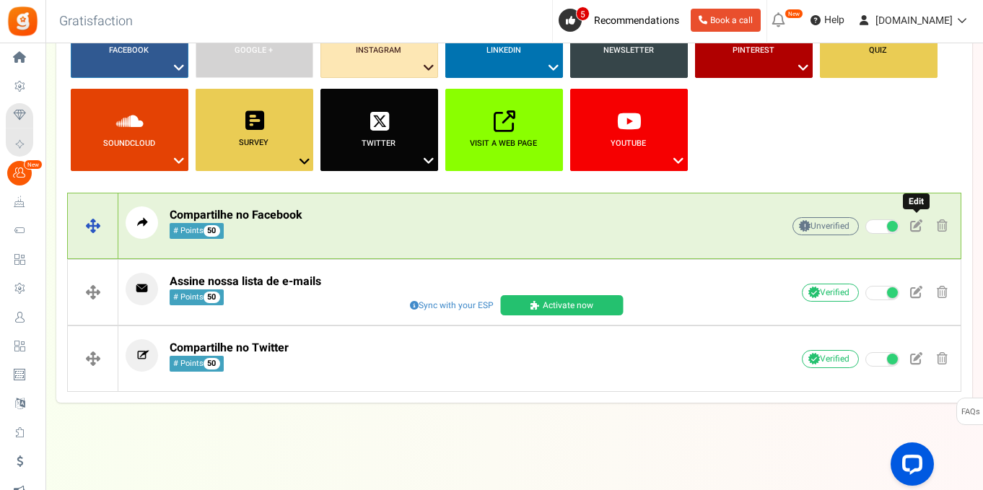
click at [914, 227] on span at bounding box center [916, 225] width 12 height 12
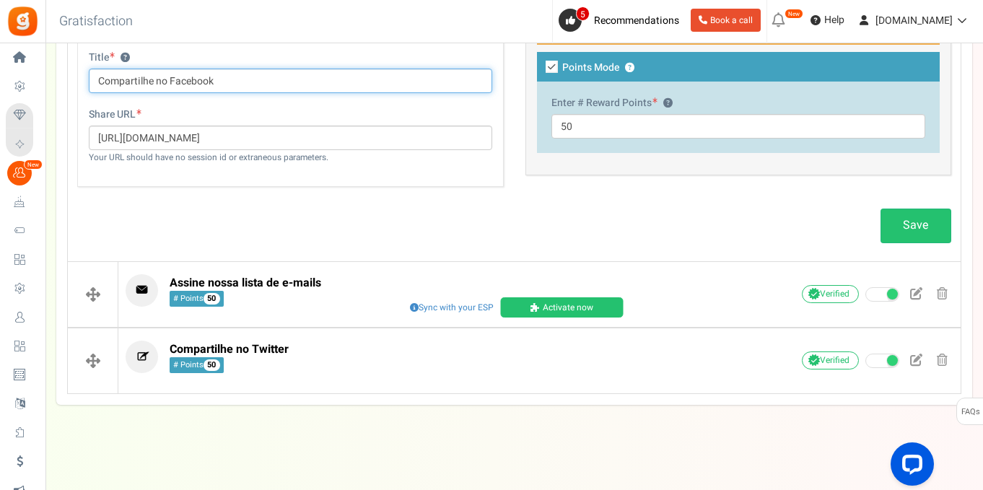
scroll to position [535, 0]
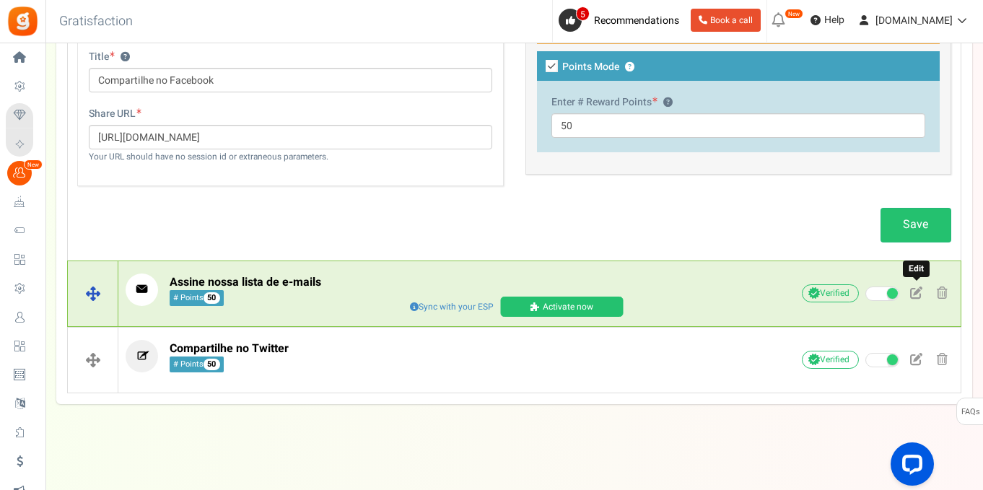
click at [917, 291] on span at bounding box center [916, 293] width 12 height 12
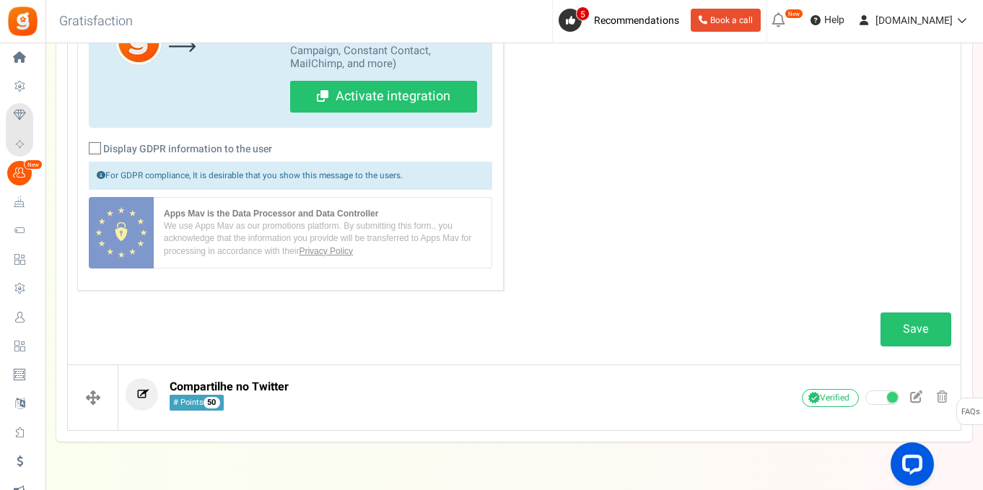
scroll to position [885, 0]
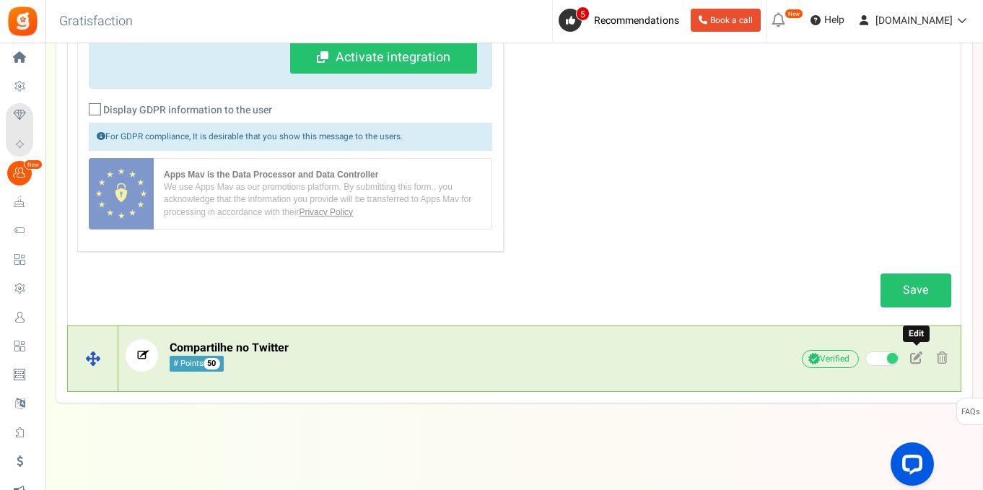
click at [914, 357] on span at bounding box center [916, 357] width 12 height 12
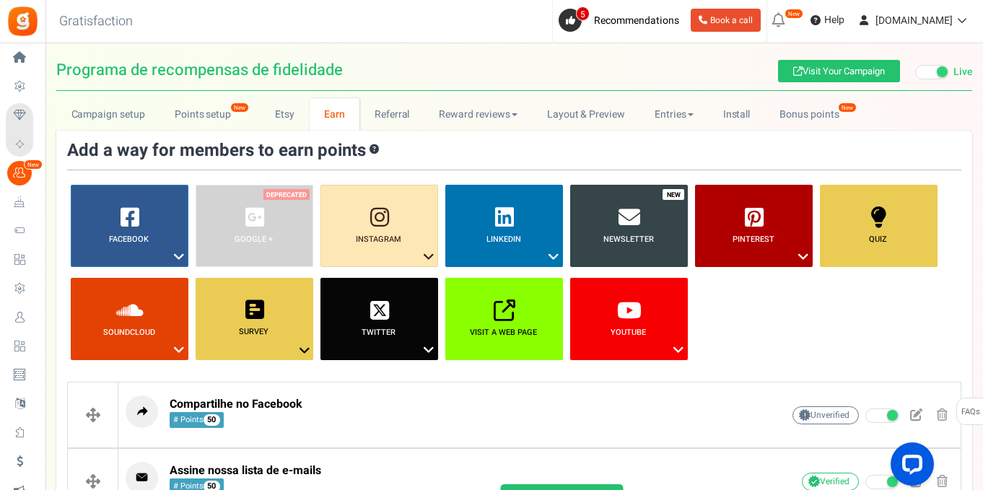
scroll to position [0, 0]
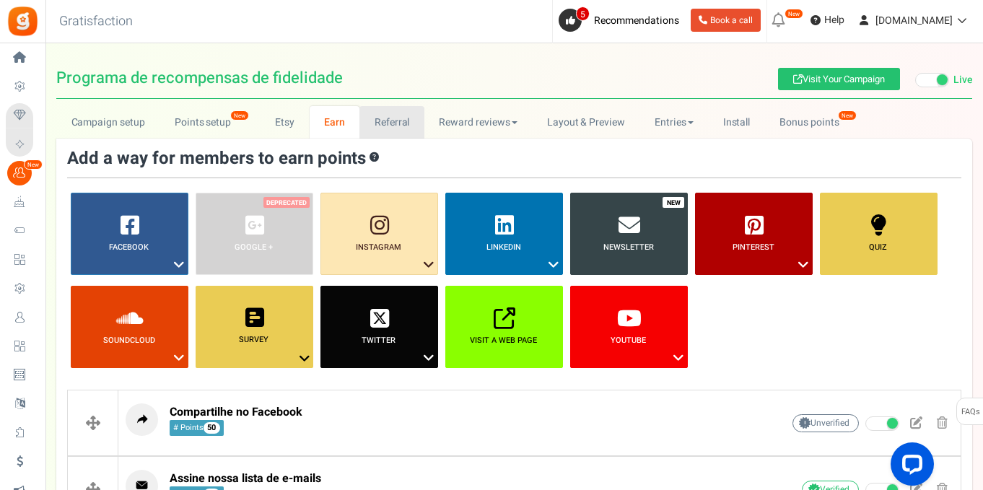
click at [379, 121] on link "Referral" at bounding box center [391, 122] width 65 height 32
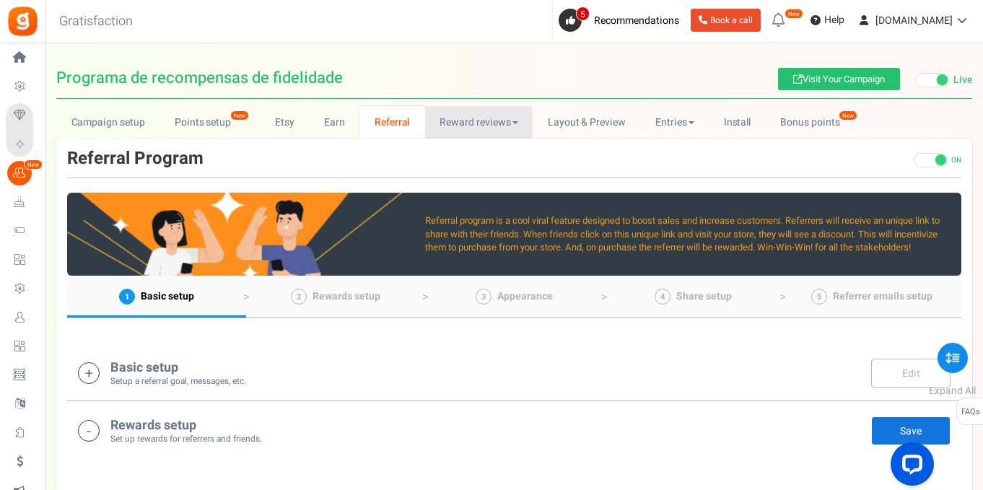
click at [440, 125] on link "Reward reviews" at bounding box center [479, 122] width 108 height 32
click at [453, 153] on link "WOO" at bounding box center [482, 154] width 115 height 21
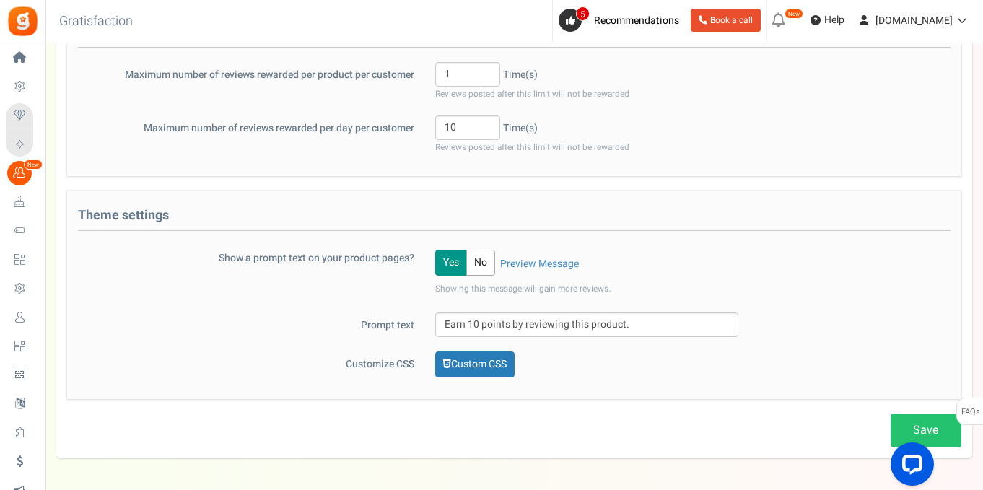
scroll to position [481, 0]
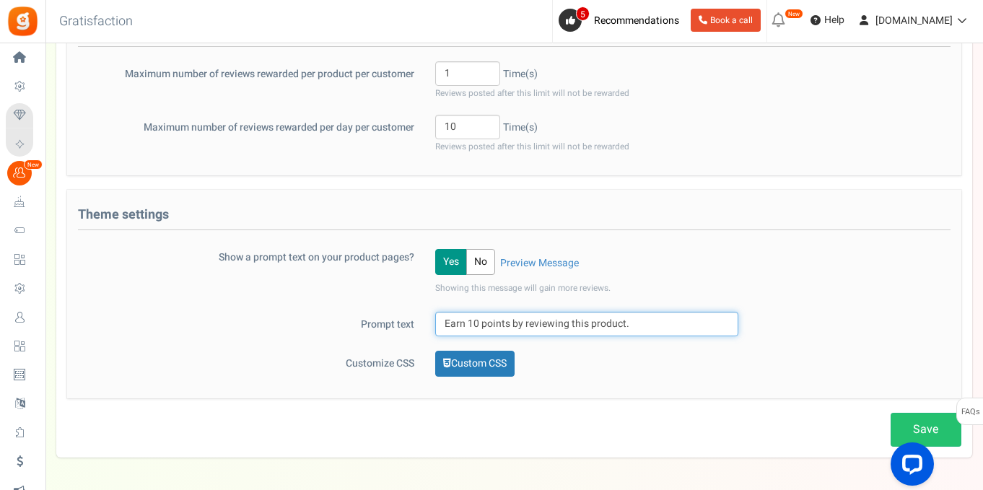
click at [471, 321] on input "Earn 10 points by reviewing this product." at bounding box center [586, 324] width 303 height 25
click at [466, 321] on input "Earn 10 points by reviewing this product." at bounding box center [586, 324] width 303 height 25
click at [483, 324] on input "Earn 10 points by reviewing this product." at bounding box center [586, 324] width 303 height 25
click at [515, 323] on input "Earn 10 points by reviewing this product." at bounding box center [586, 324] width 303 height 25
click at [530, 323] on input "Earn 10 points by reviewing this product." at bounding box center [586, 324] width 303 height 25
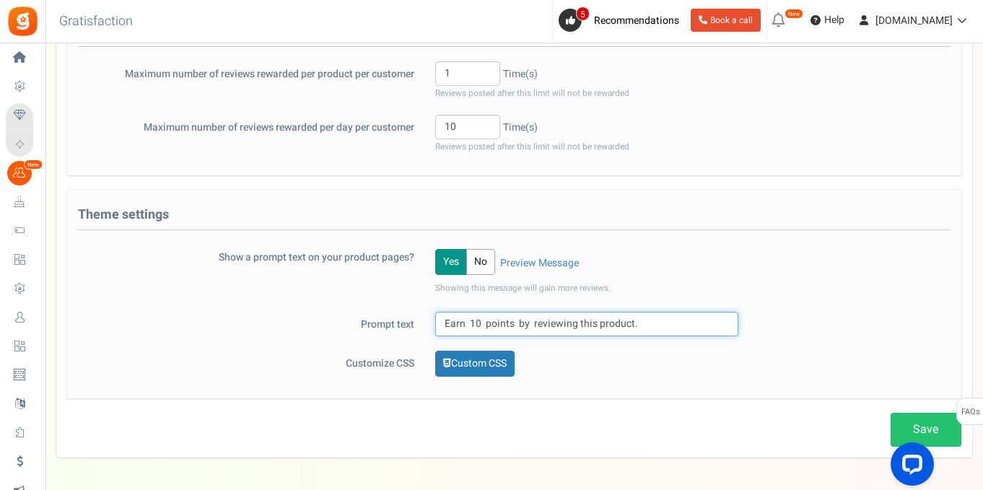
click at [580, 323] on input "Earn 10 points by reviewing this product." at bounding box center [586, 324] width 303 height 25
type input "Earn 10 points by reviewing this product."
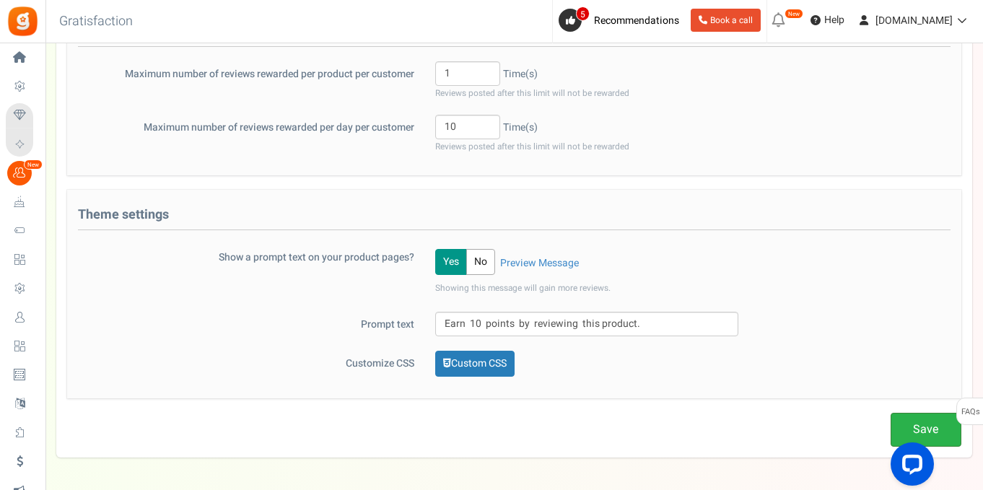
click at [918, 428] on link "Save" at bounding box center [926, 430] width 71 height 34
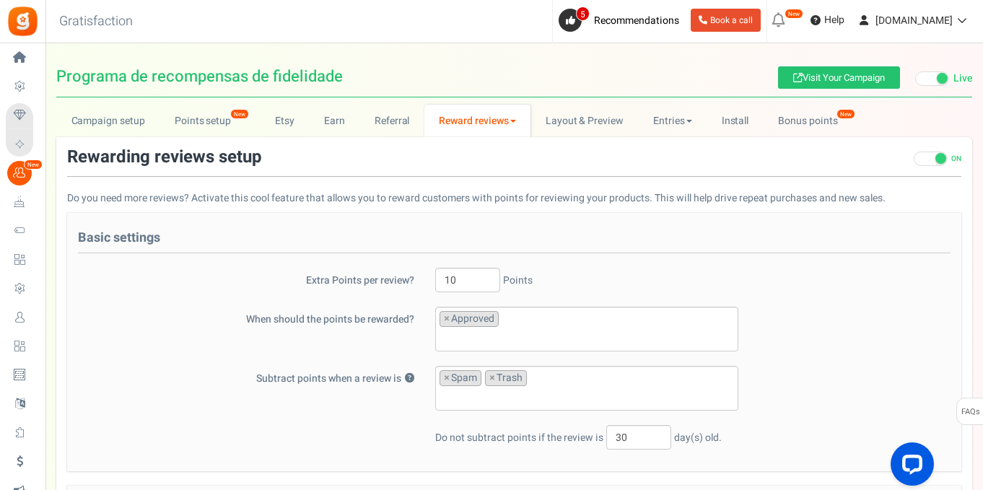
scroll to position [0, 0]
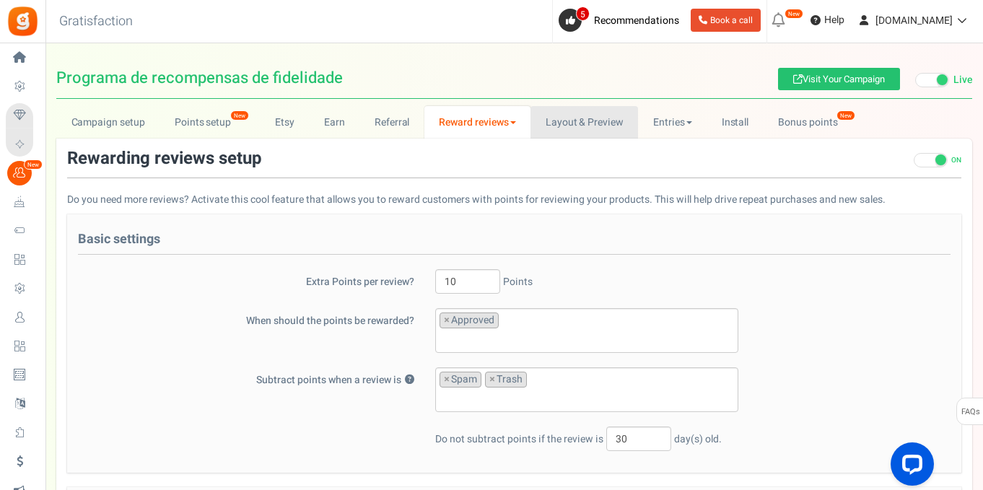
click at [568, 116] on link "Layout & Preview" at bounding box center [584, 122] width 108 height 32
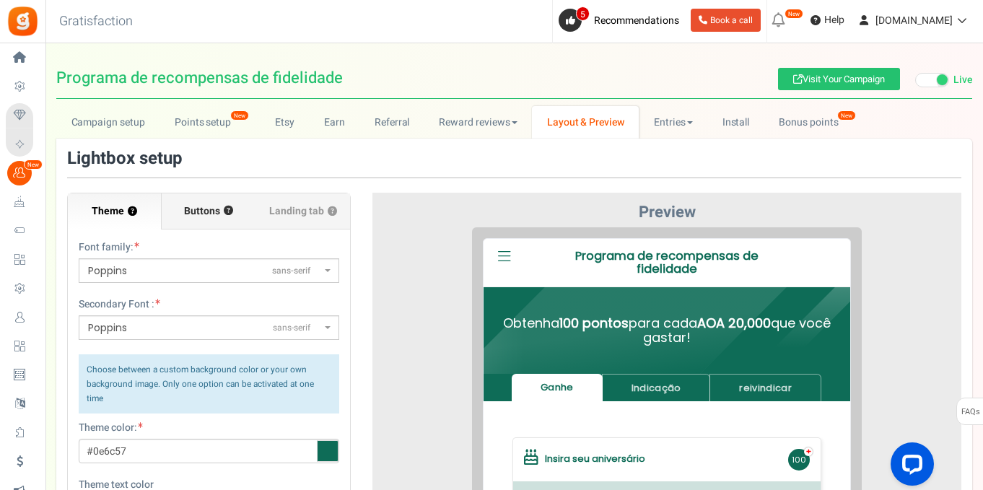
click at [204, 217] on span "Buttons" at bounding box center [202, 211] width 36 height 14
click at [0, 0] on input "Buttons ?" at bounding box center [0, 0] width 0 height 0
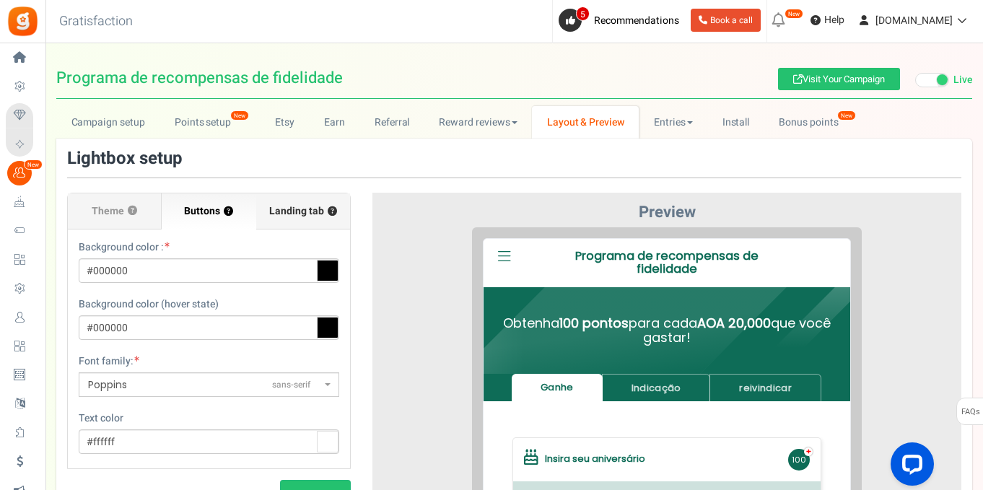
click at [277, 214] on span "Landing tab ?" at bounding box center [303, 211] width 68 height 14
click at [0, 0] on input "Landing tab ?" at bounding box center [0, 0] width 0 height 0
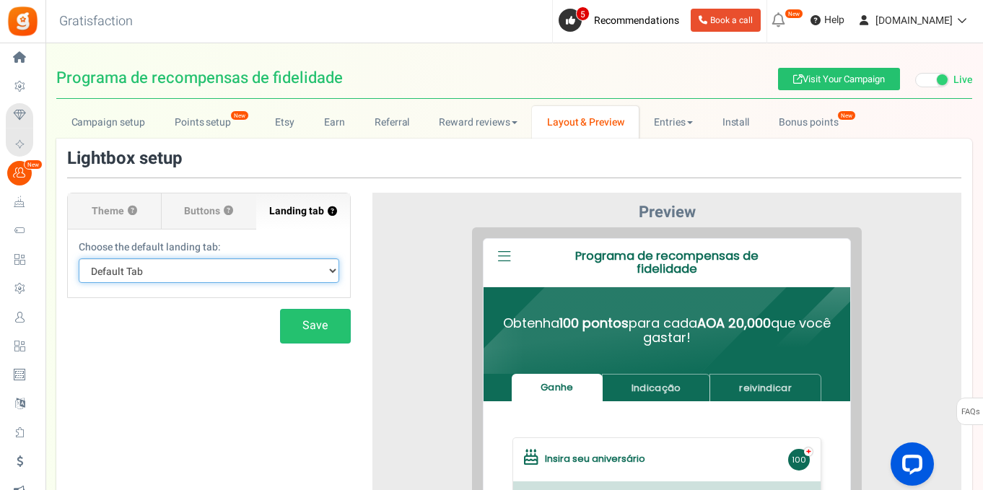
click at [288, 270] on select "Default Tab Ganhe Indicação reivindicar" at bounding box center [209, 270] width 261 height 25
select select "earn"
click at [79, 258] on select "Default Tab Ganhe Indicação reivindicar" at bounding box center [209, 270] width 261 height 25
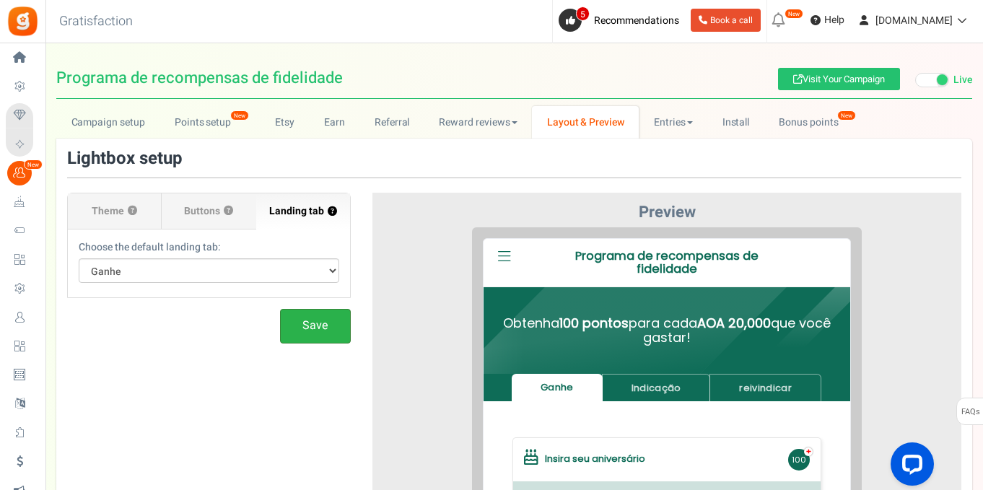
click at [318, 318] on button "Save" at bounding box center [315, 326] width 71 height 34
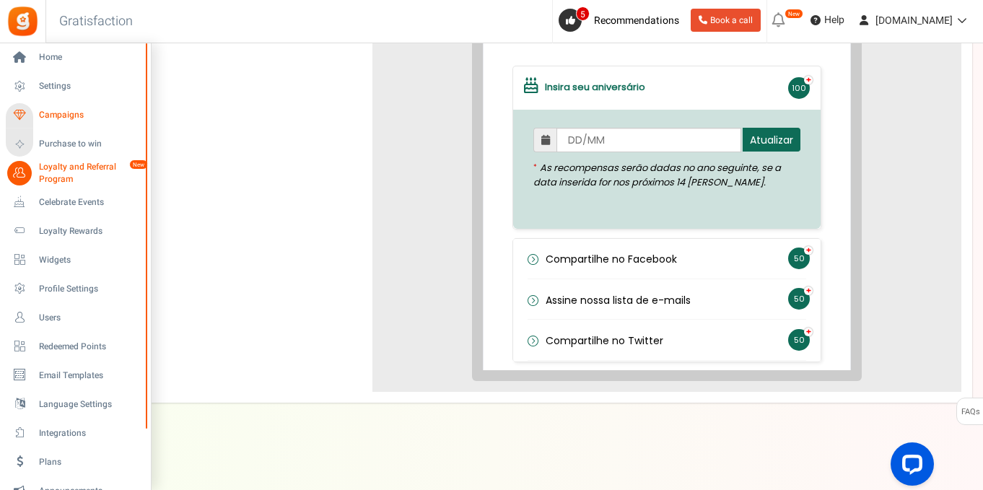
click at [71, 118] on span "Campaigns" at bounding box center [89, 115] width 101 height 12
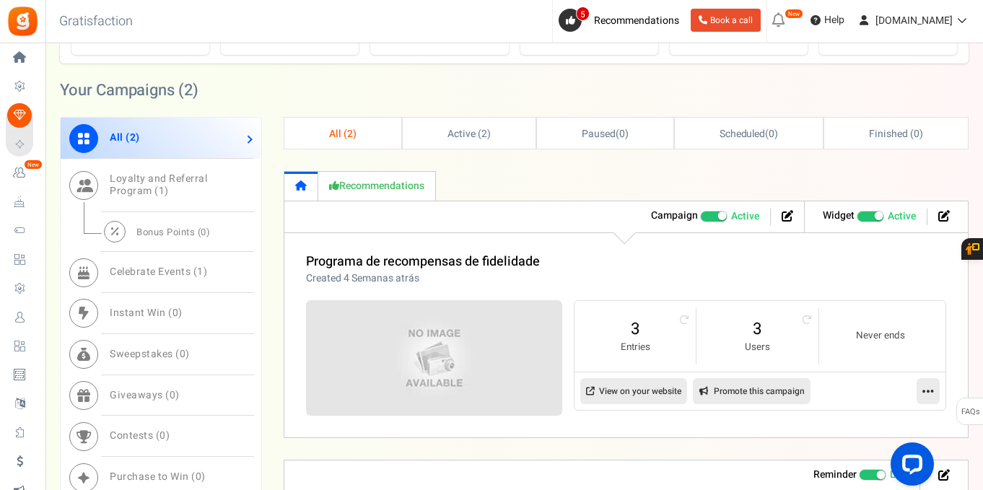
scroll to position [702, 0]
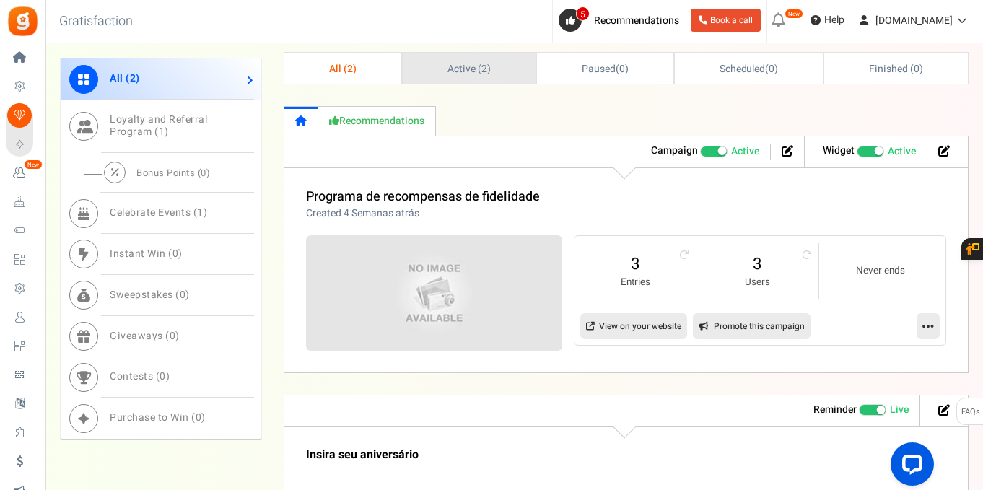
click at [465, 71] on span "Active ( 2 )" at bounding box center [468, 68] width 43 height 15
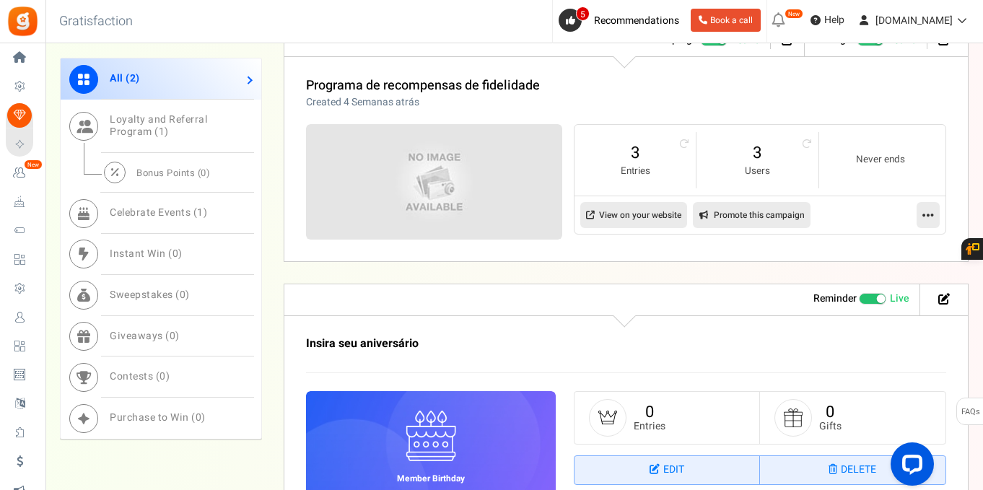
scroll to position [818, 0]
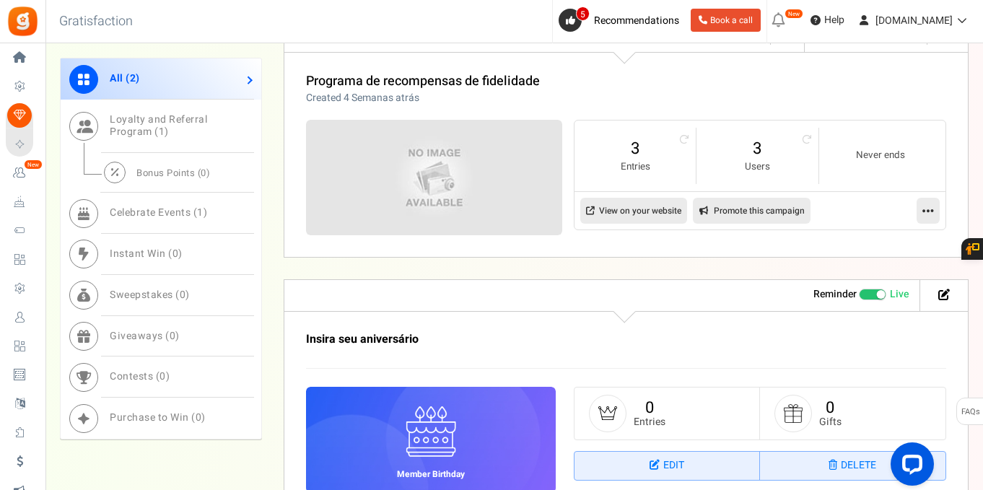
click at [932, 217] on icon at bounding box center [928, 210] width 12 height 13
click at [855, 247] on link "Edit" at bounding box center [882, 245] width 107 height 27
